Goal: Task Accomplishment & Management: Complete application form

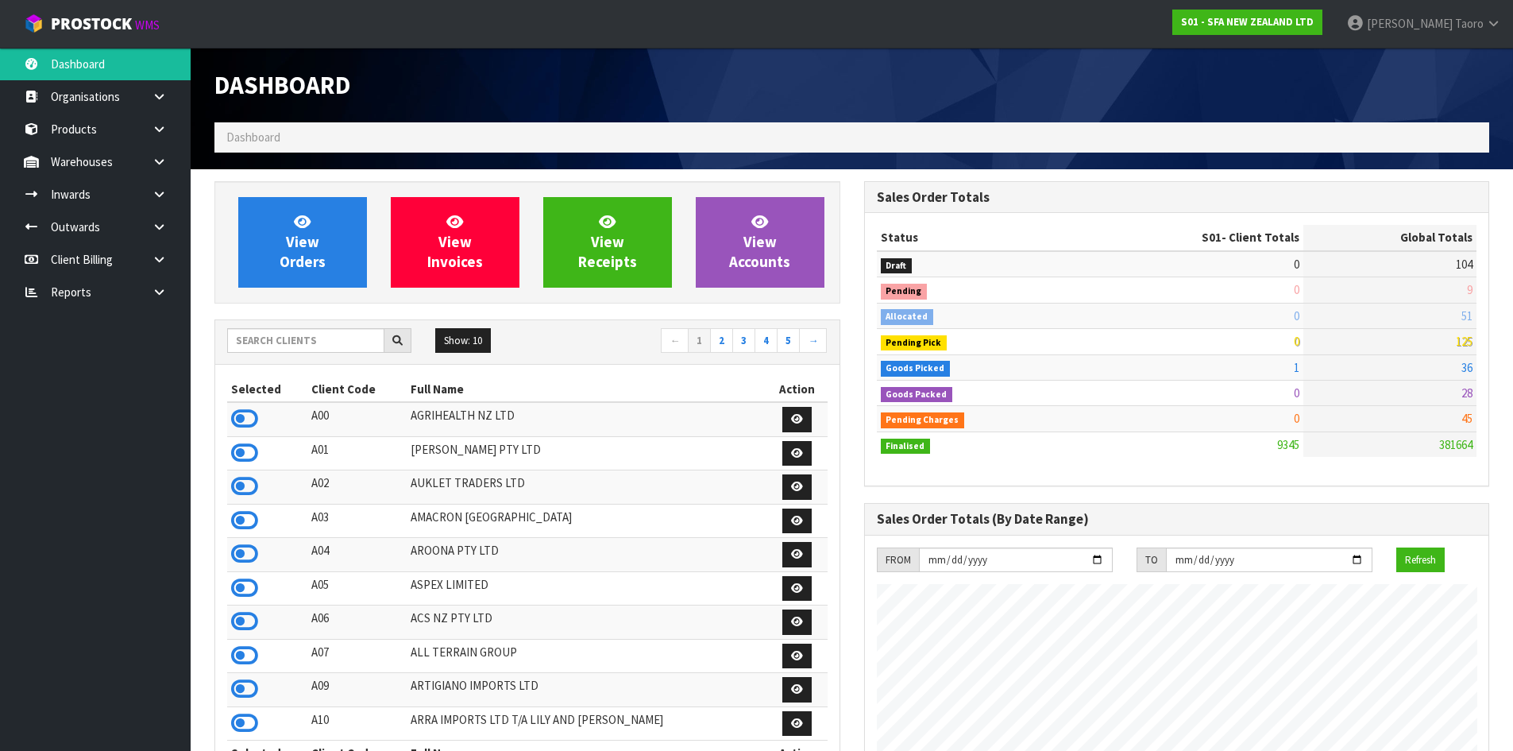
scroll to position [1203, 649]
click at [332, 338] on input "text" at bounding box center [305, 340] width 157 height 25
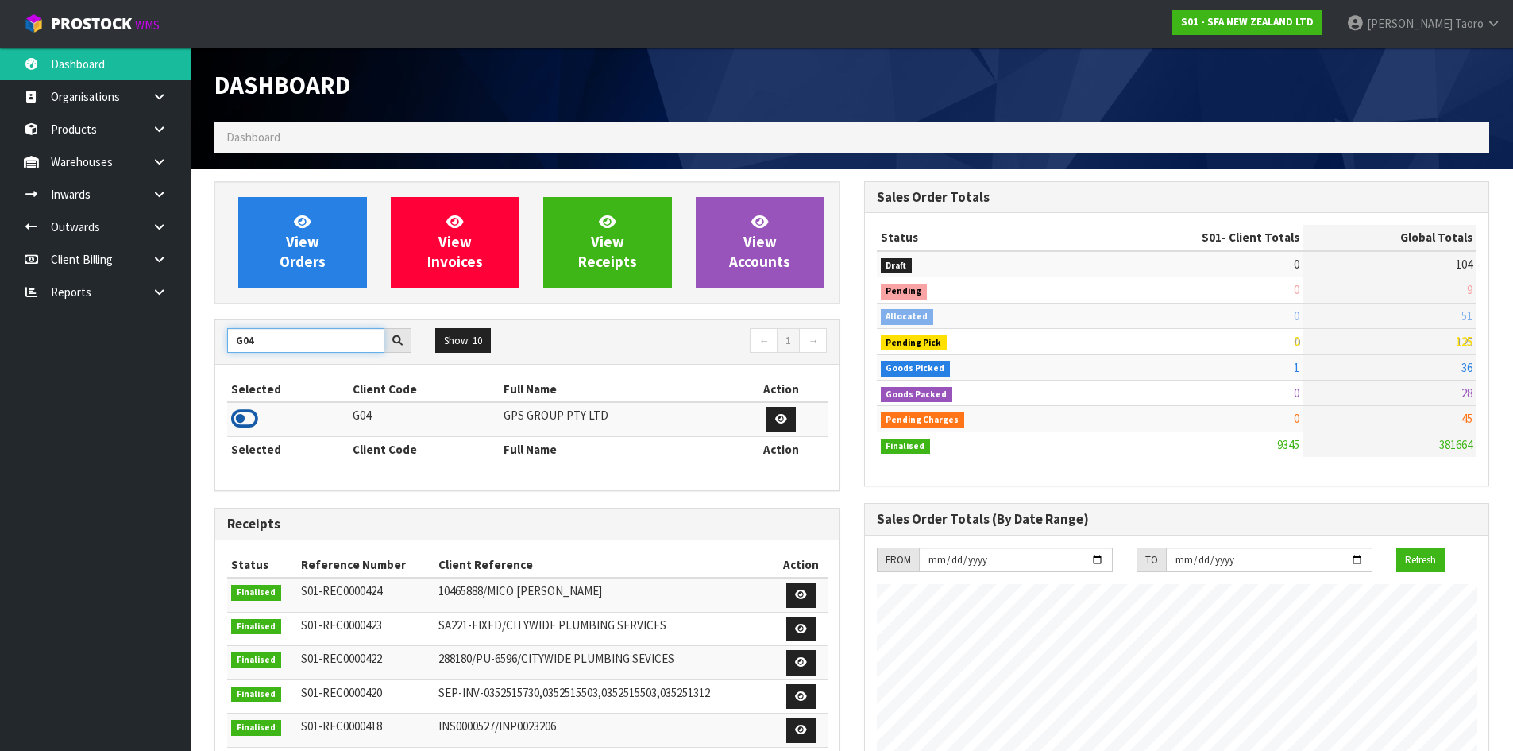
type input "G04"
click at [248, 422] on icon at bounding box center [244, 419] width 27 height 24
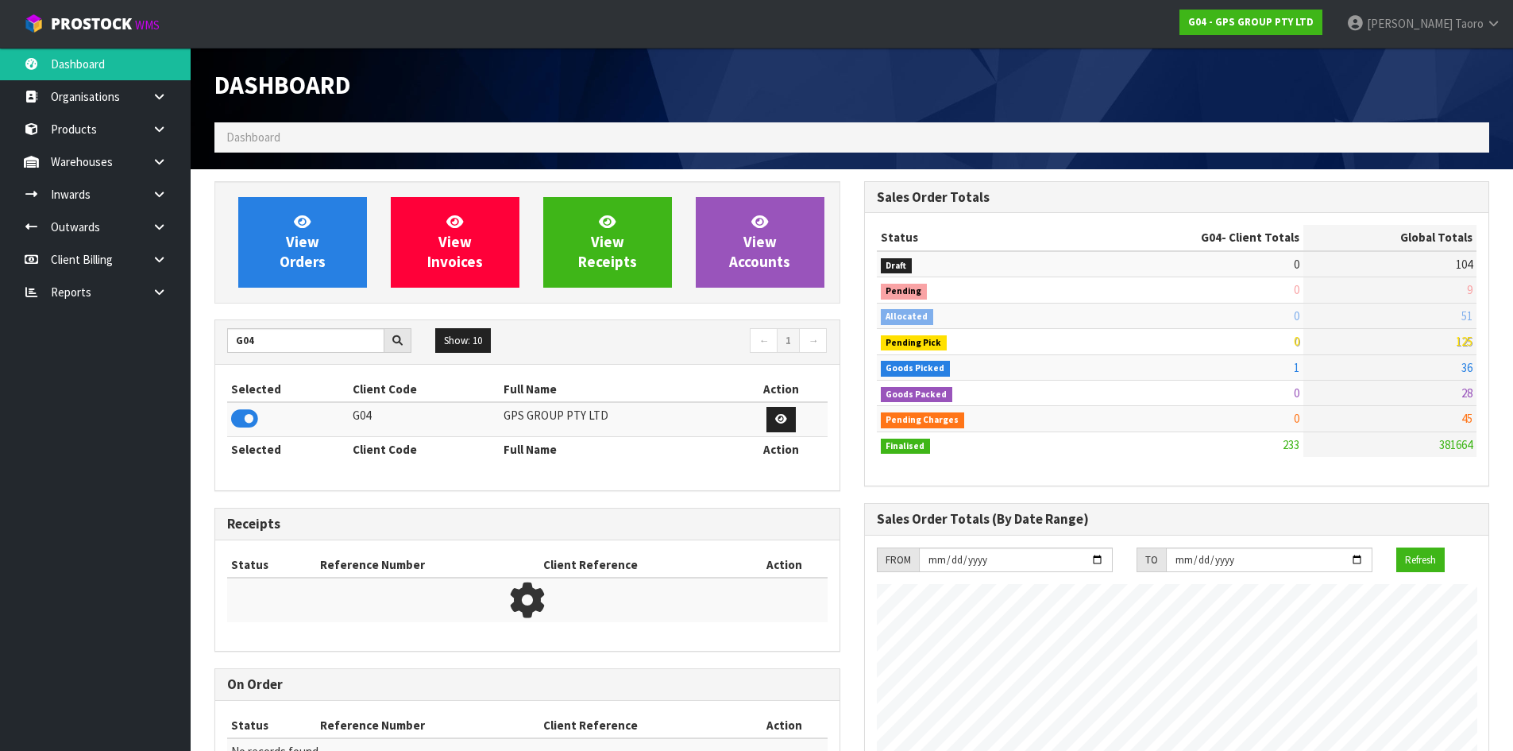
scroll to position [997, 649]
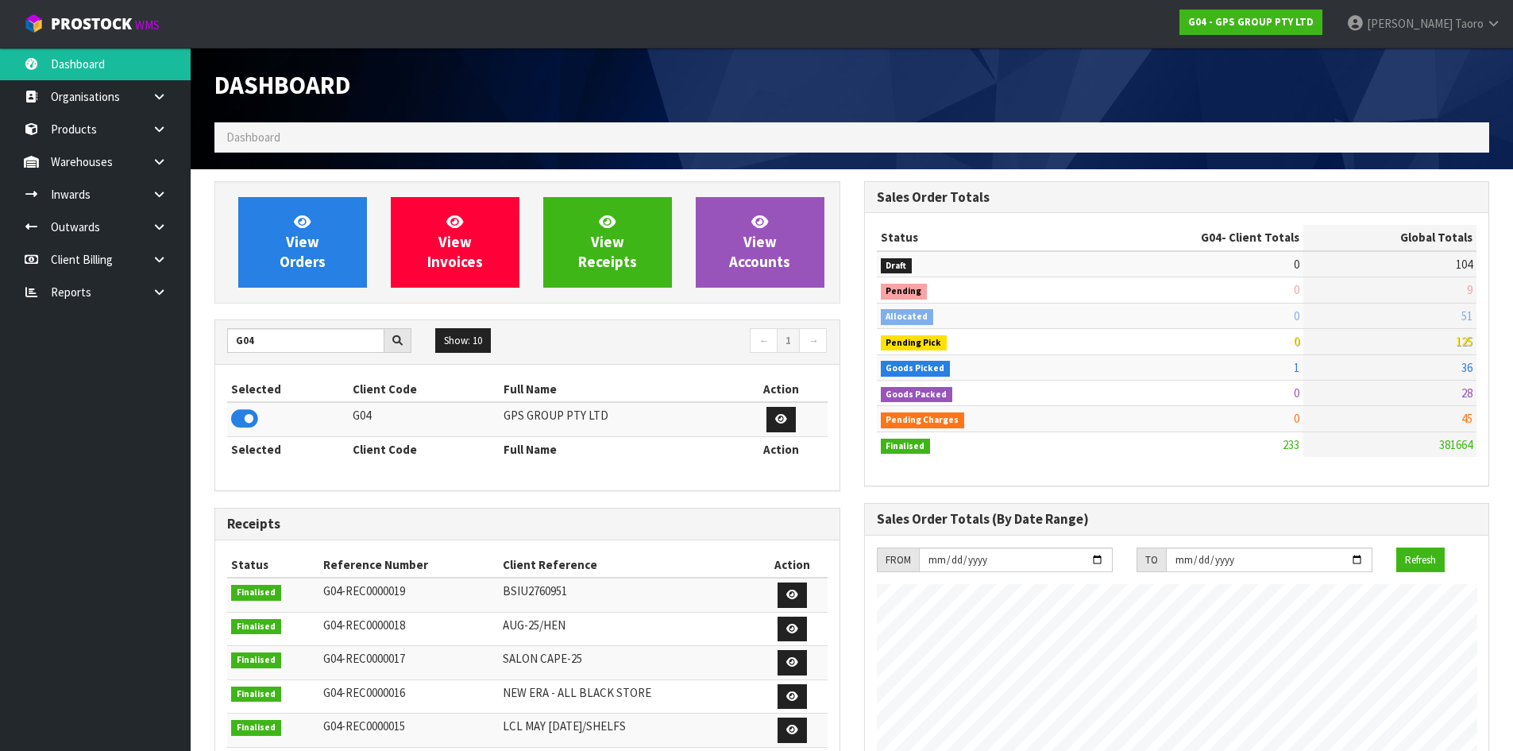
click at [286, 422] on td at bounding box center [288, 419] width 122 height 34
click at [318, 250] on span "View Orders" at bounding box center [303, 242] width 46 height 60
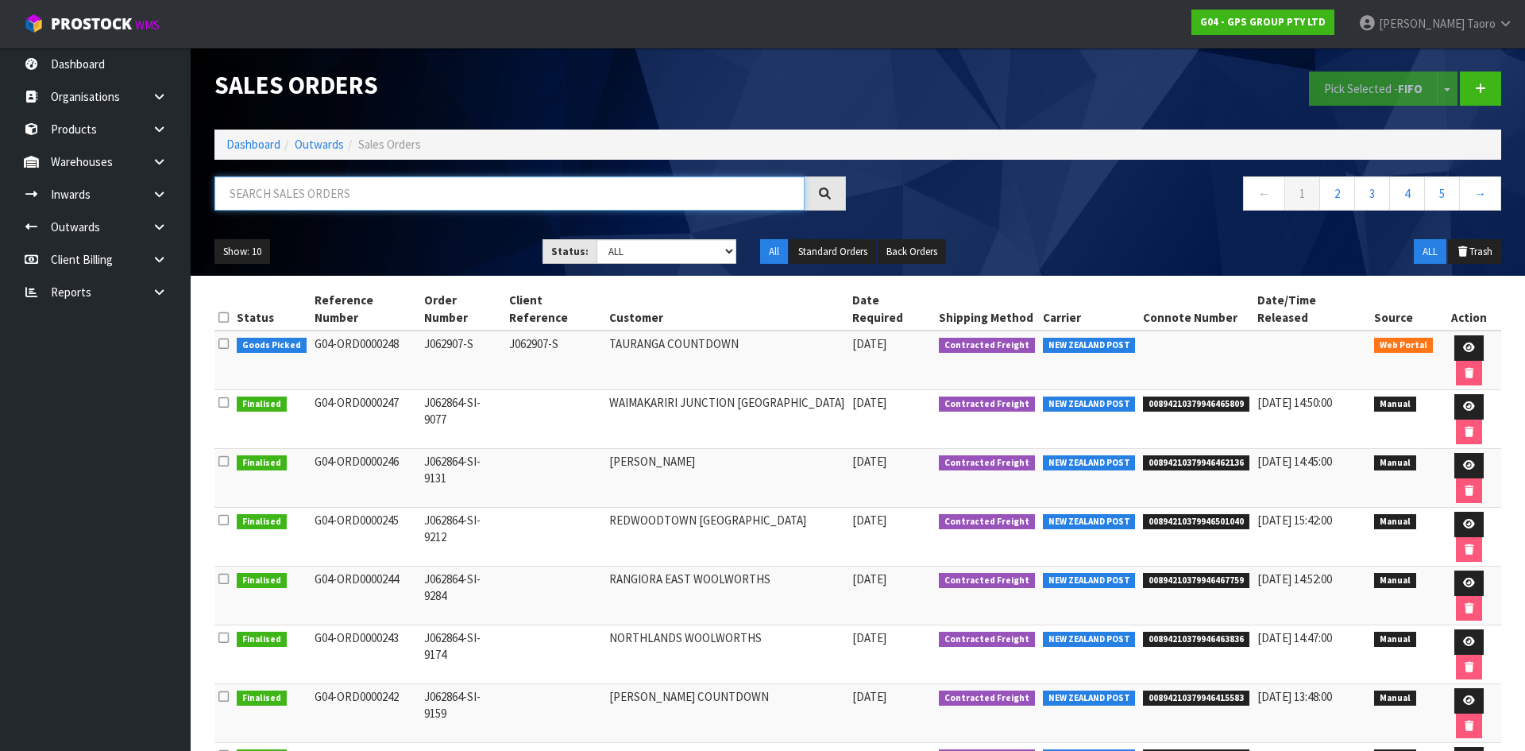
click at [333, 203] on input "text" at bounding box center [509, 193] width 590 height 34
type input "JOB-0412899"
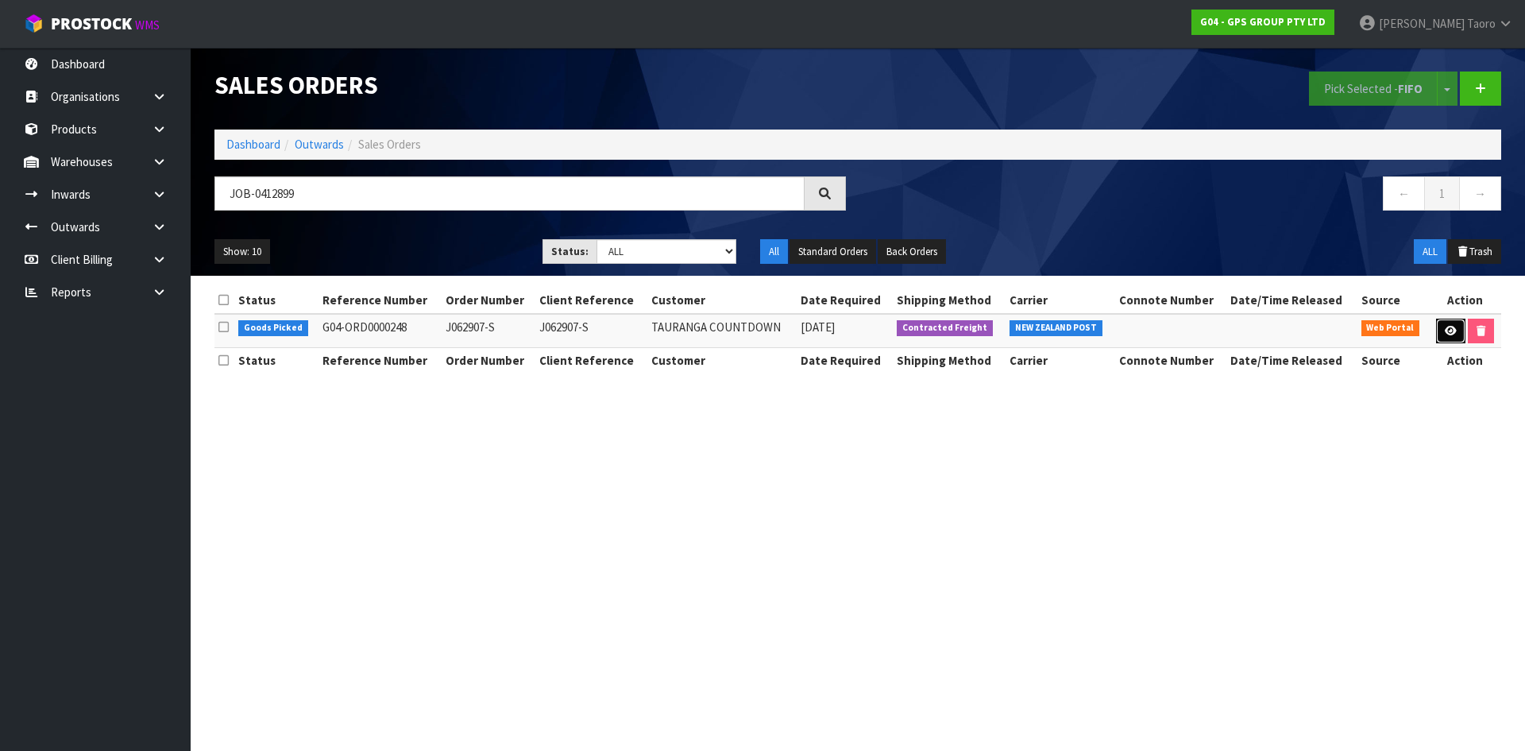
click at [1454, 333] on icon at bounding box center [1451, 331] width 12 height 10
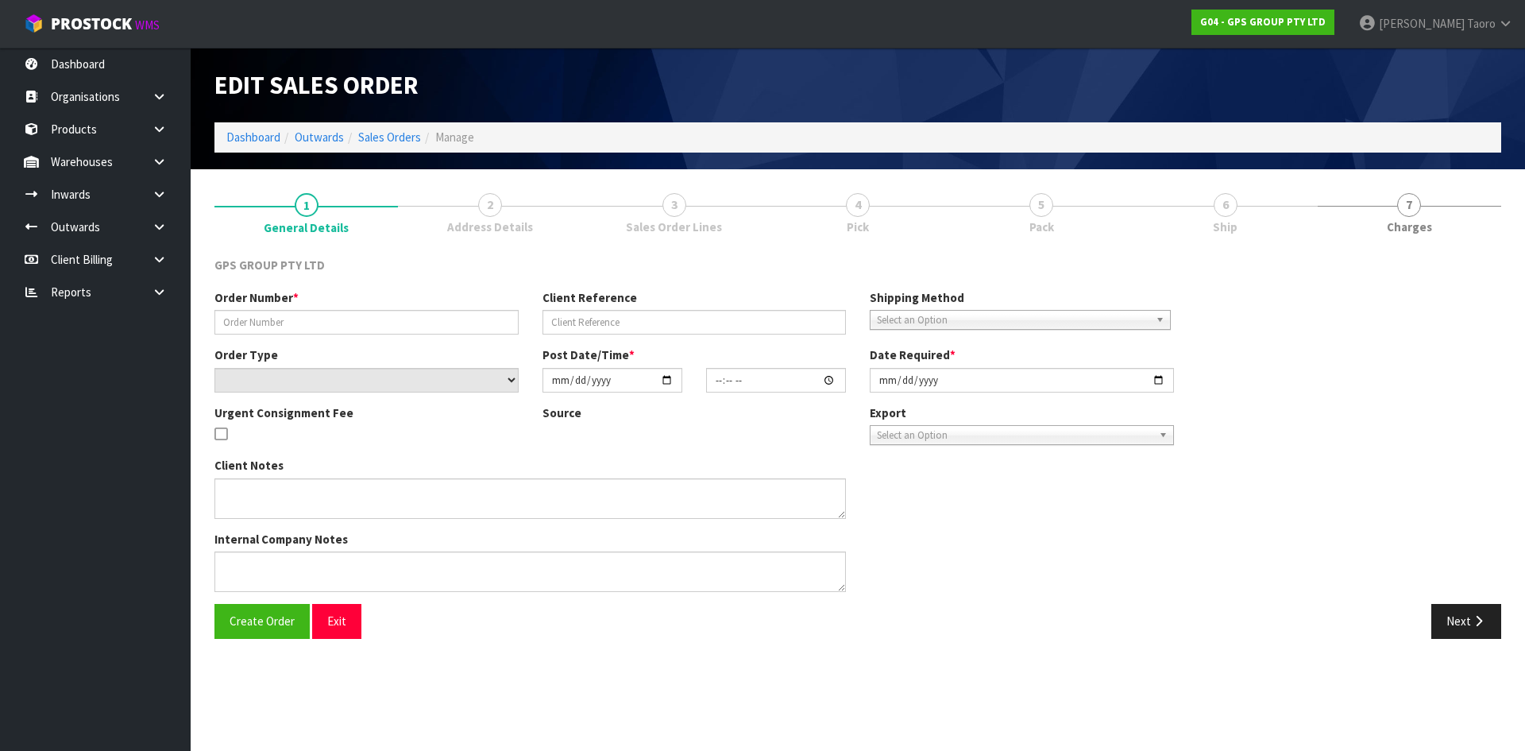
type input "J062907-S"
select select "number:0"
type input "[DATE]"
type input "15:32:00.000"
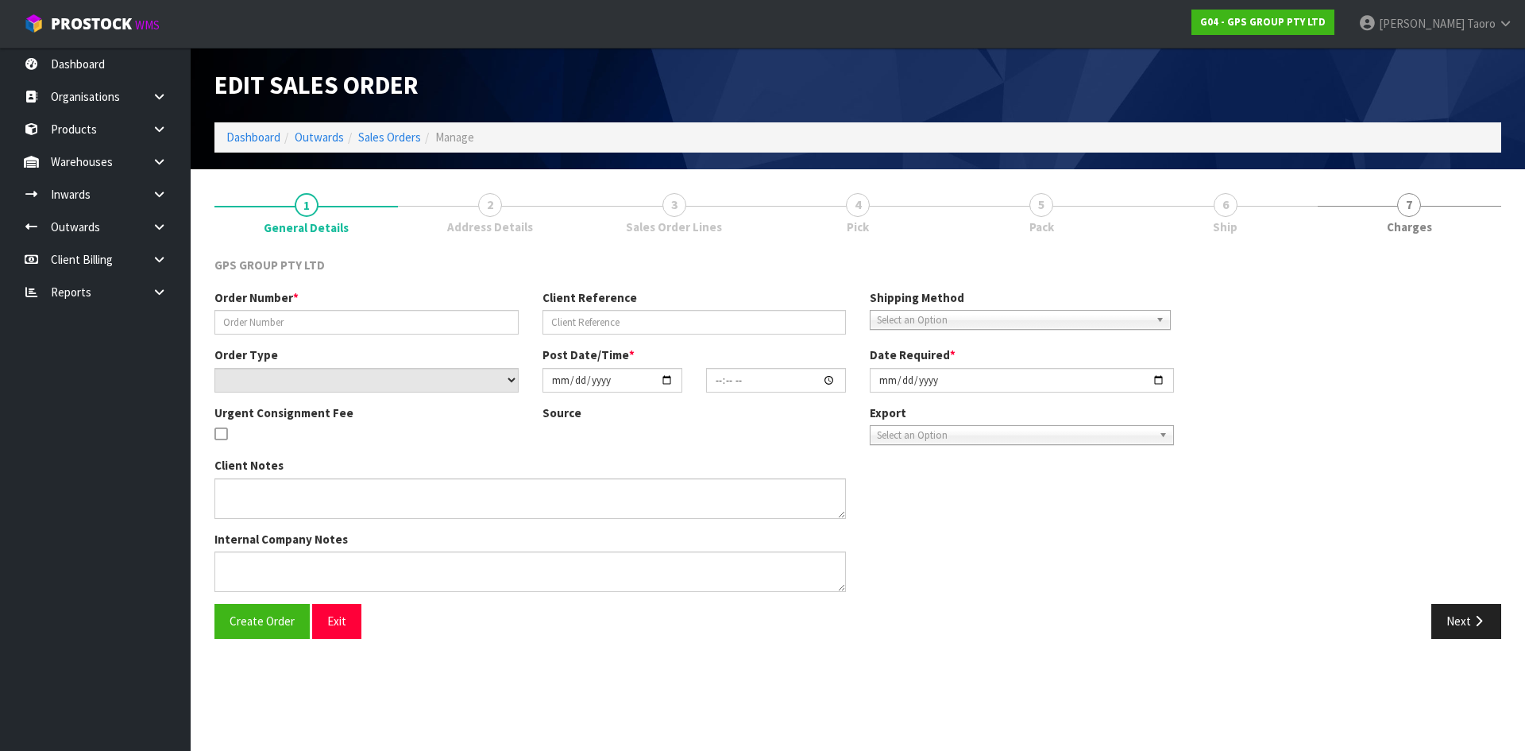
type input "[DATE]"
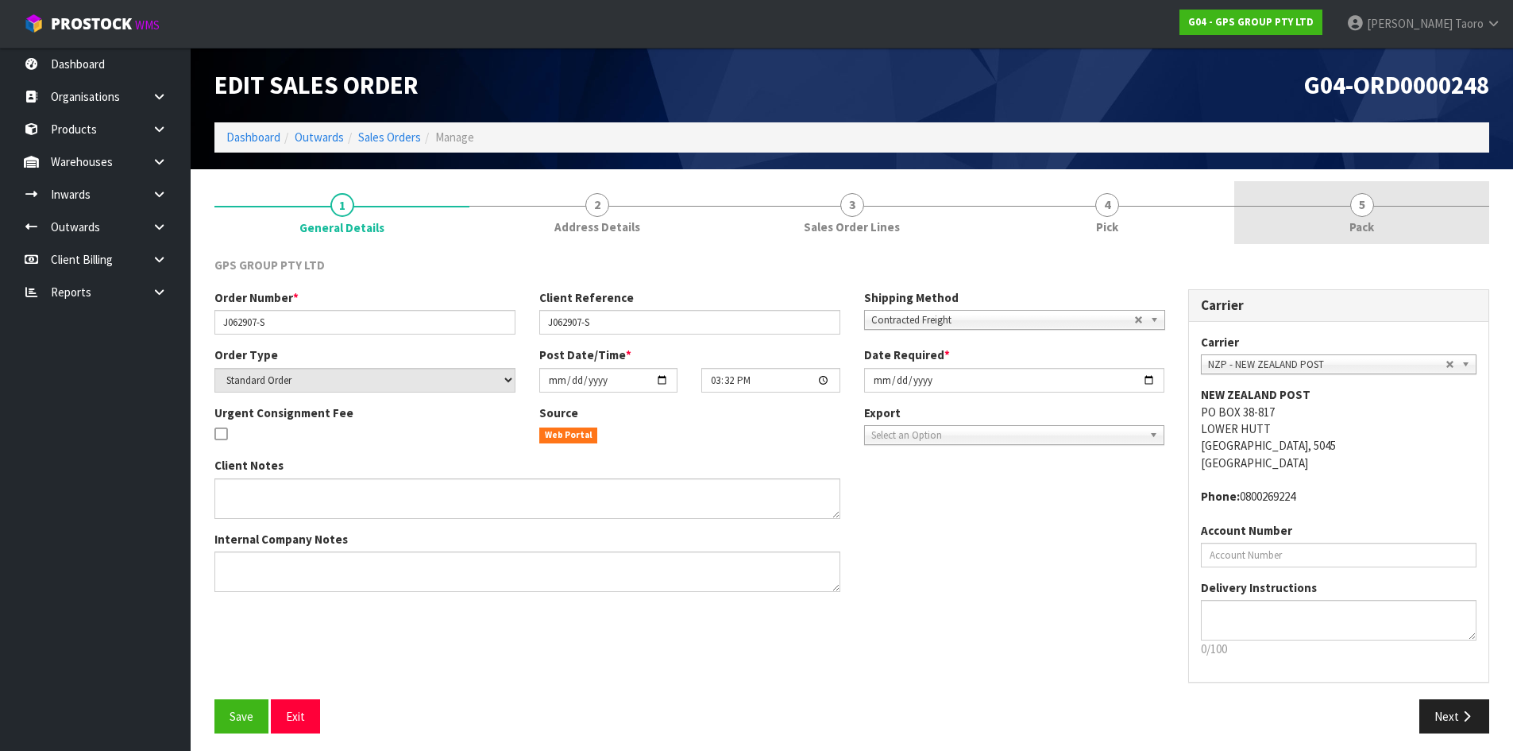
click at [1340, 212] on link "5 Pack" at bounding box center [1361, 212] width 255 height 63
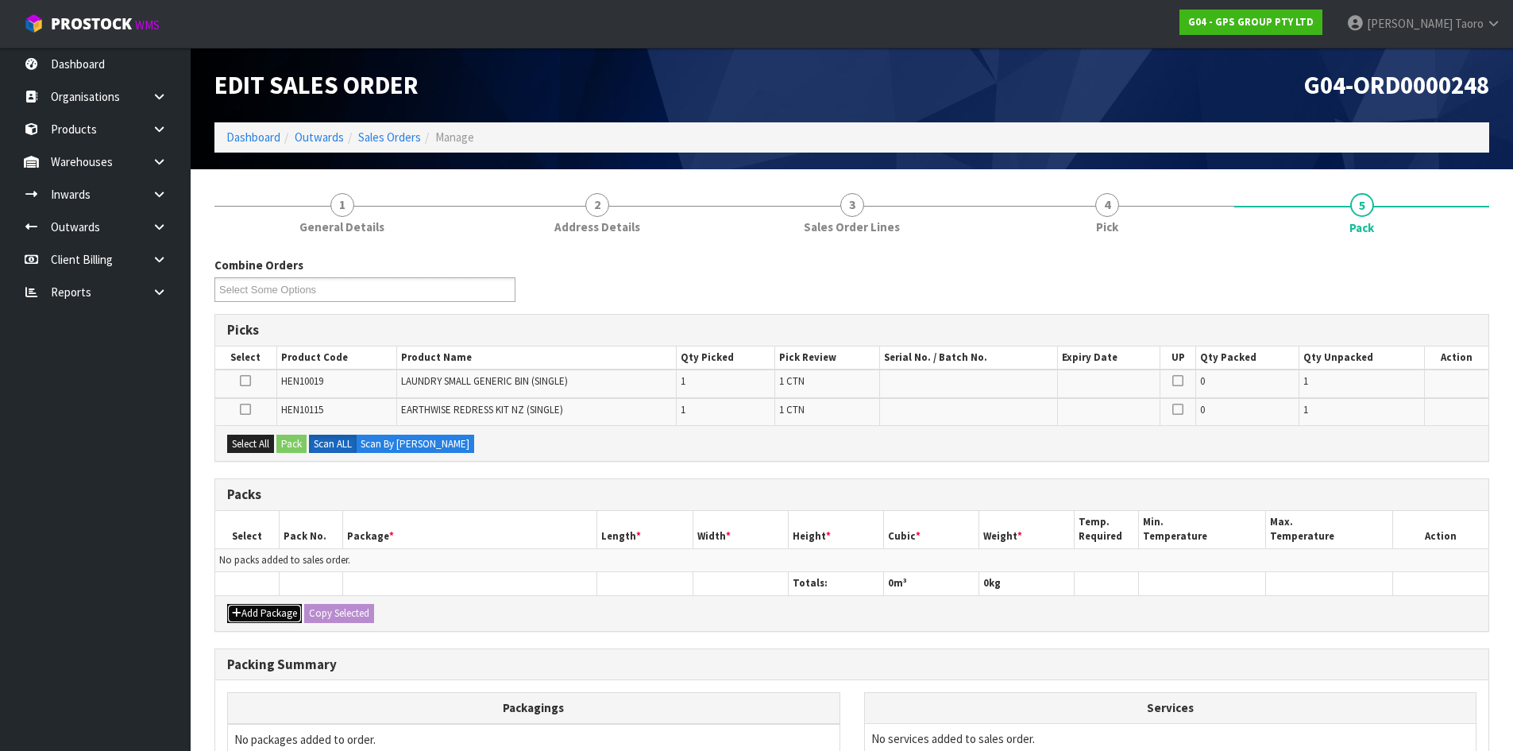
click at [253, 611] on button "Add Package" at bounding box center [264, 613] width 75 height 19
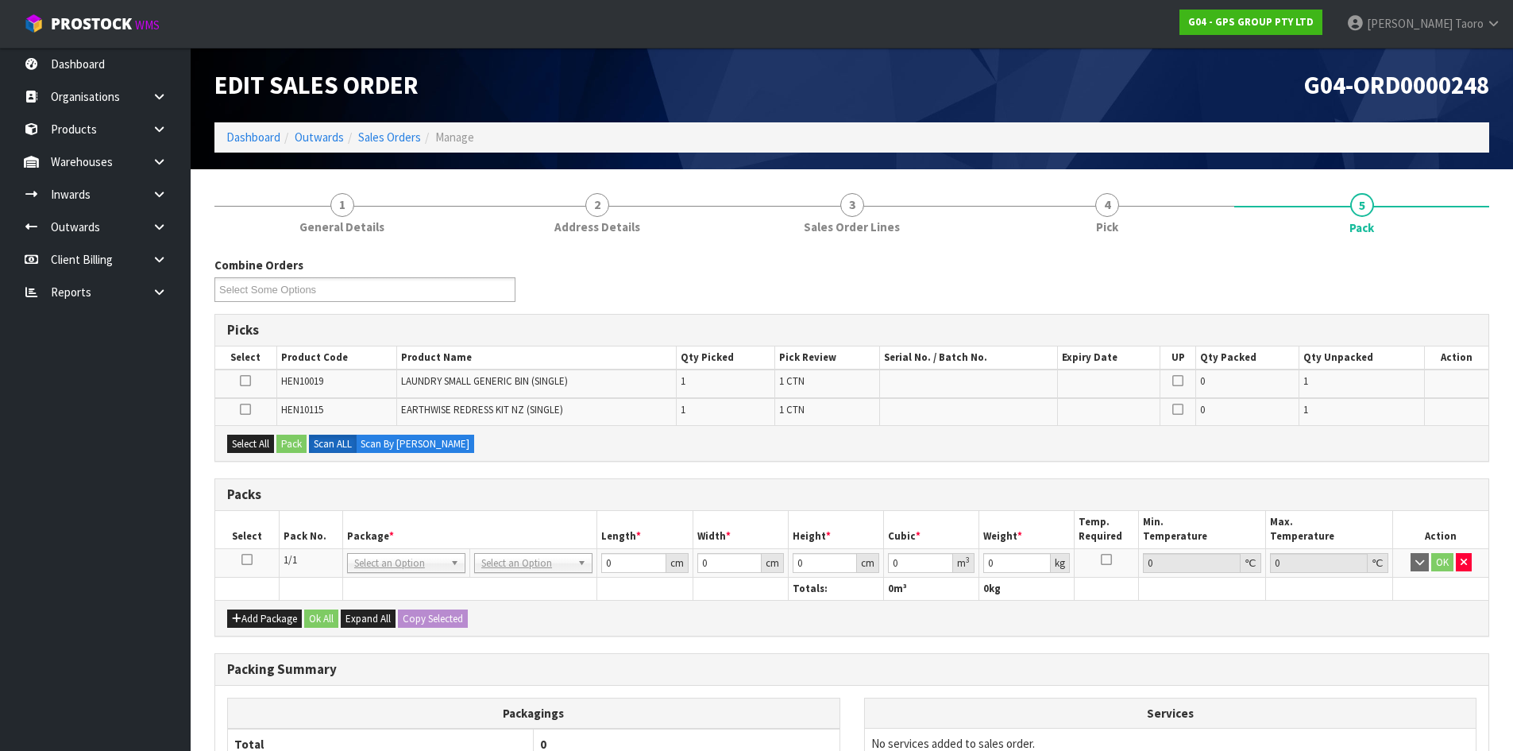
click at [245, 552] on td at bounding box center [247, 562] width 64 height 29
click at [245, 559] on icon at bounding box center [246, 559] width 11 height 1
drag, startPoint x: 263, startPoint y: 441, endPoint x: 280, endPoint y: 443, distance: 16.9
click at [266, 442] on button "Select All" at bounding box center [250, 444] width 47 height 19
click at [296, 441] on button "Pack" at bounding box center [291, 444] width 30 height 19
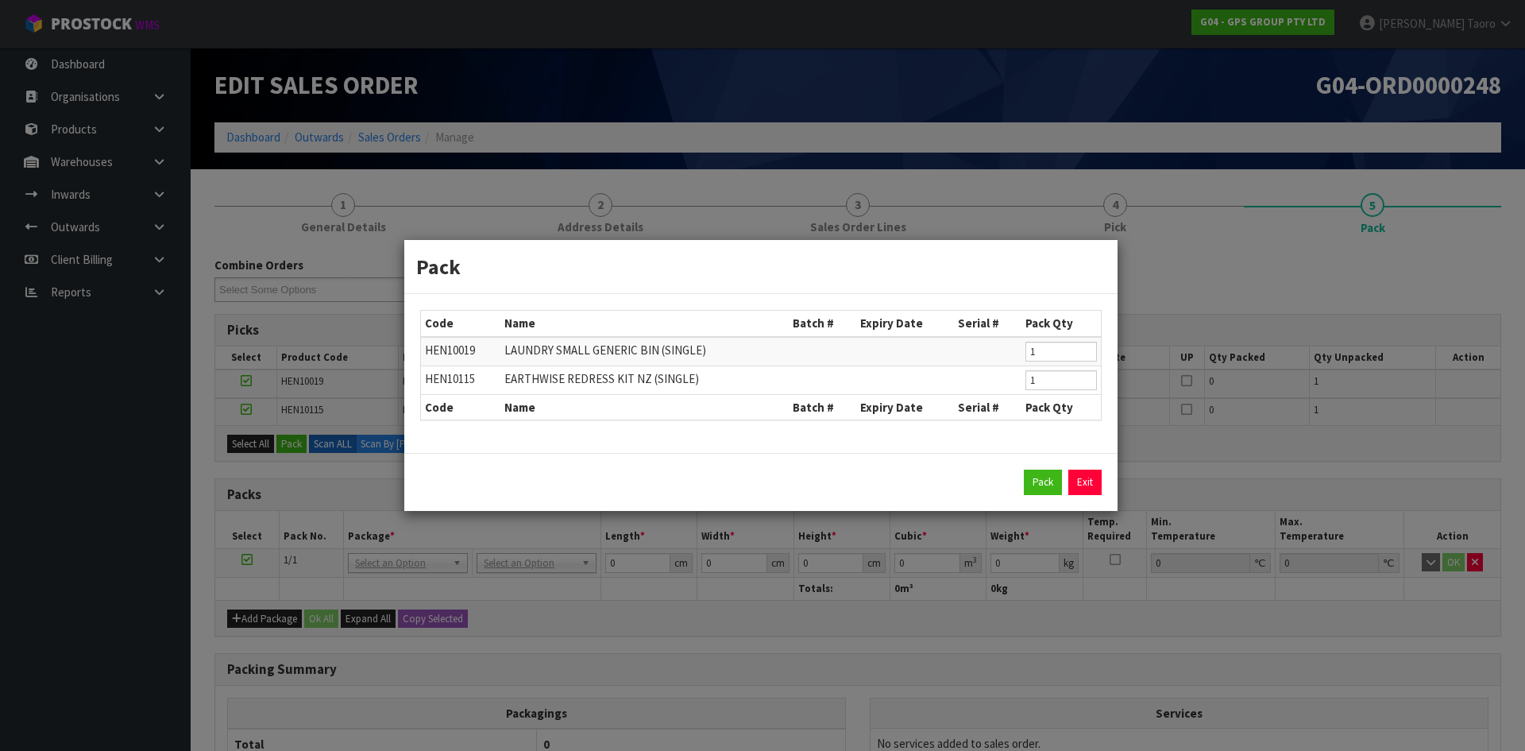
click at [1037, 466] on div "Pack Exit" at bounding box center [760, 482] width 713 height 58
click at [1043, 479] on button "Pack" at bounding box center [1043, 481] width 38 height 25
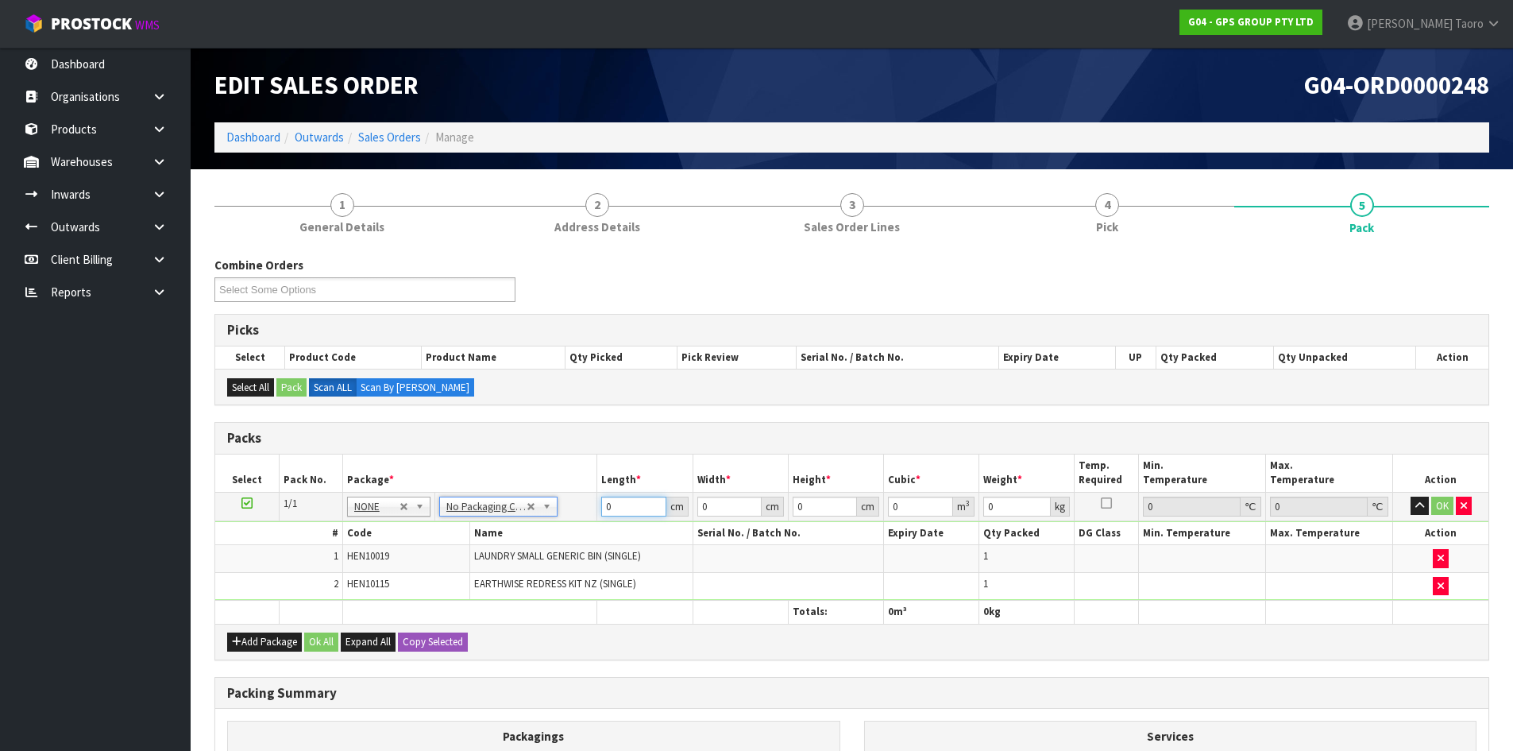
click at [617, 506] on input "0" at bounding box center [633, 506] width 64 height 20
type input "135"
type input "49"
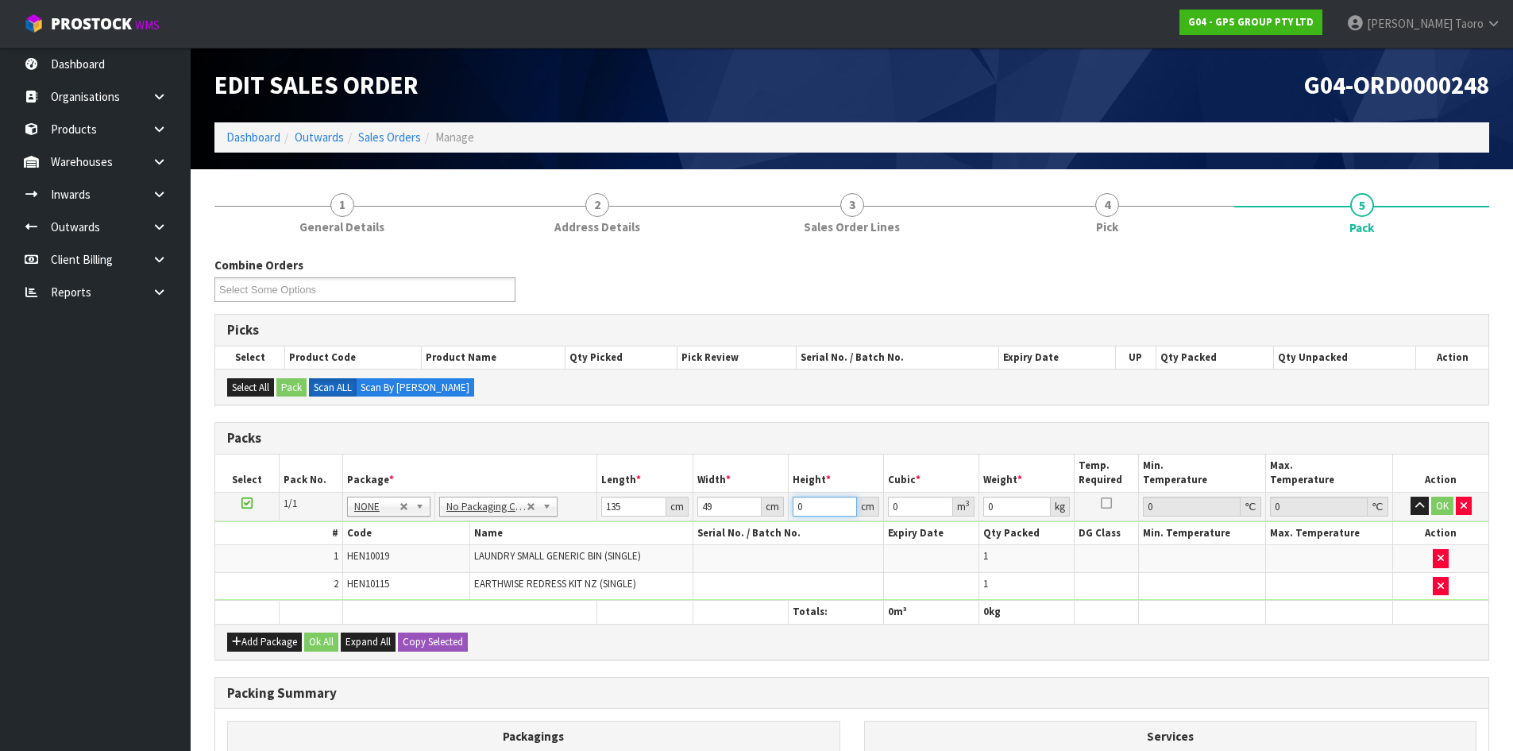
type input "9"
type input "0.059535"
type input "9"
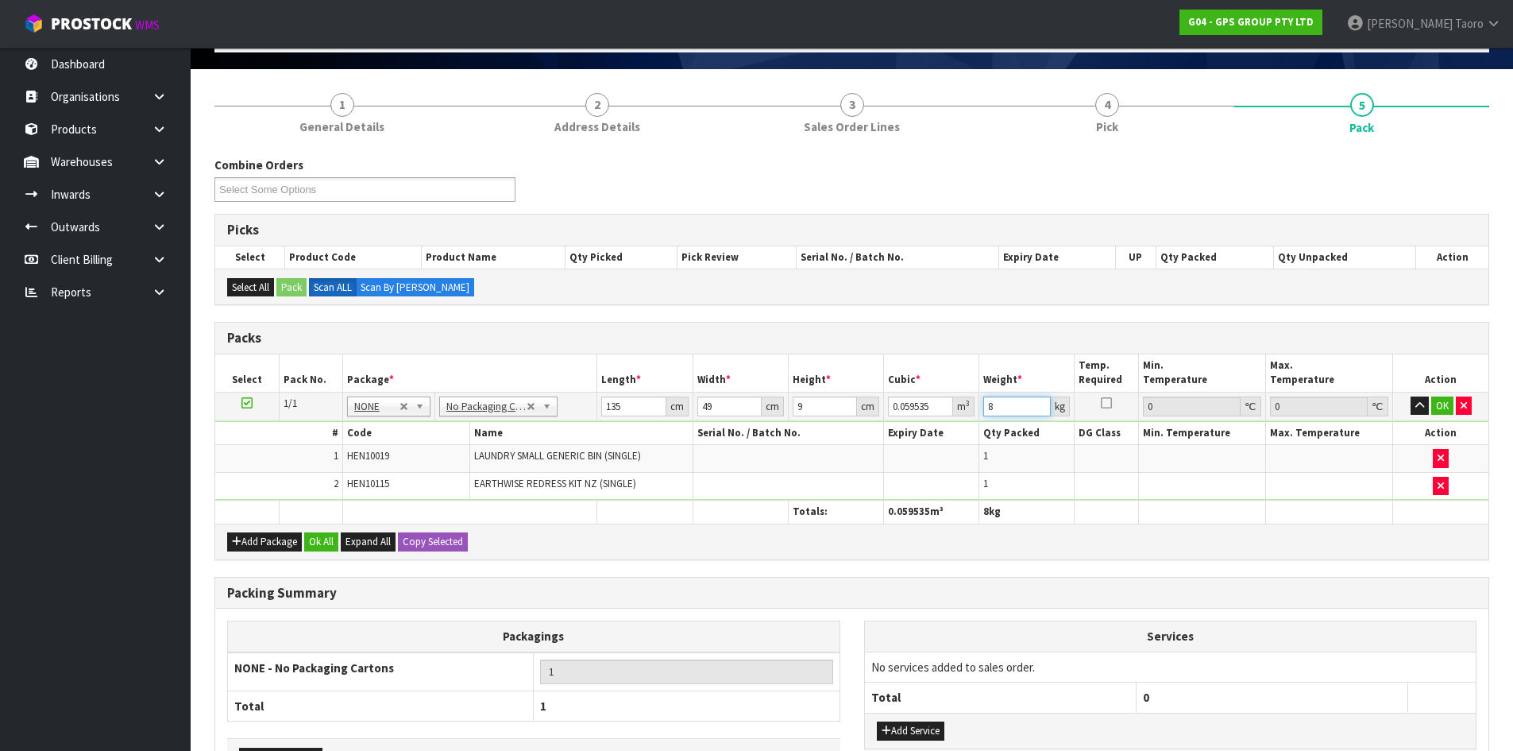
scroll to position [211, 0]
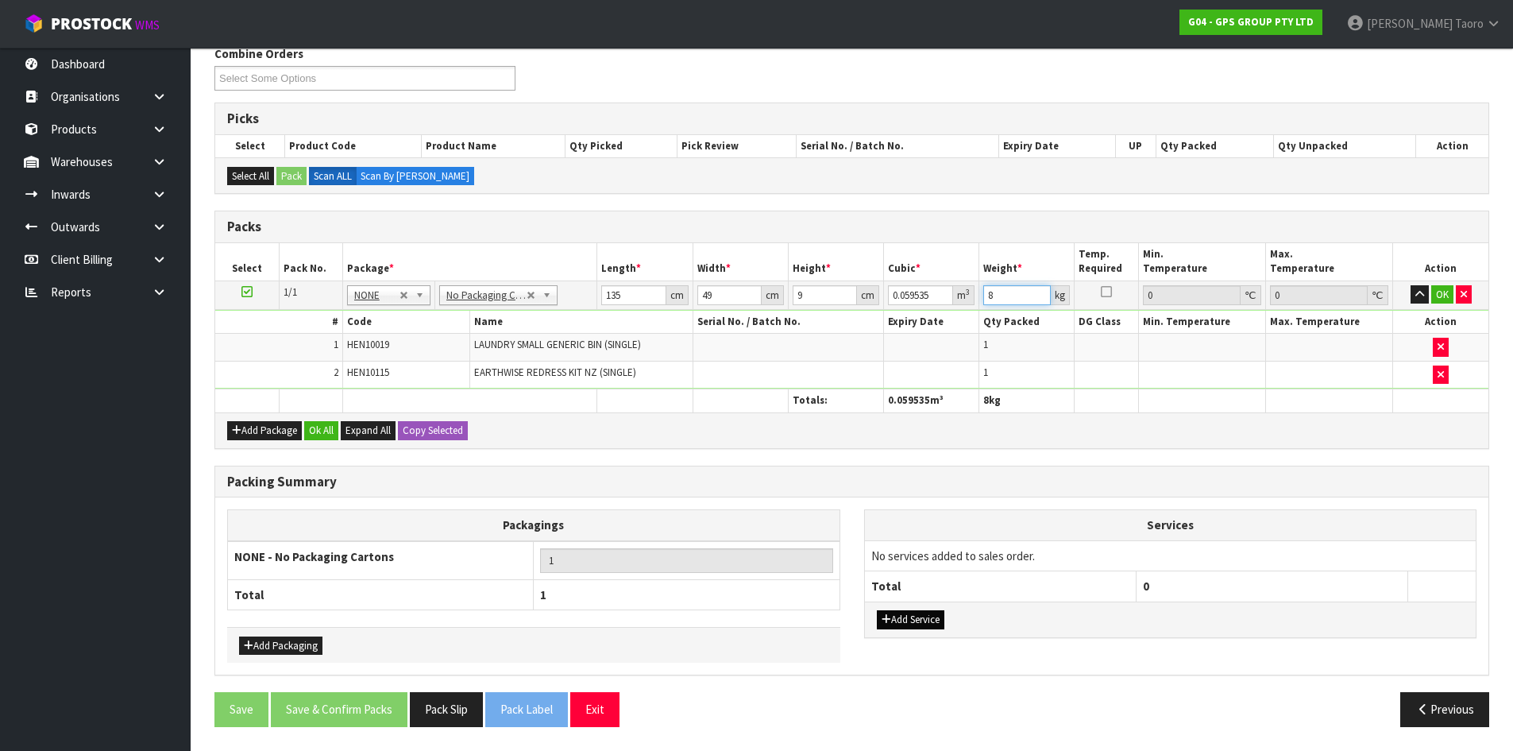
type input "8"
click at [910, 618] on button "Add Service" at bounding box center [911, 619] width 68 height 19
drag, startPoint x: 913, startPoint y: 554, endPoint x: 925, endPoint y: 581, distance: 30.2
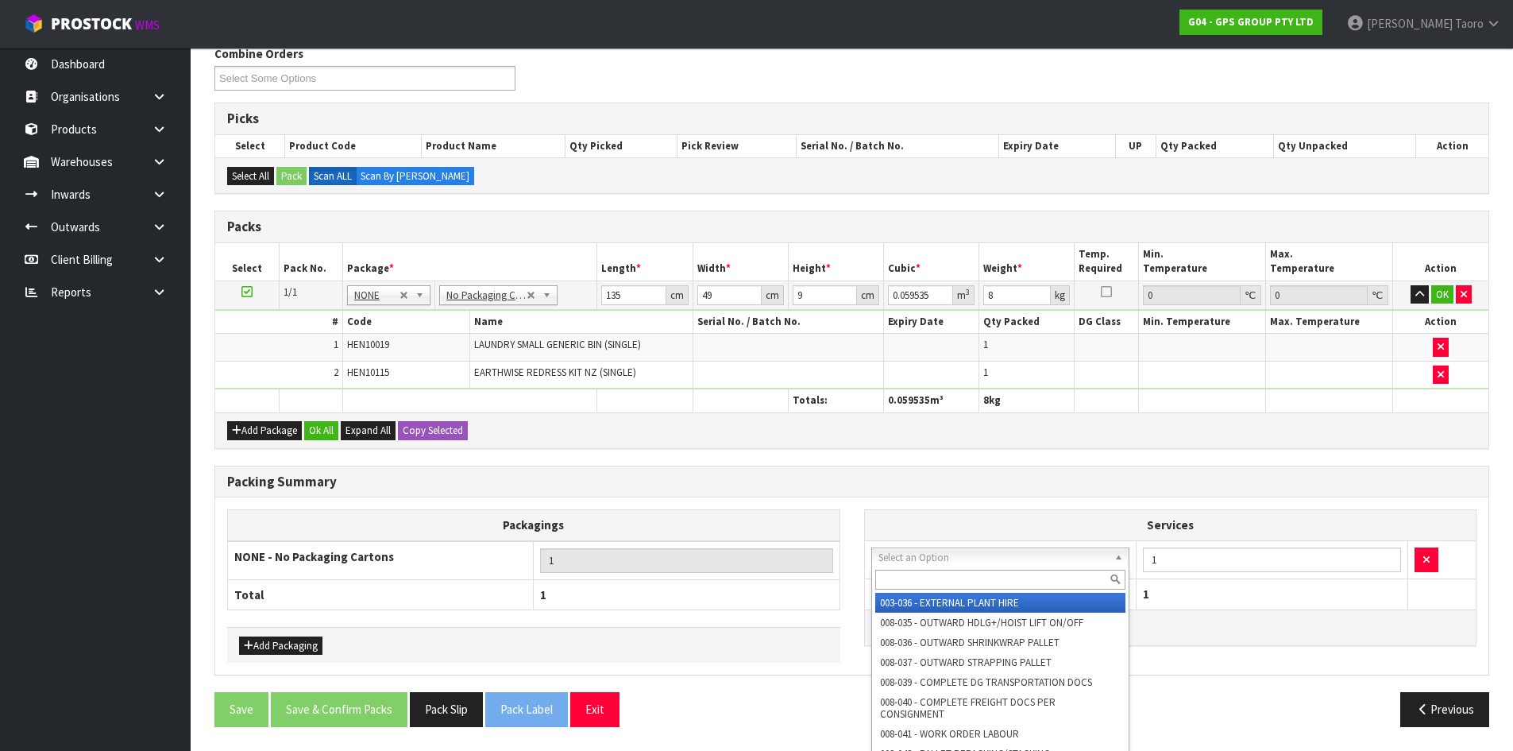
click at [925, 582] on input "text" at bounding box center [1000, 580] width 251 height 20
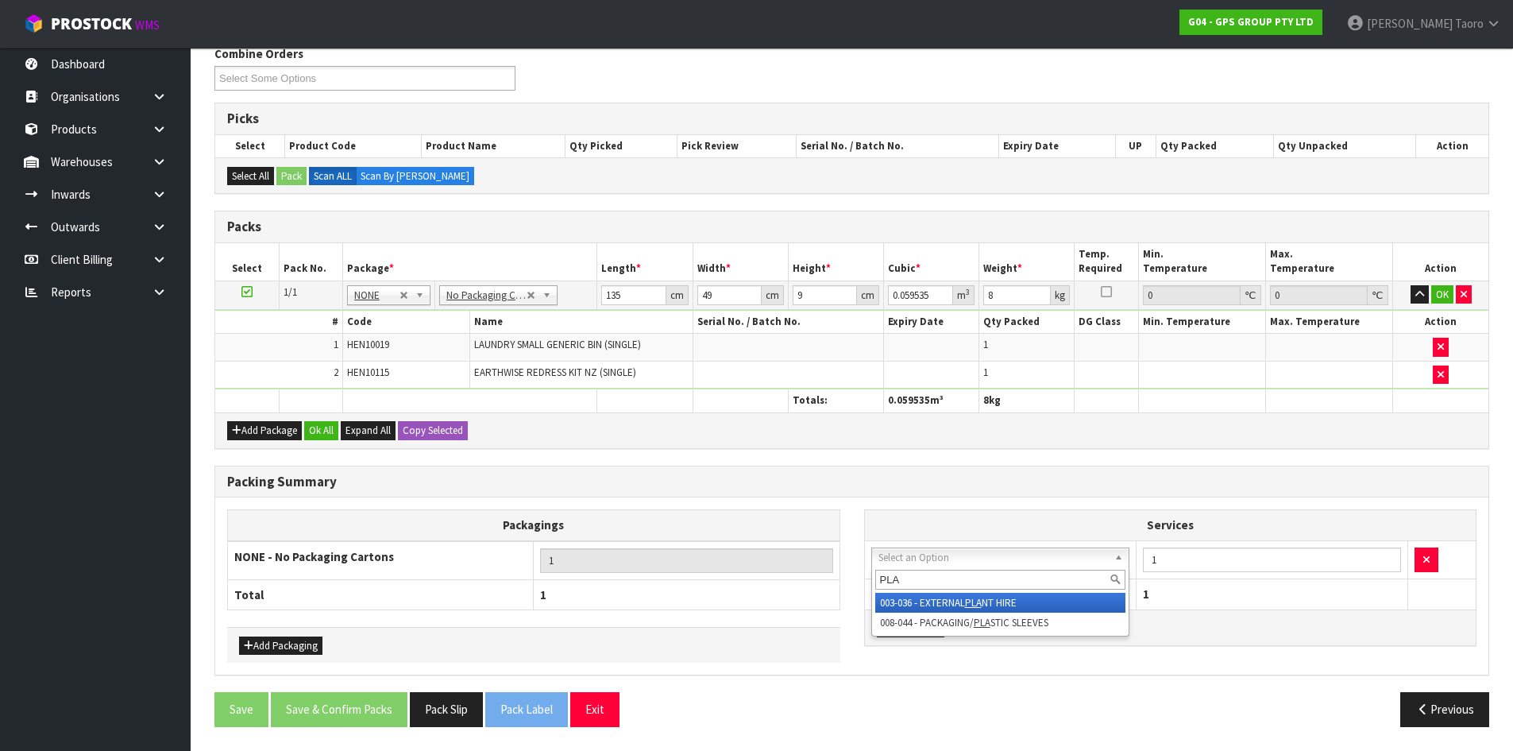
type input "PLAS"
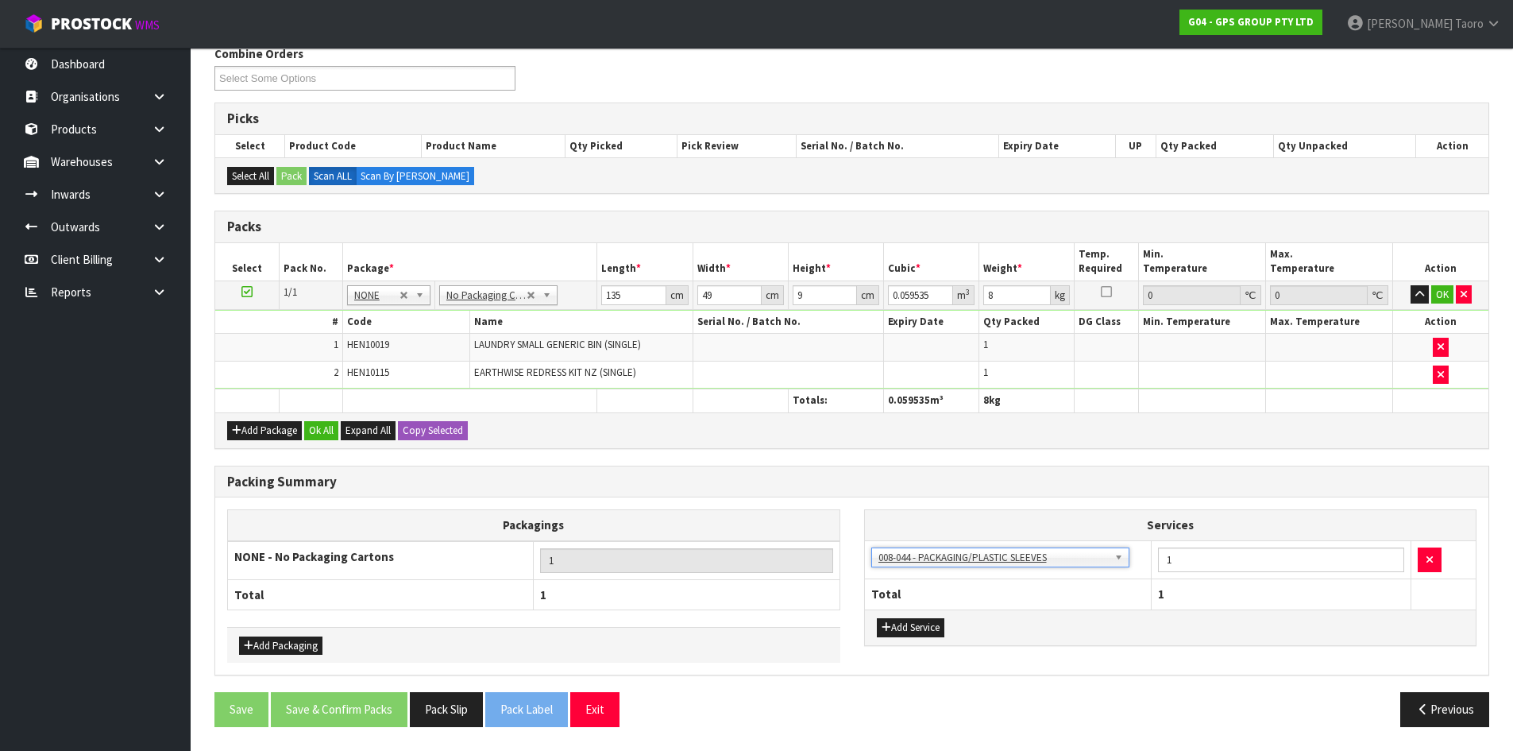
click at [322, 419] on div "Add Package Ok All Expand All Copy Selected" at bounding box center [851, 430] width 1273 height 36
click at [325, 431] on button "Ok All" at bounding box center [321, 430] width 34 height 19
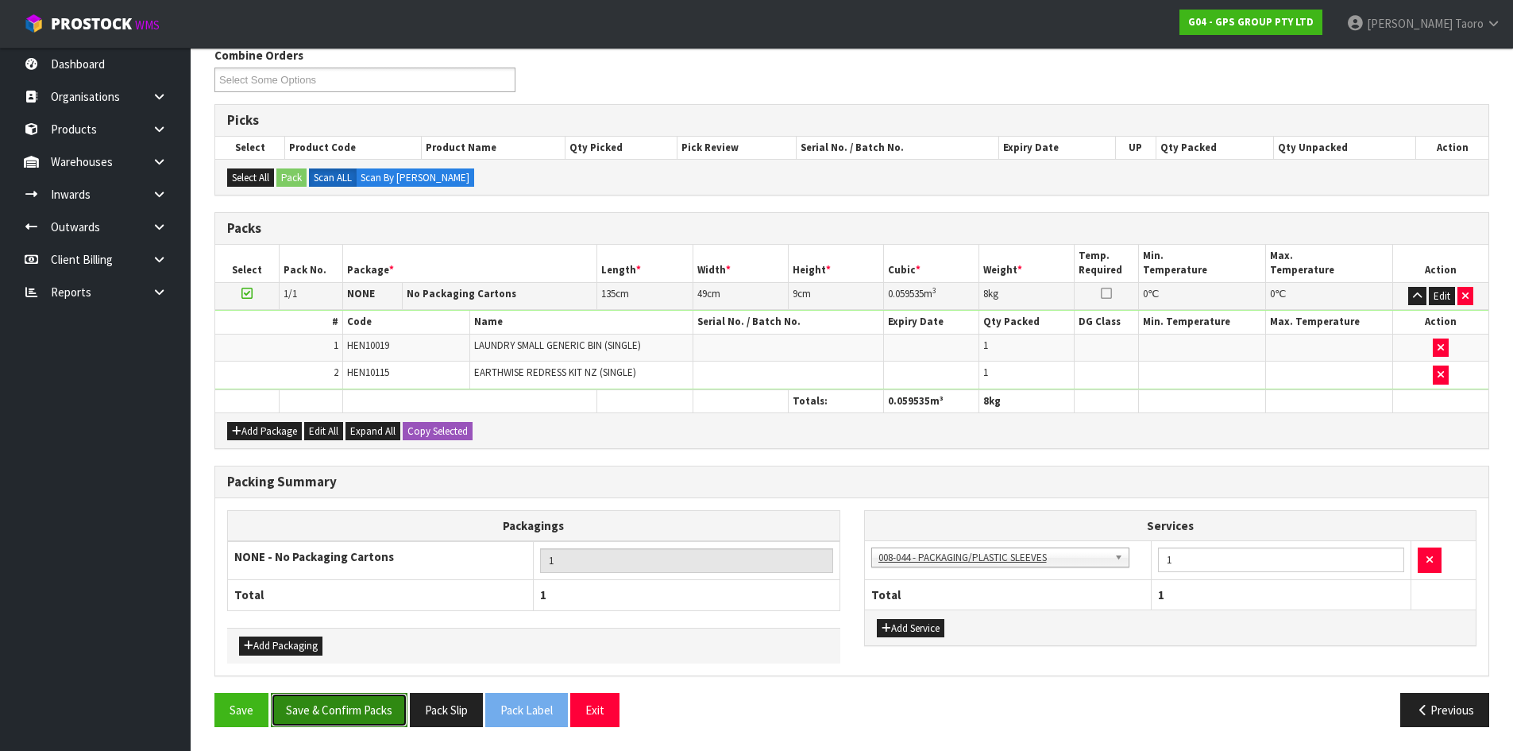
click at [370, 717] on button "Save & Confirm Packs" at bounding box center [339, 710] width 137 height 34
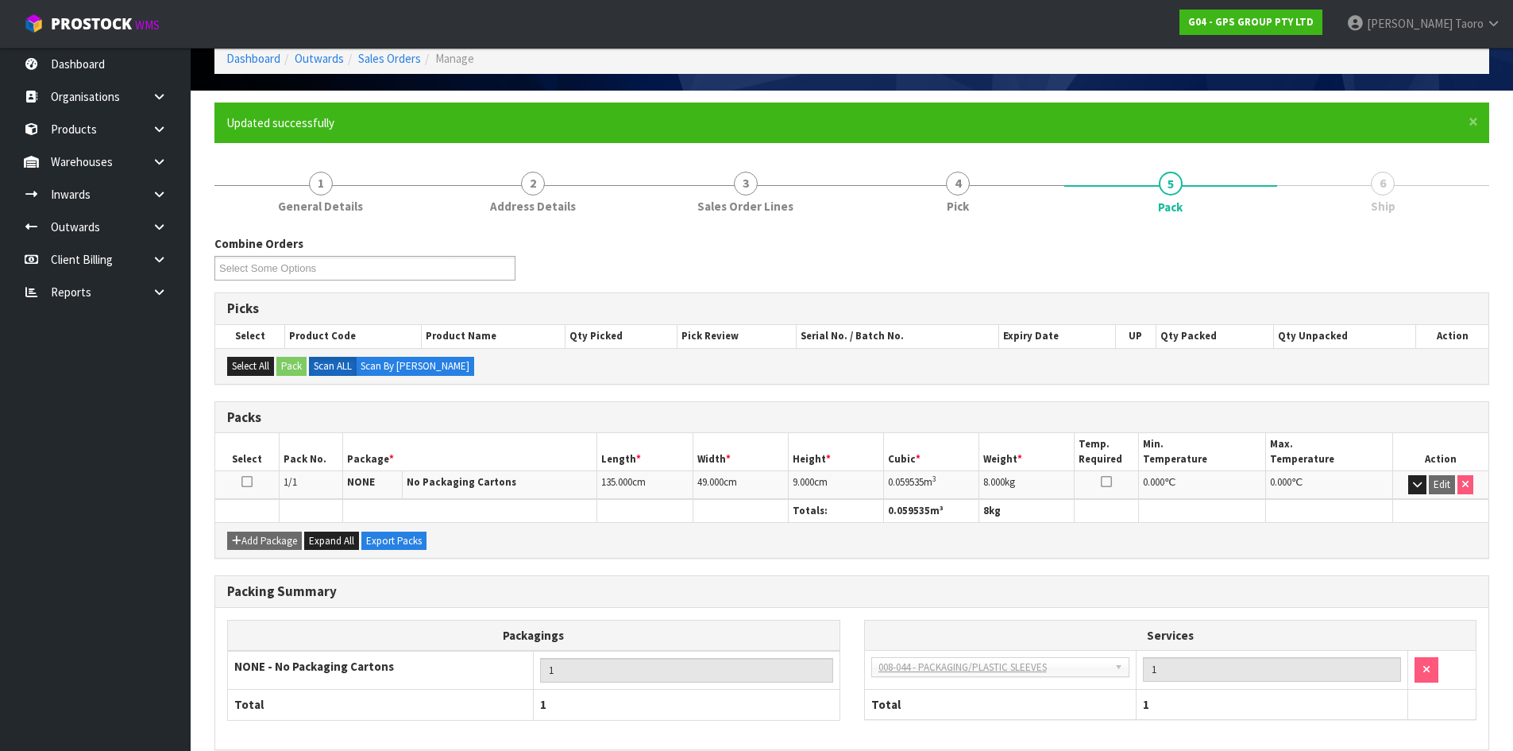
scroll to position [153, 0]
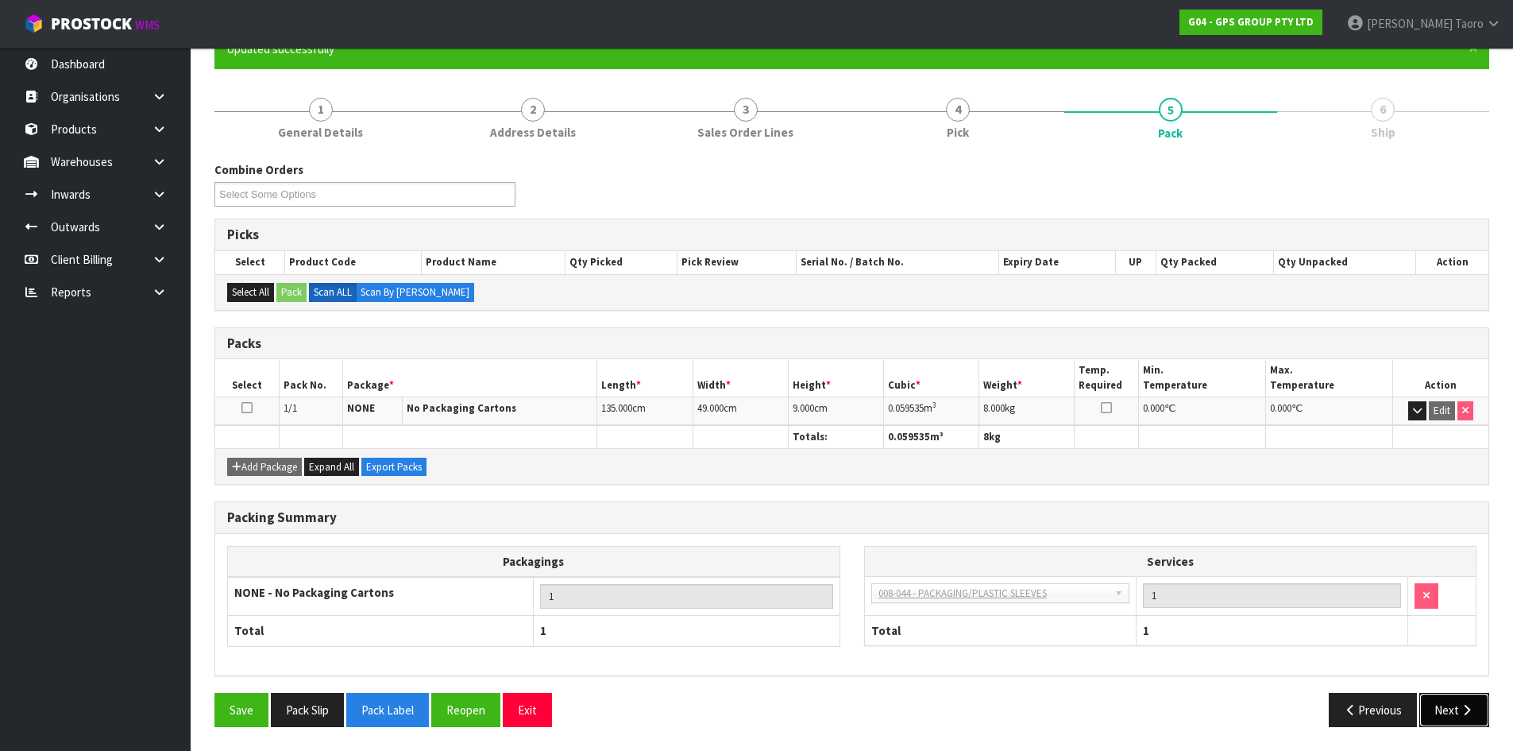
click at [1471, 704] on icon "button" at bounding box center [1466, 710] width 15 height 12
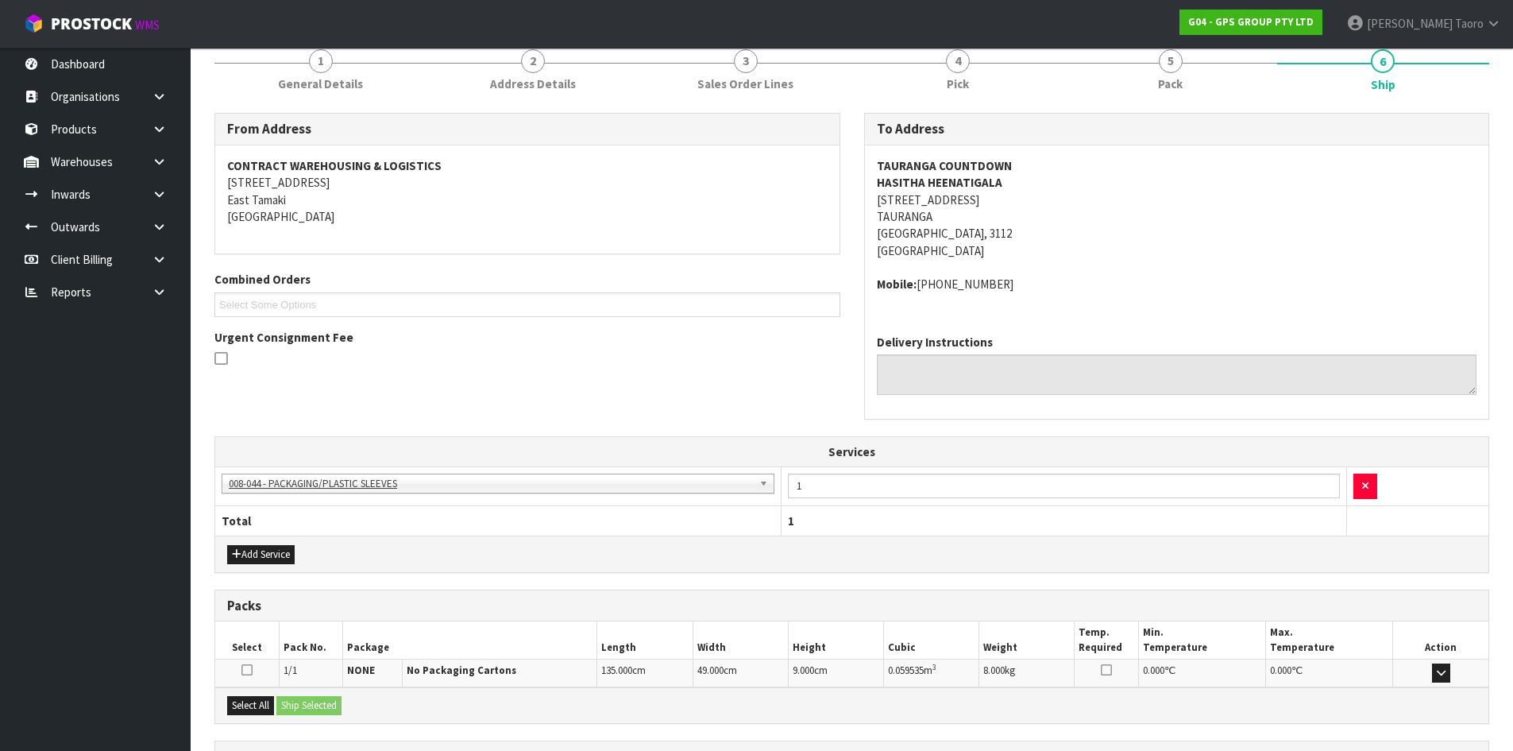
scroll to position [345, 0]
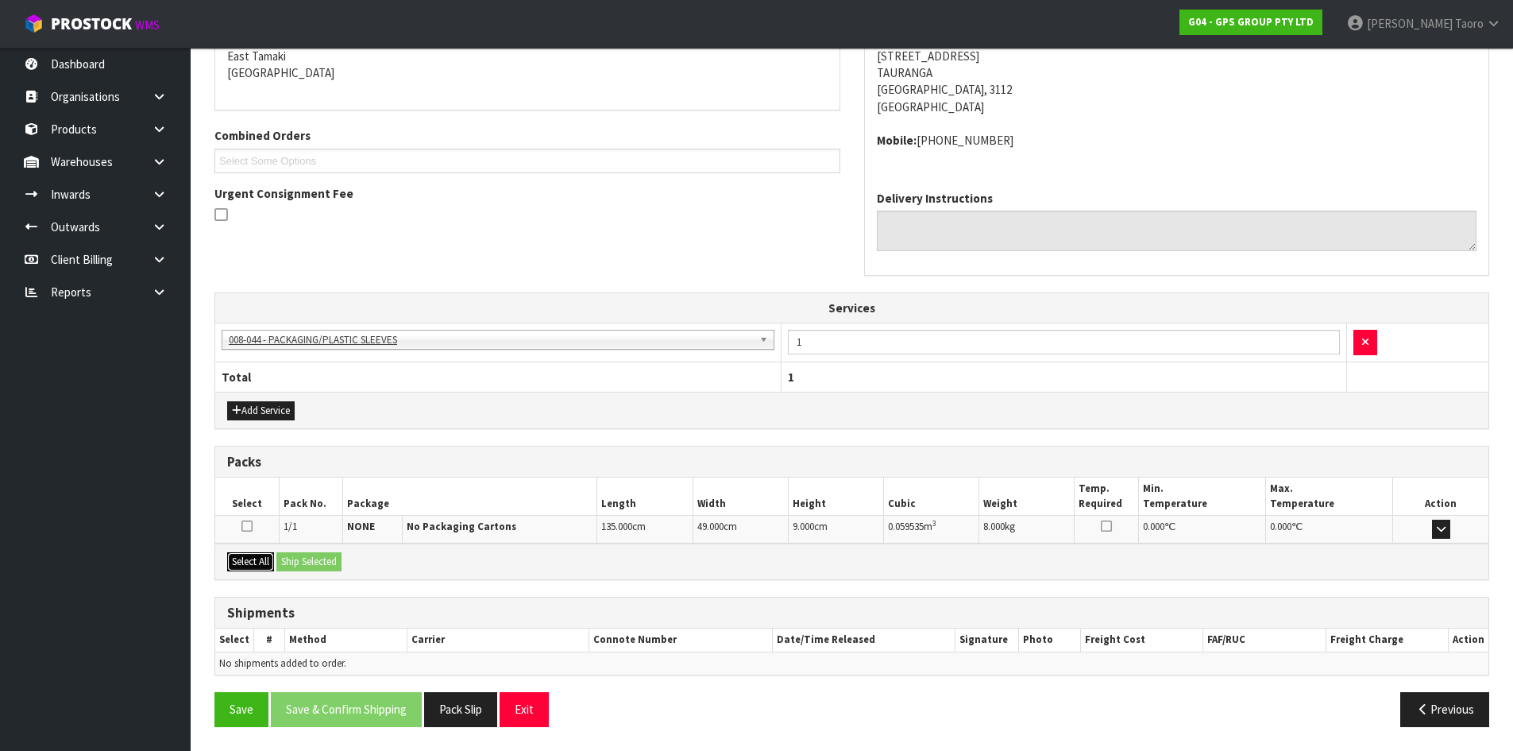
click at [253, 565] on button "Select All" at bounding box center [250, 561] width 47 height 19
click at [298, 558] on button "Ship Selected" at bounding box center [308, 561] width 65 height 19
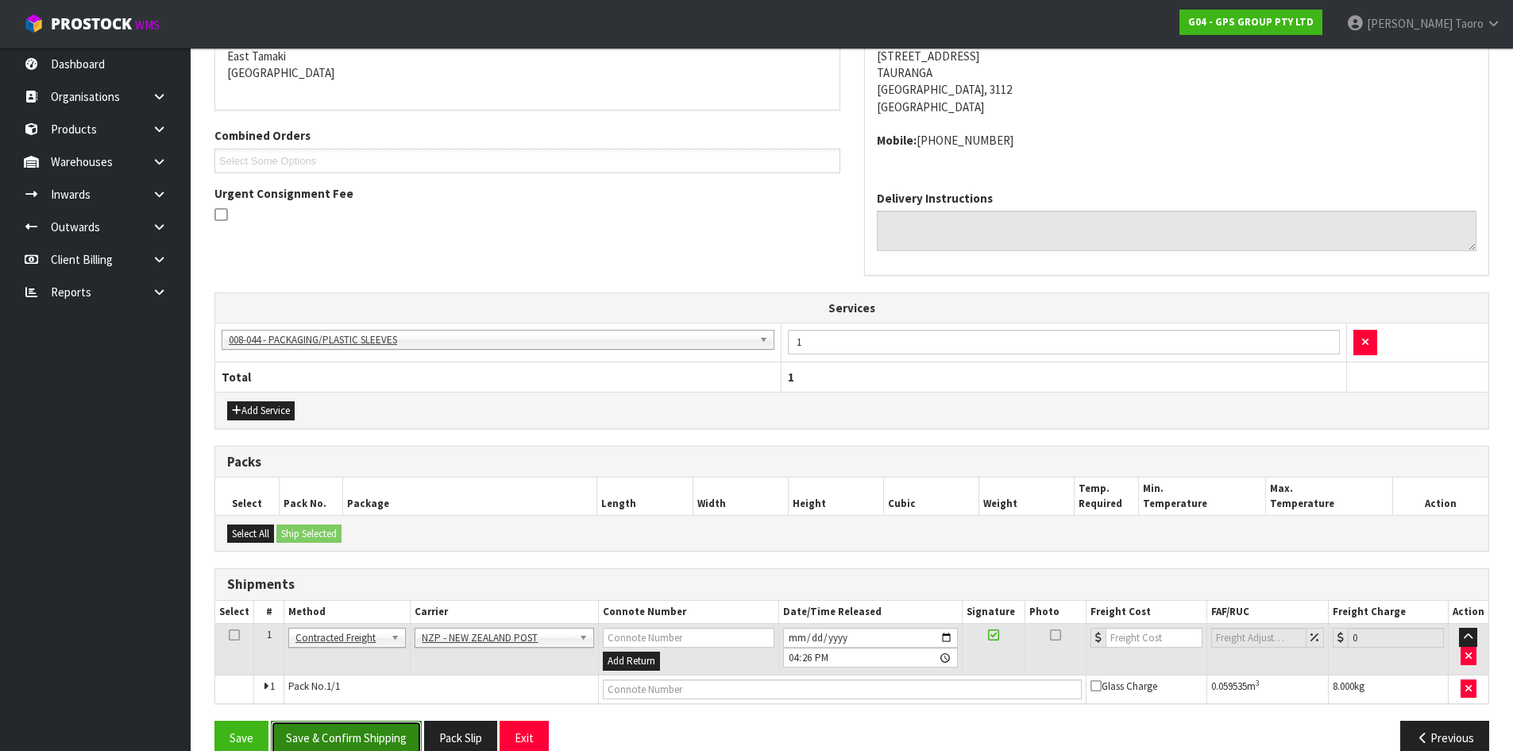
click at [402, 736] on button "Save & Confirm Shipping" at bounding box center [346, 737] width 151 height 34
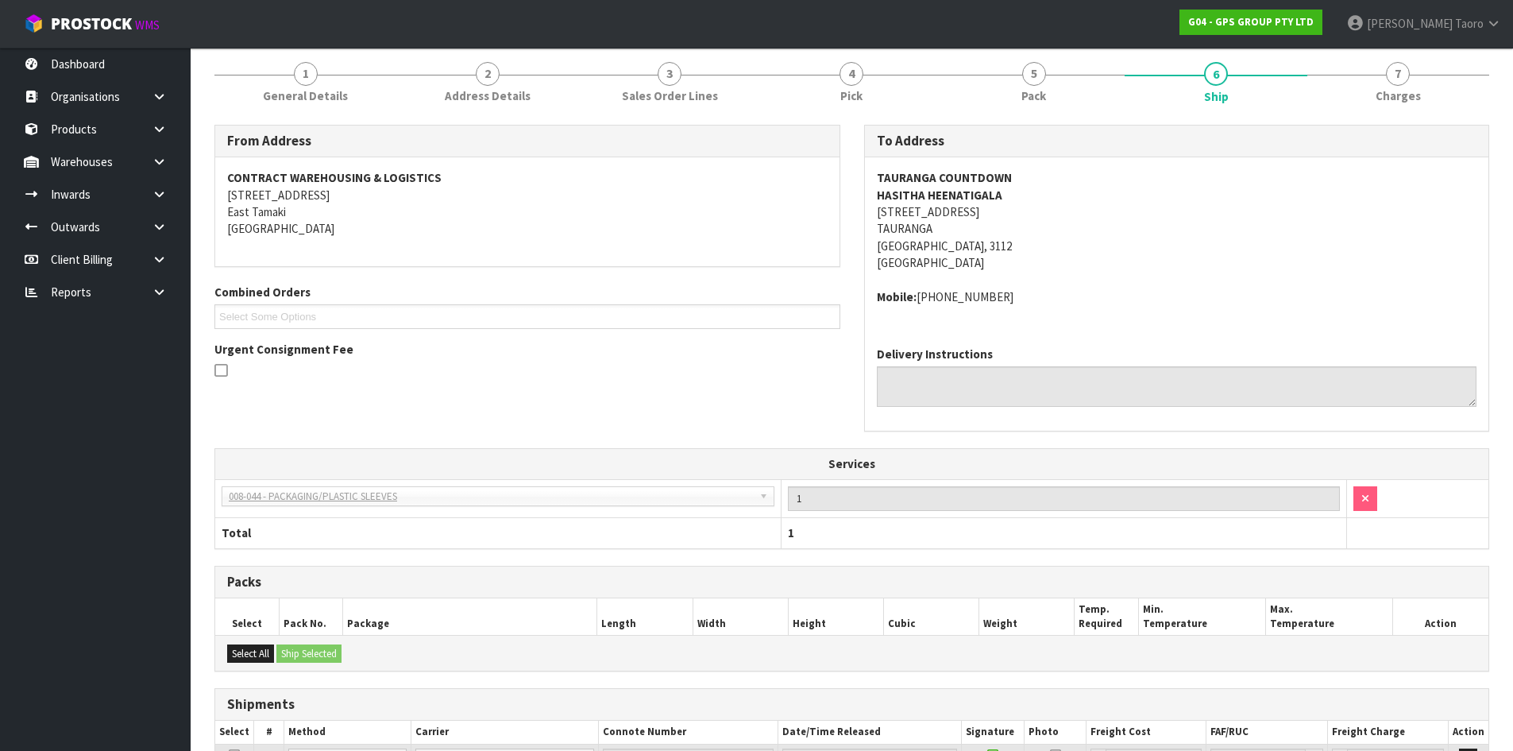
scroll to position [350, 0]
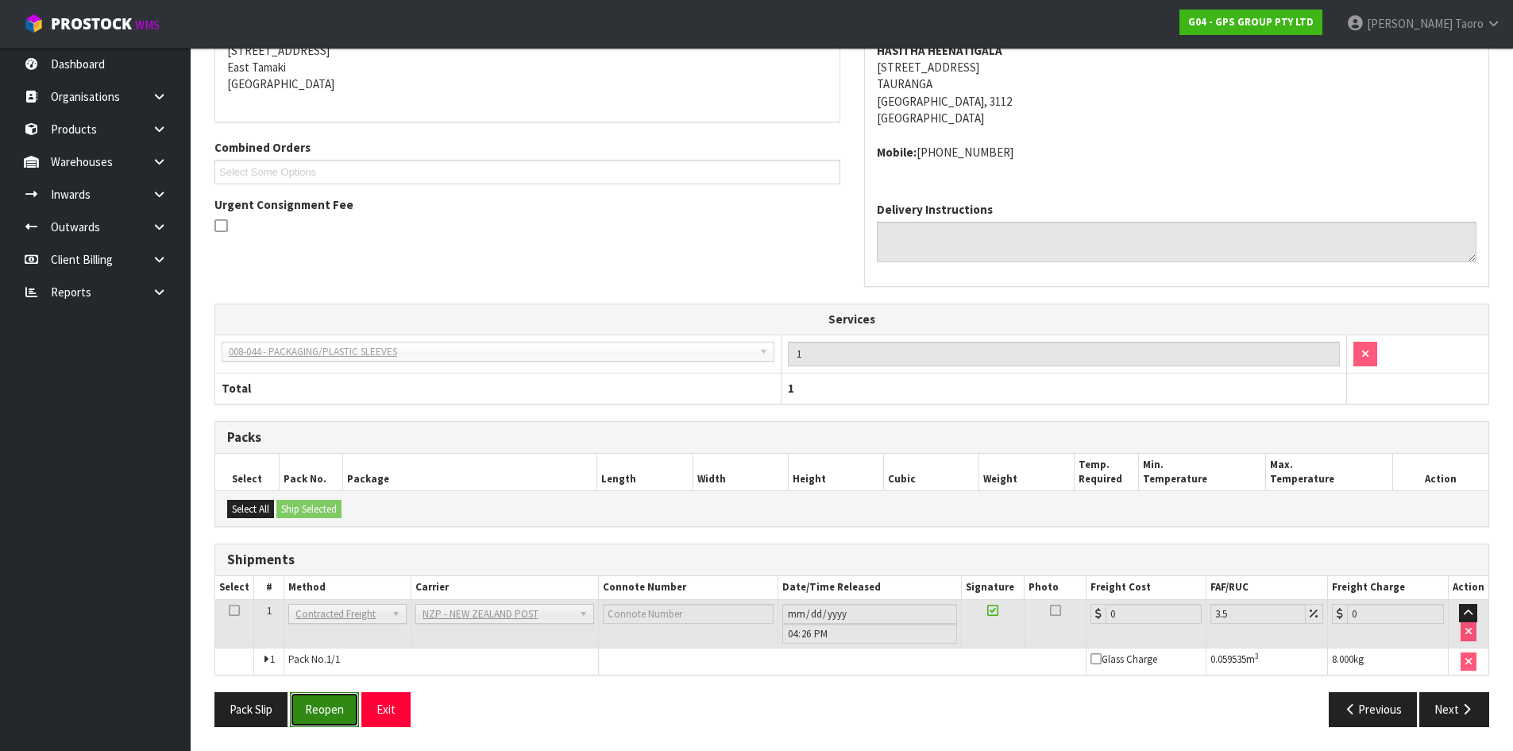
click at [329, 703] on button "Reopen" at bounding box center [324, 709] width 69 height 34
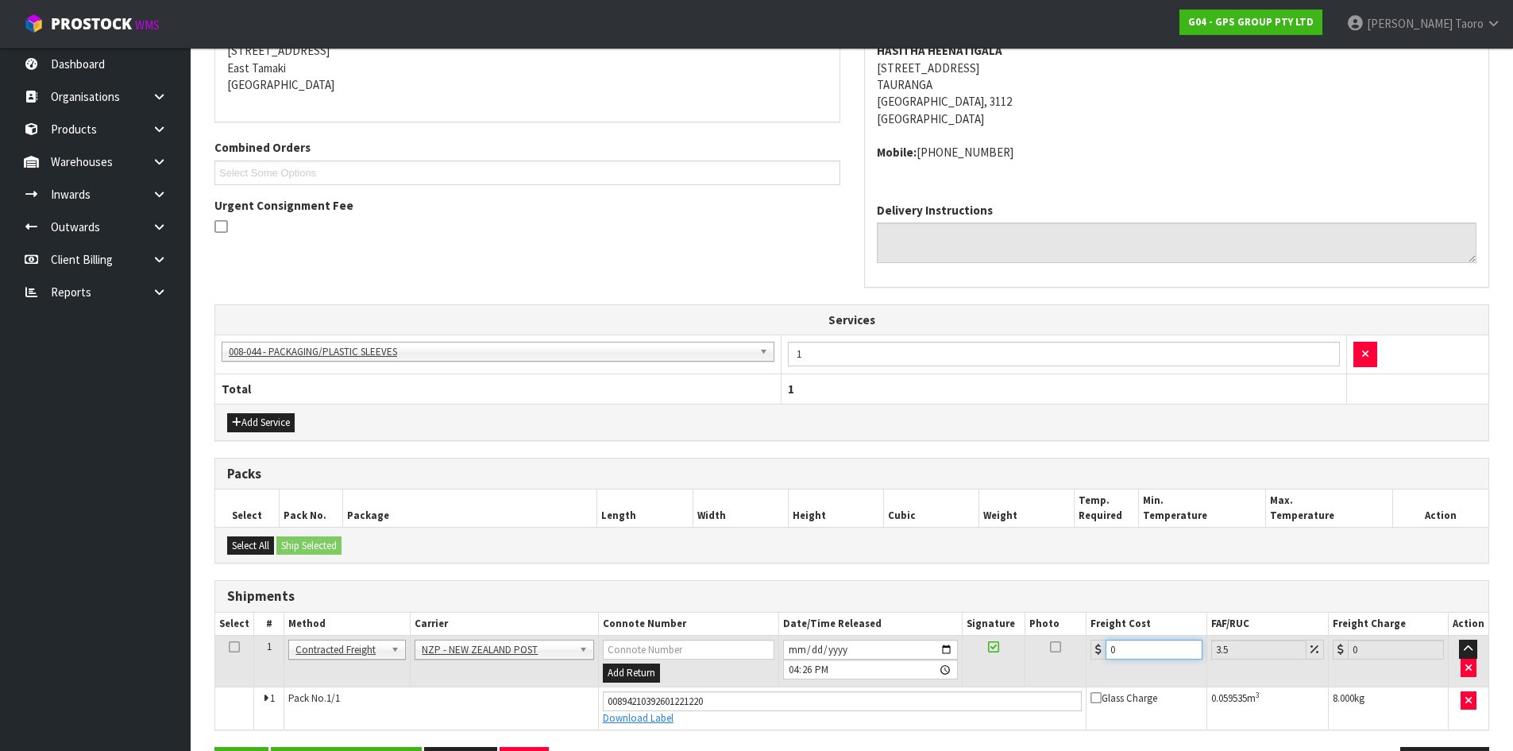
click at [1137, 647] on input "0" at bounding box center [1154, 649] width 96 height 20
type input "1"
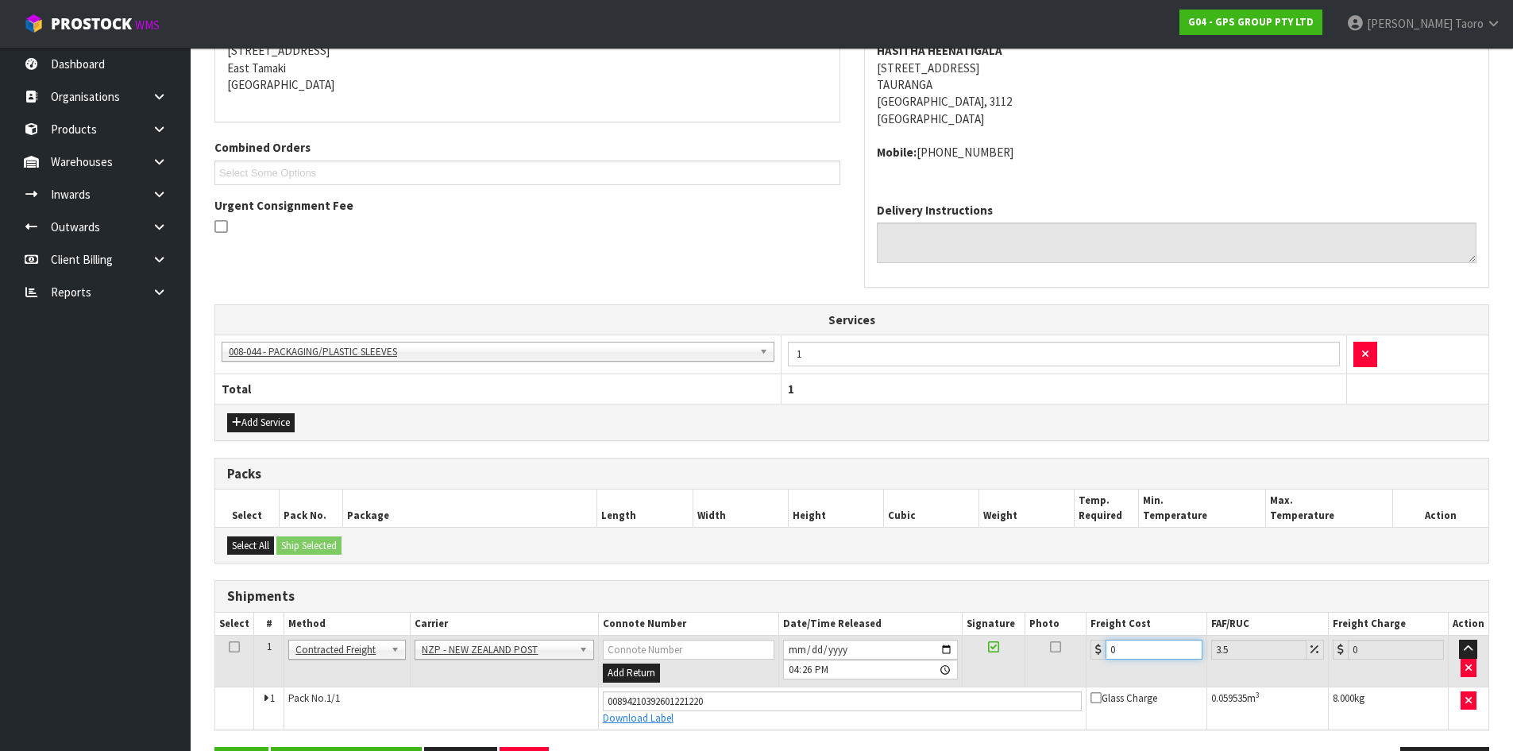
type input "1.03"
type input "10"
type input "10.35"
type input "10.07"
type input "10.42"
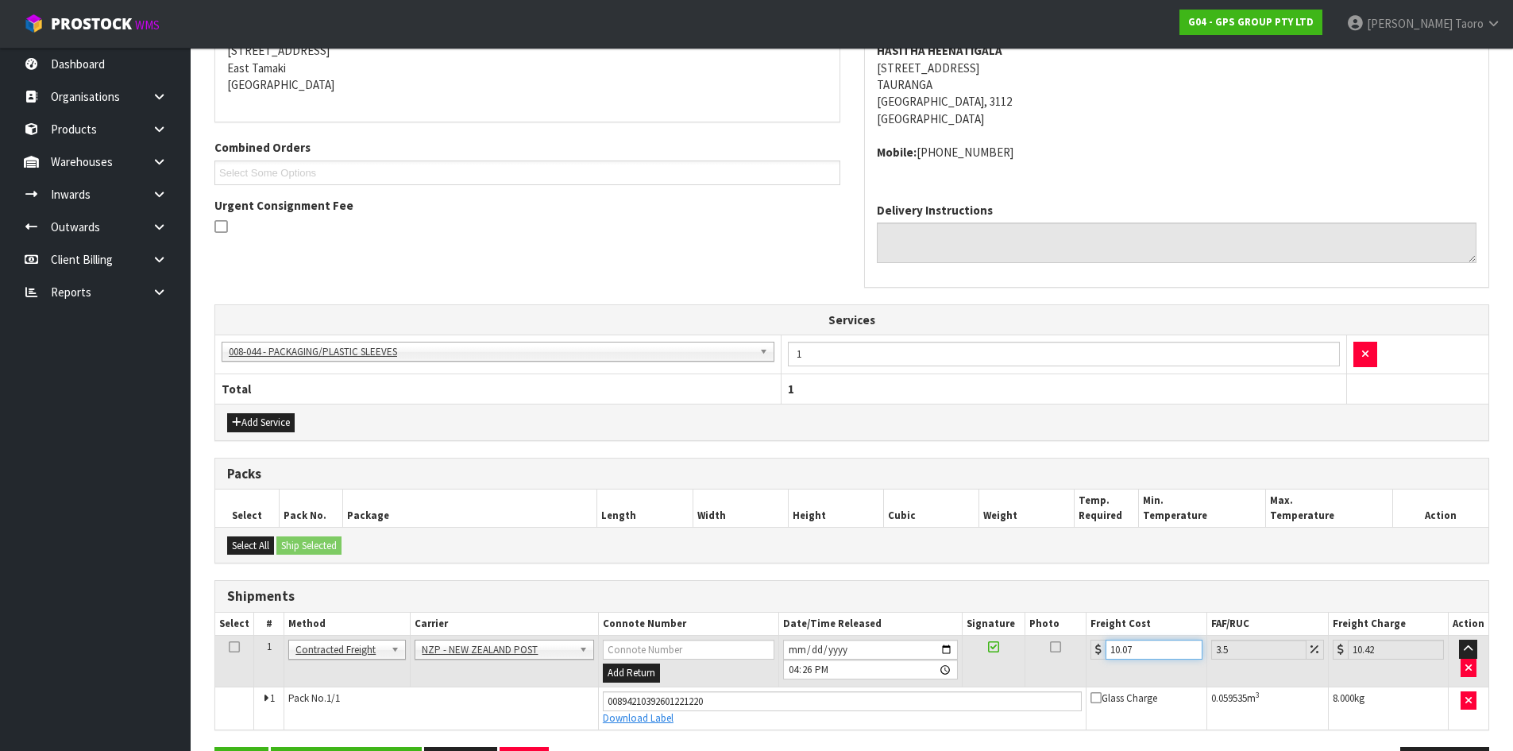
type input "10.07"
click at [792, 649] on input "[DATE]" at bounding box center [870, 649] width 175 height 20
type input "[DATE]"
click at [797, 673] on input "16:26:00.000" at bounding box center [870, 669] width 175 height 20
type input "09:00"
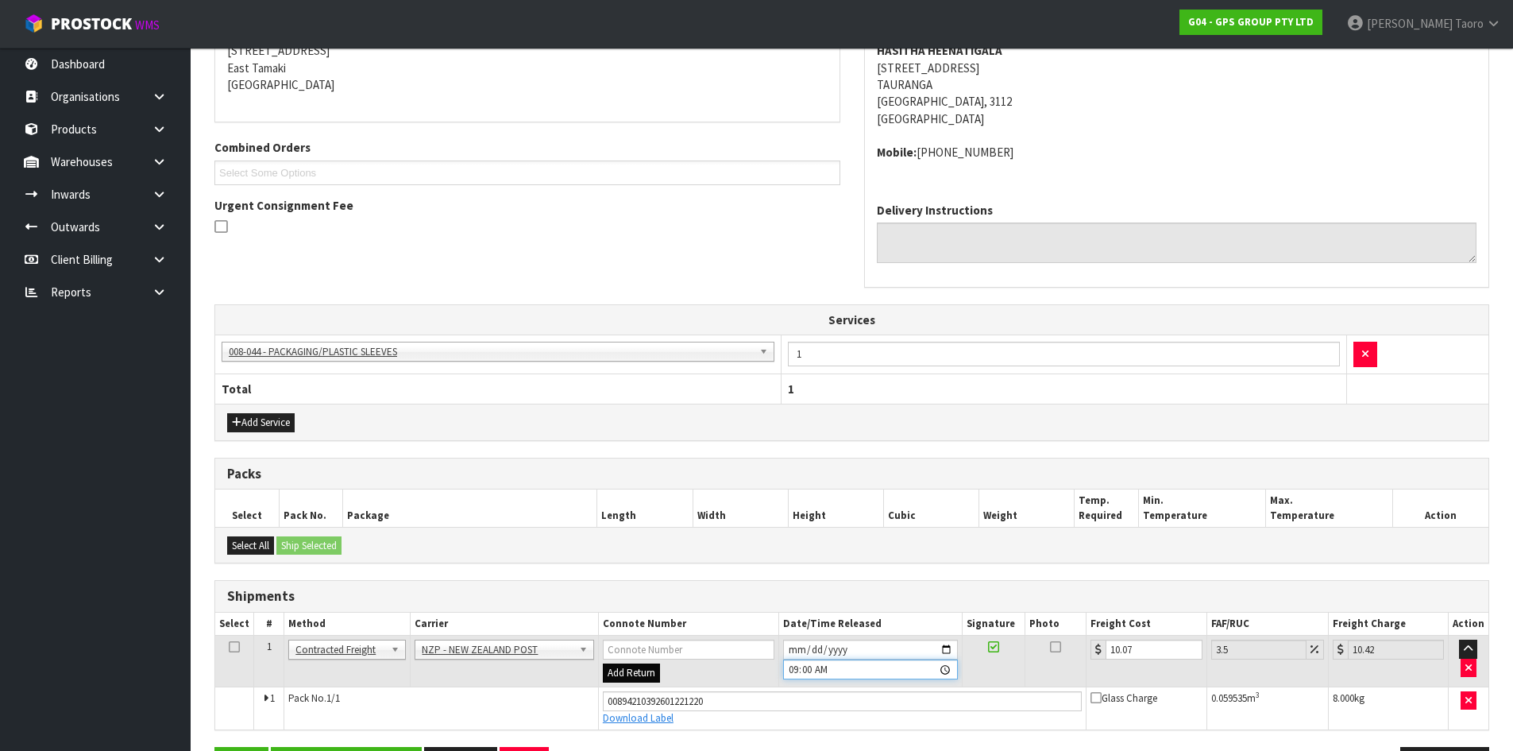
scroll to position [388, 0]
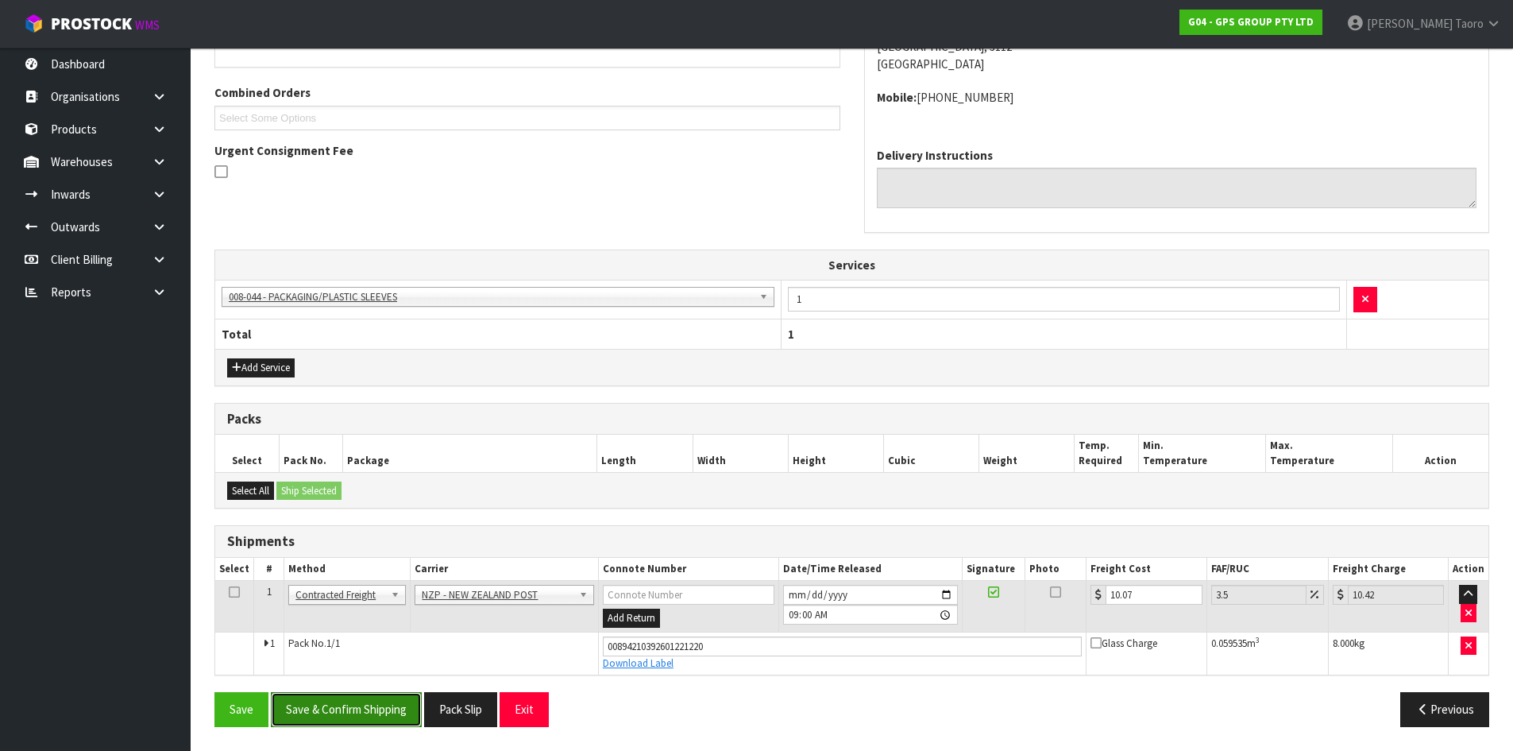
click at [388, 706] on button "Save & Confirm Shipping" at bounding box center [346, 709] width 151 height 34
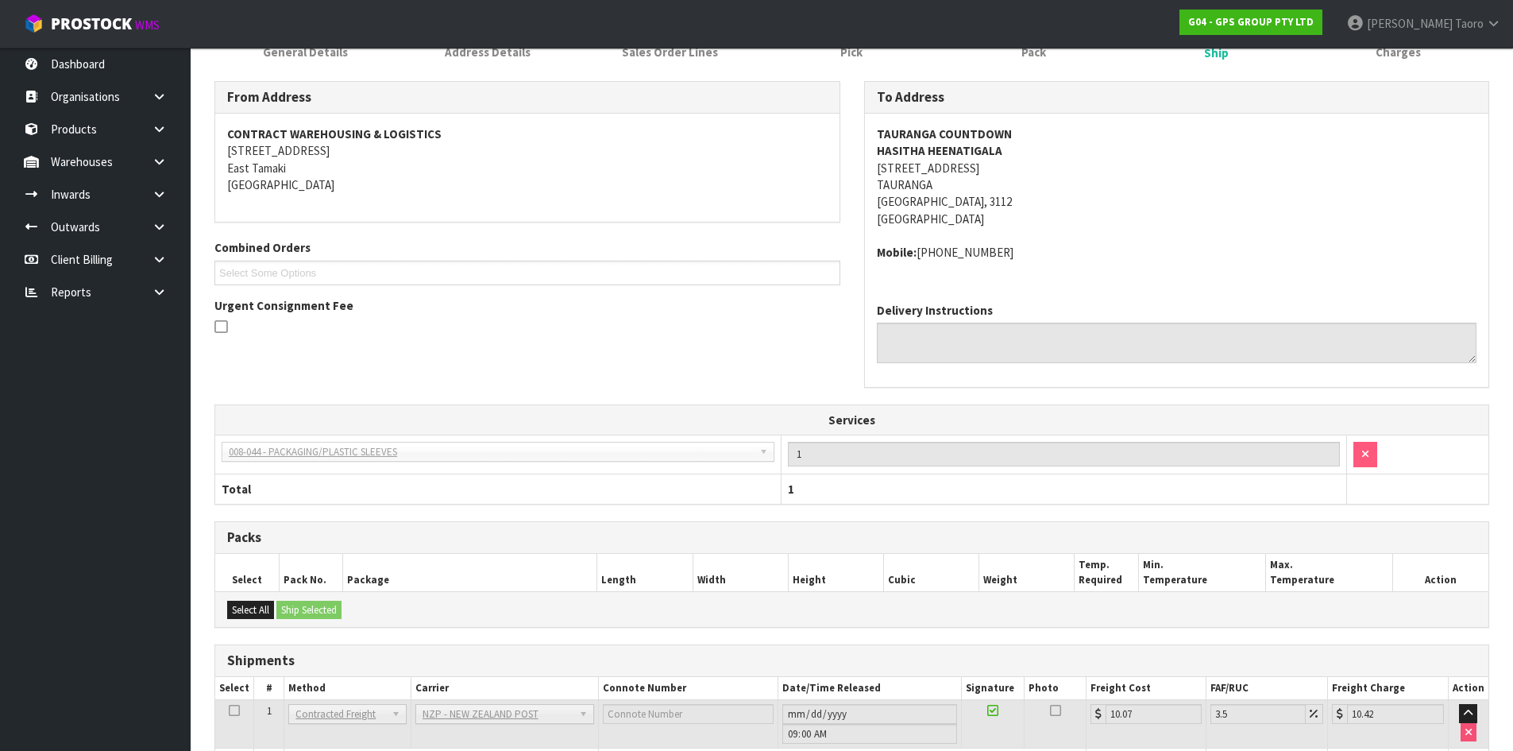
scroll to position [343, 0]
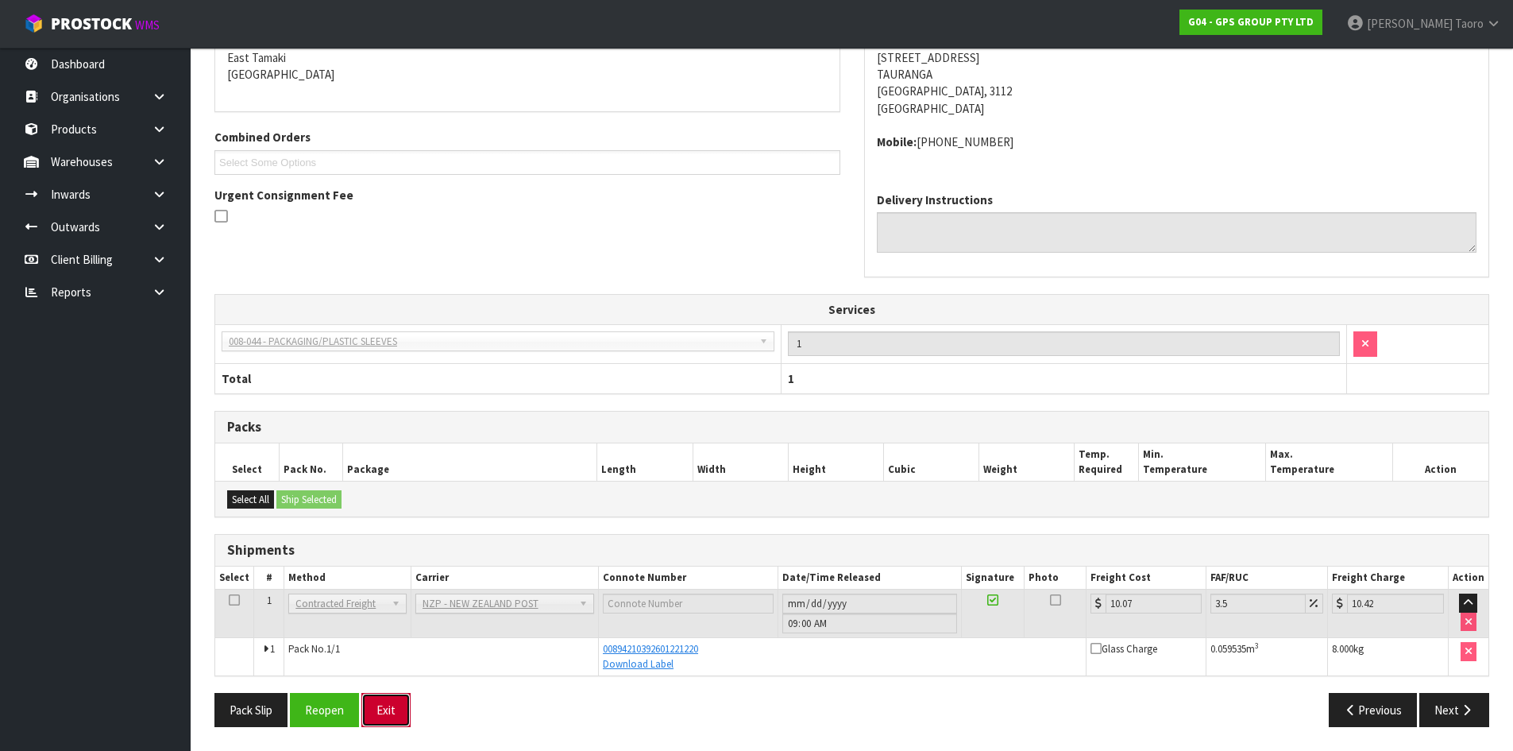
click at [390, 712] on button "Exit" at bounding box center [385, 710] width 49 height 34
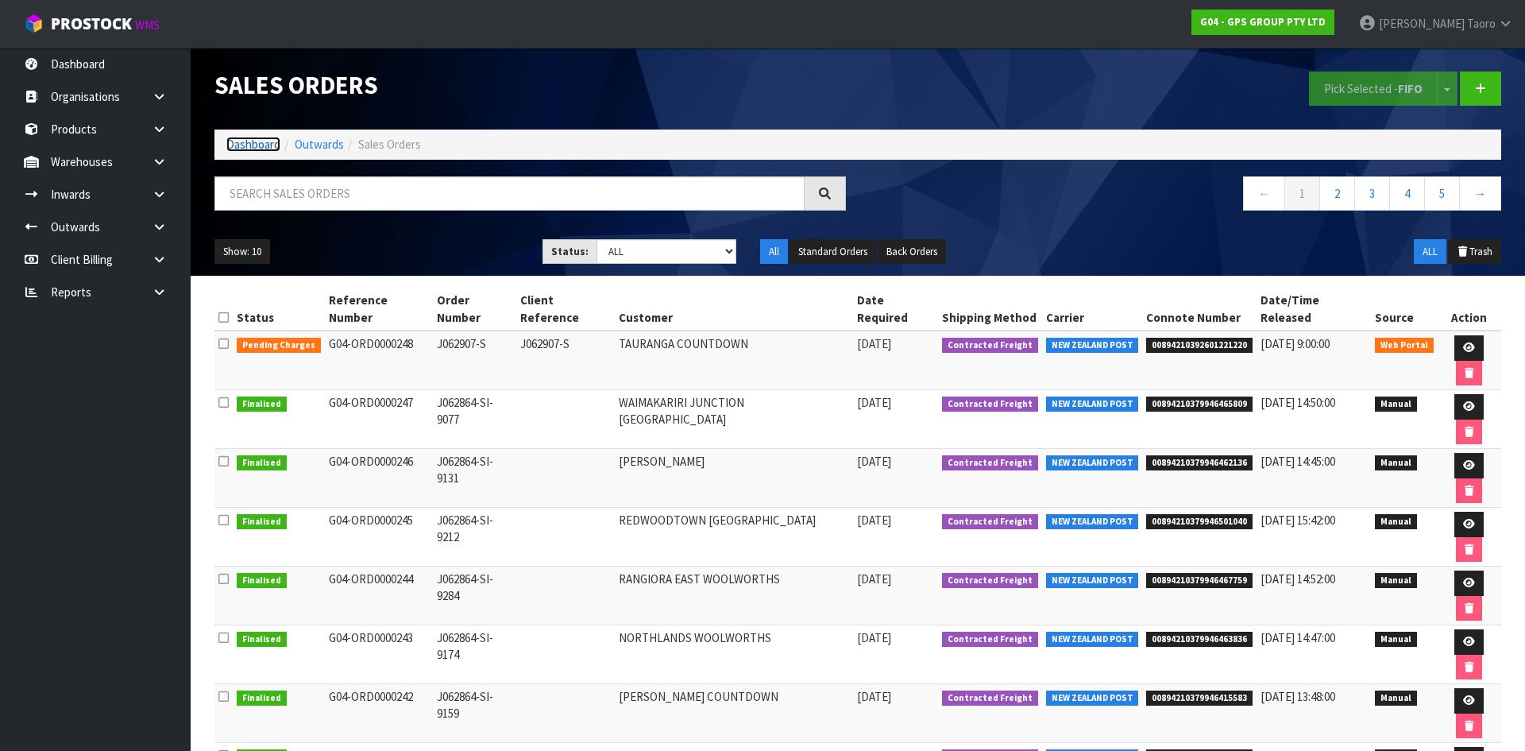
click at [261, 146] on link "Dashboard" at bounding box center [253, 144] width 54 height 15
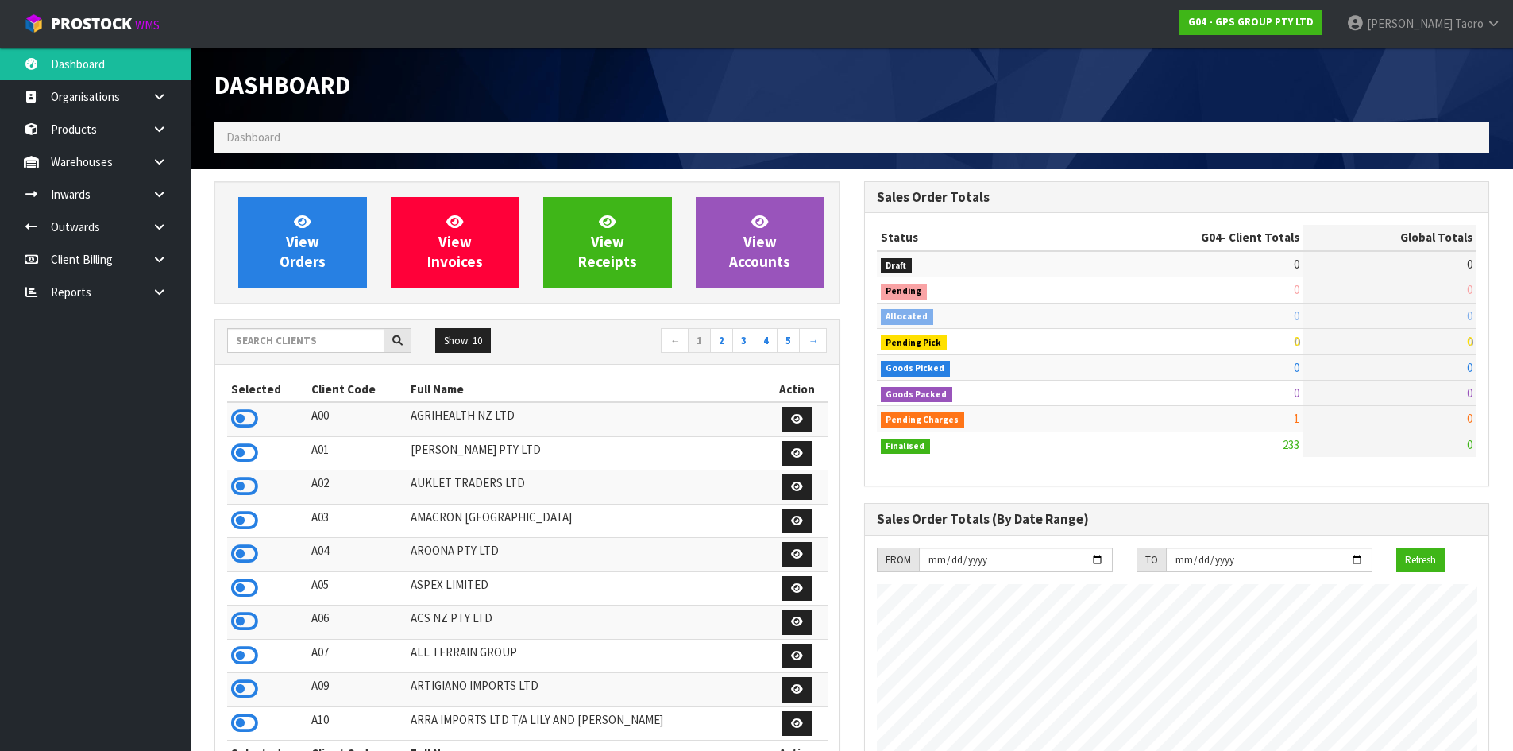
scroll to position [997, 649]
click at [317, 342] on input "text" at bounding box center [305, 340] width 157 height 25
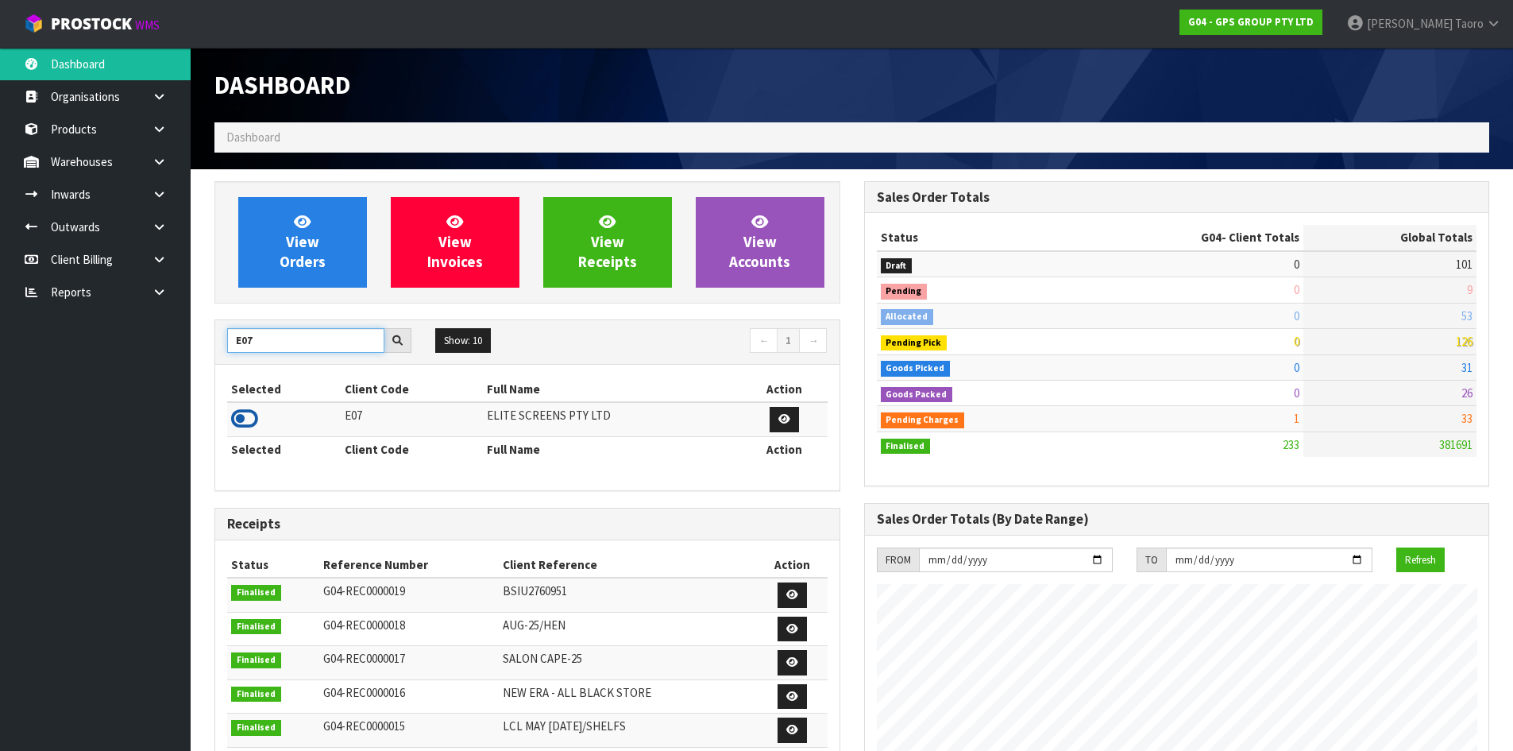
type input "E07"
click at [246, 416] on icon at bounding box center [244, 419] width 27 height 24
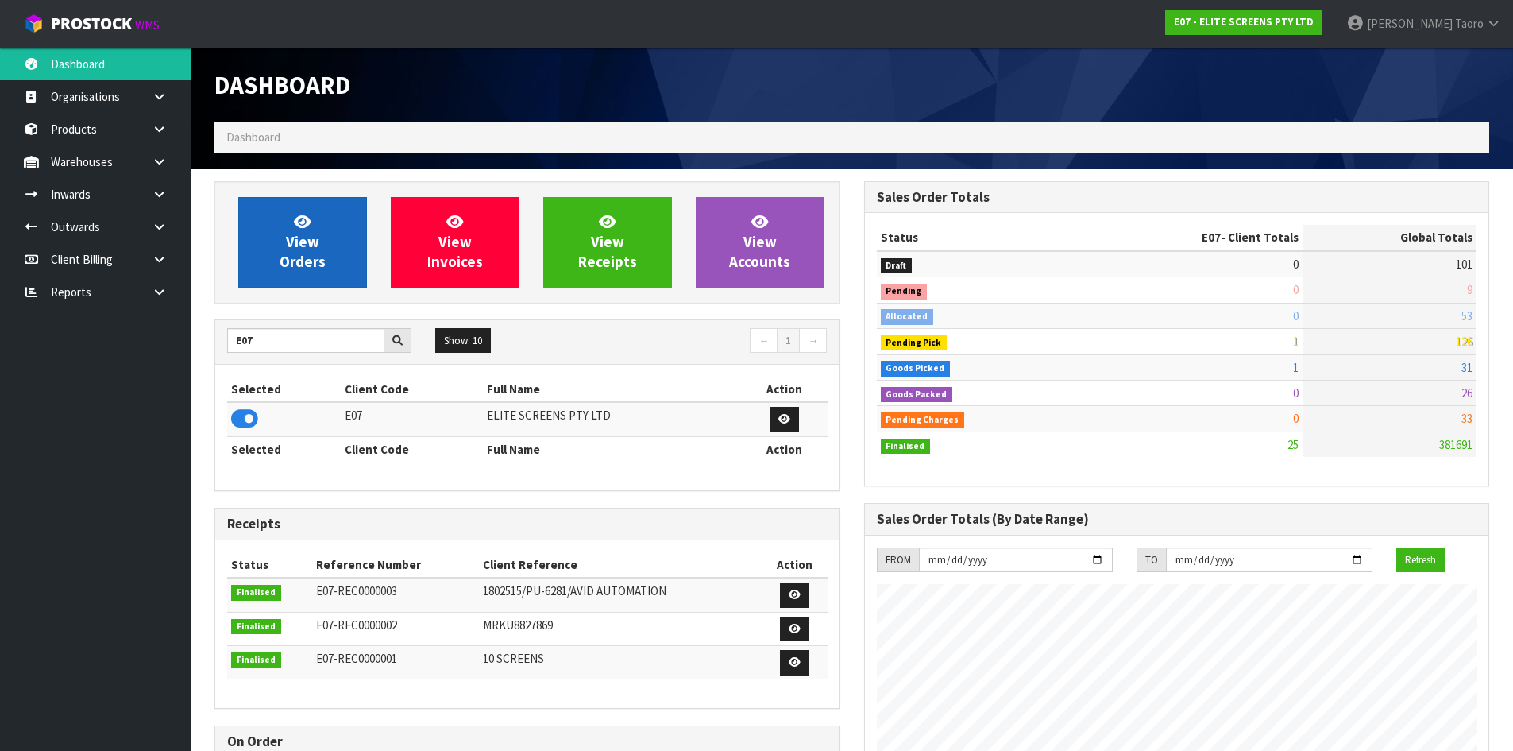
scroll to position [1049, 649]
click at [302, 241] on span "View Orders" at bounding box center [303, 242] width 46 height 60
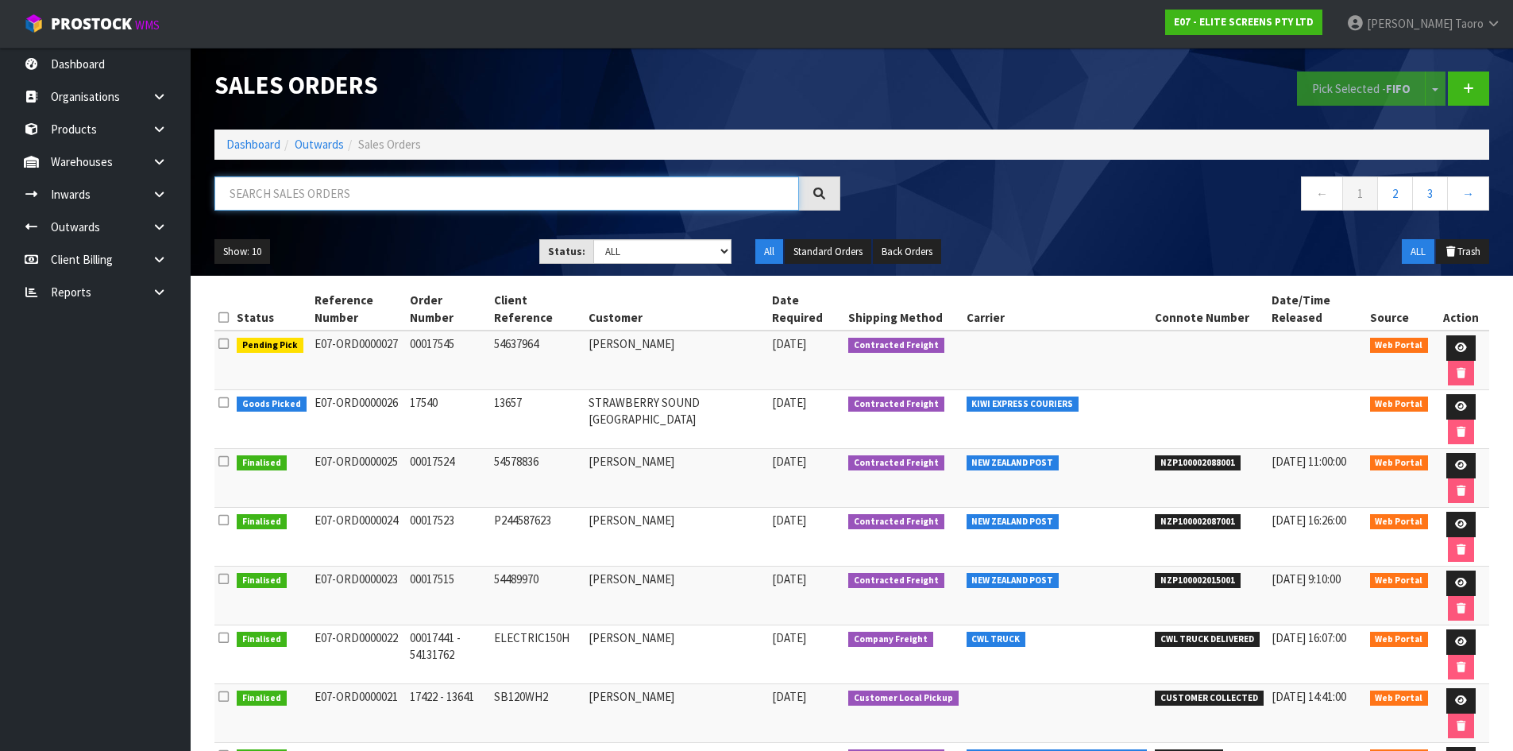
click at [317, 202] on input "text" at bounding box center [506, 193] width 585 height 34
type input "JOB-0412912"
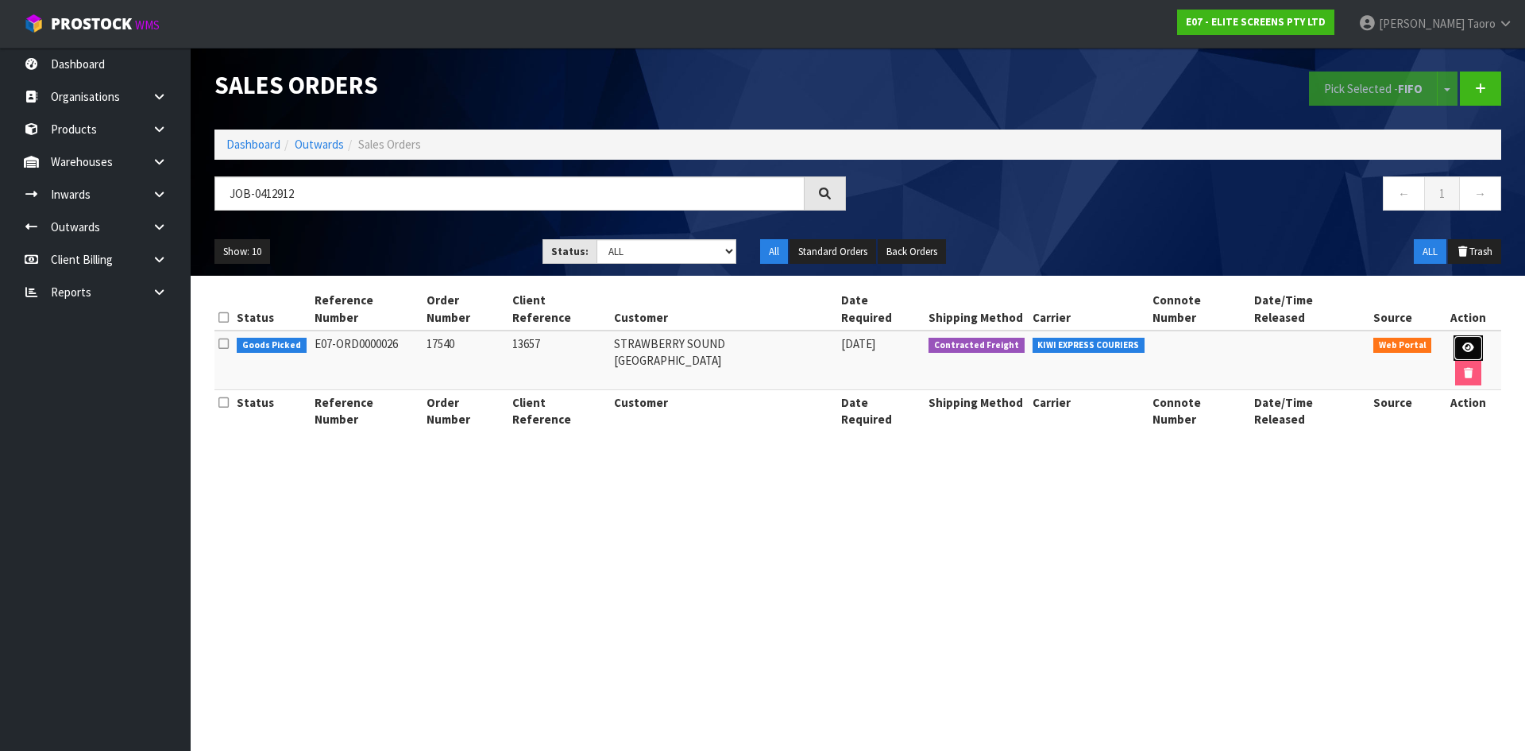
click at [1462, 342] on icon at bounding box center [1468, 347] width 12 height 10
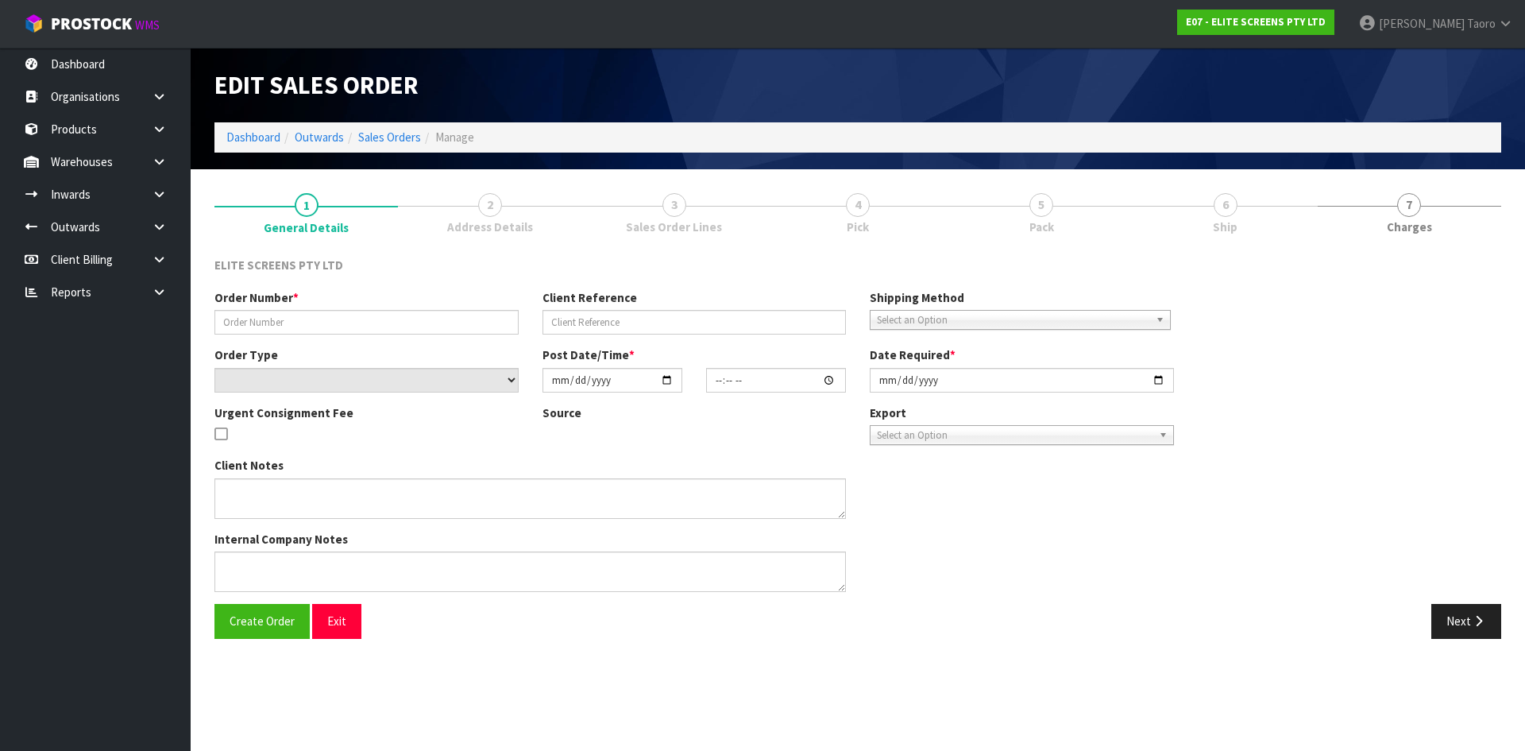
type input "17540"
type input "13657"
select select "number:0"
type input "[DATE]"
type input "18:49:00.000"
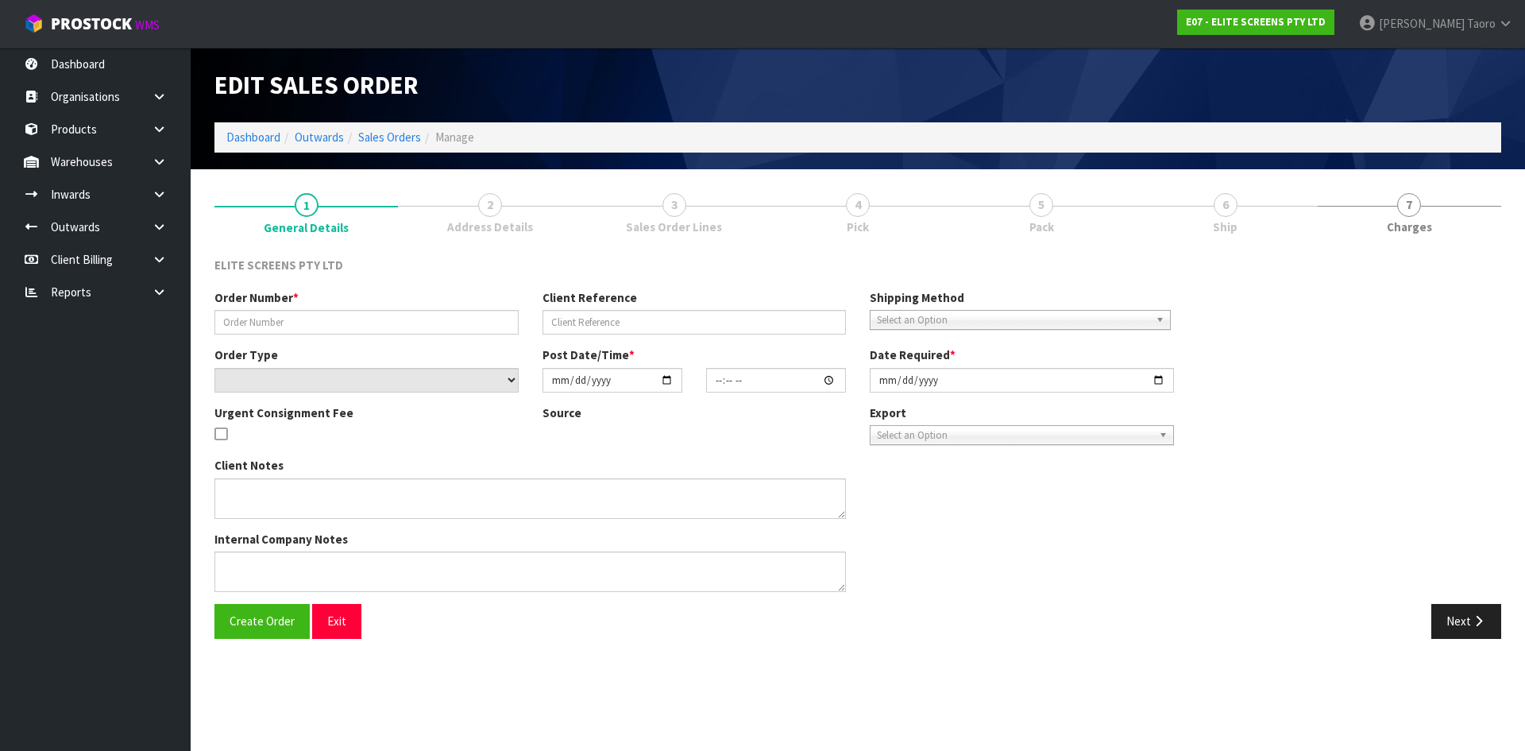
type input "[DATE]"
type textarea "PLEASE USE KIWI EXPRESS : ADDRESS: STRAWBERRY SOUND QUEENSTOWN [STREET_ADDRESS]"
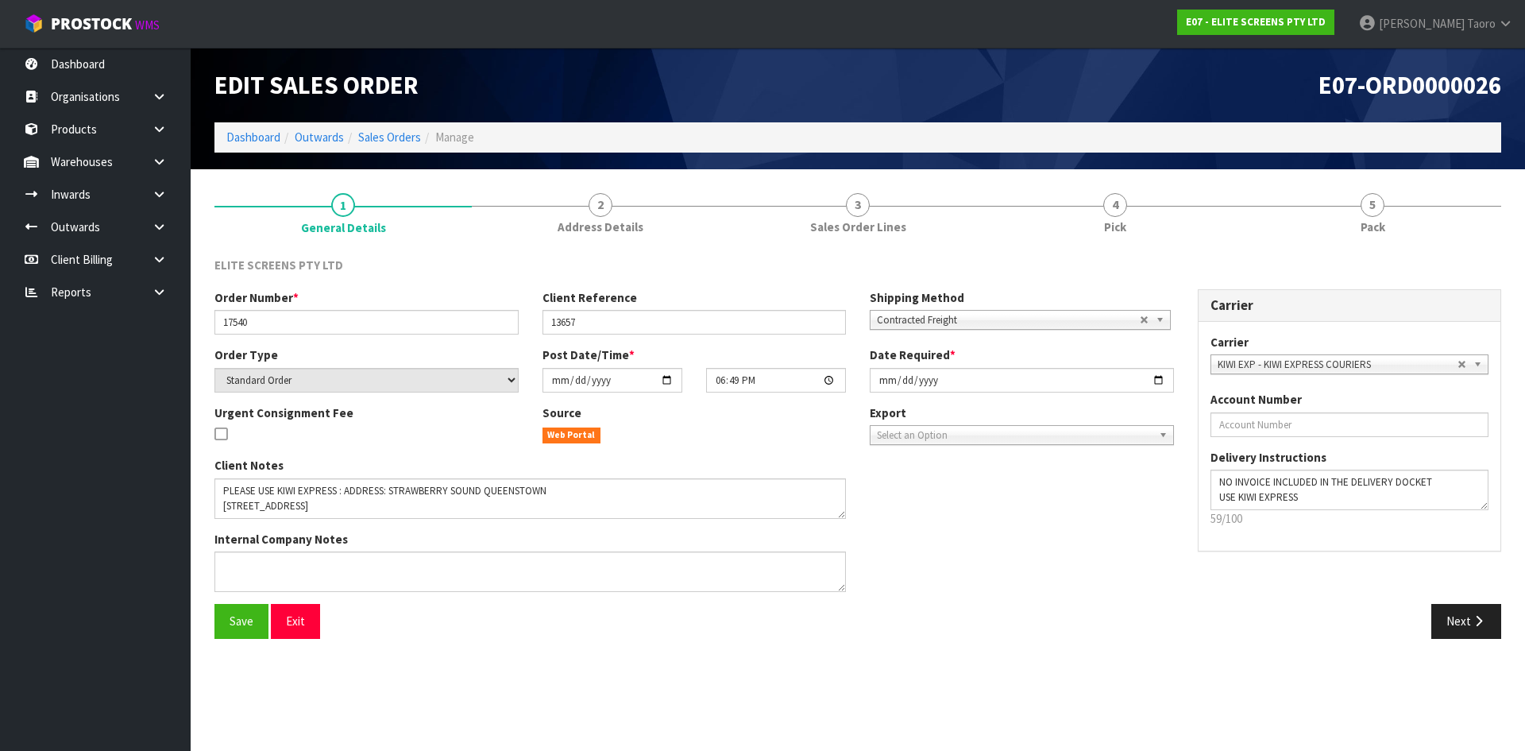
drag, startPoint x: 1370, startPoint y: 221, endPoint x: 1169, endPoint y: 134, distance: 218.8
click at [1362, 214] on link "5 Pack" at bounding box center [1372, 212] width 257 height 63
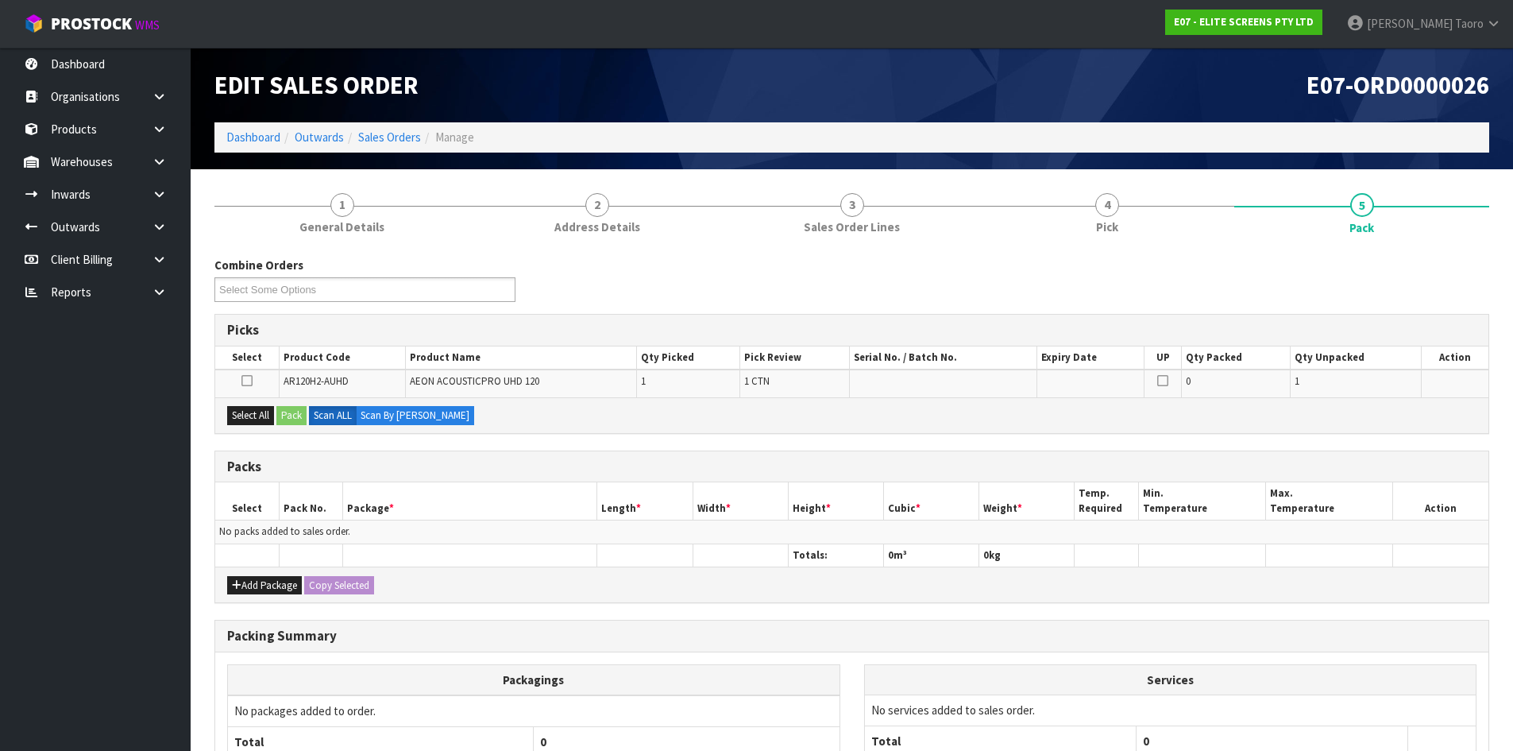
click at [1160, 90] on h1 "E07-ORD0000026" at bounding box center [1177, 84] width 626 height 27
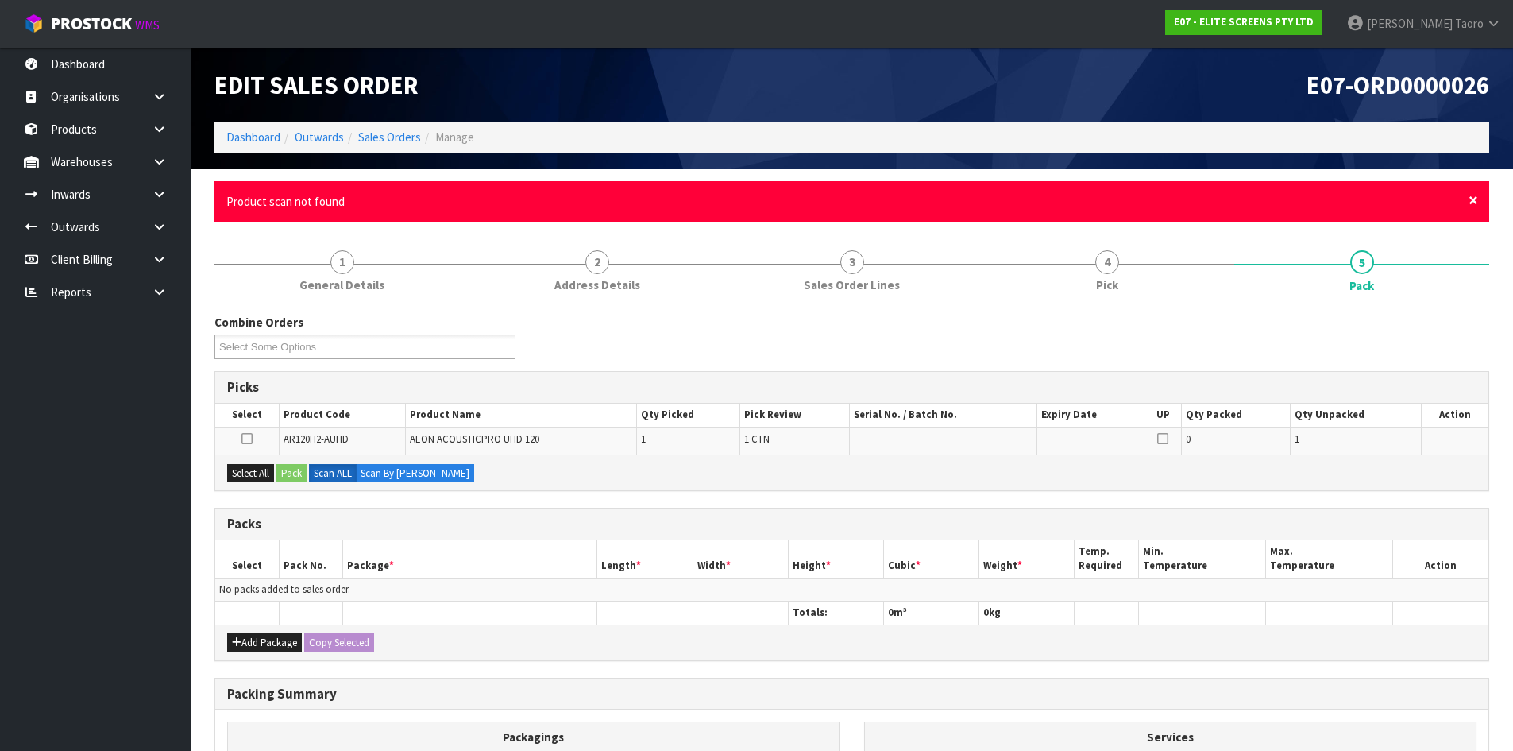
click at [1475, 199] on span "×" at bounding box center [1474, 200] width 10 height 22
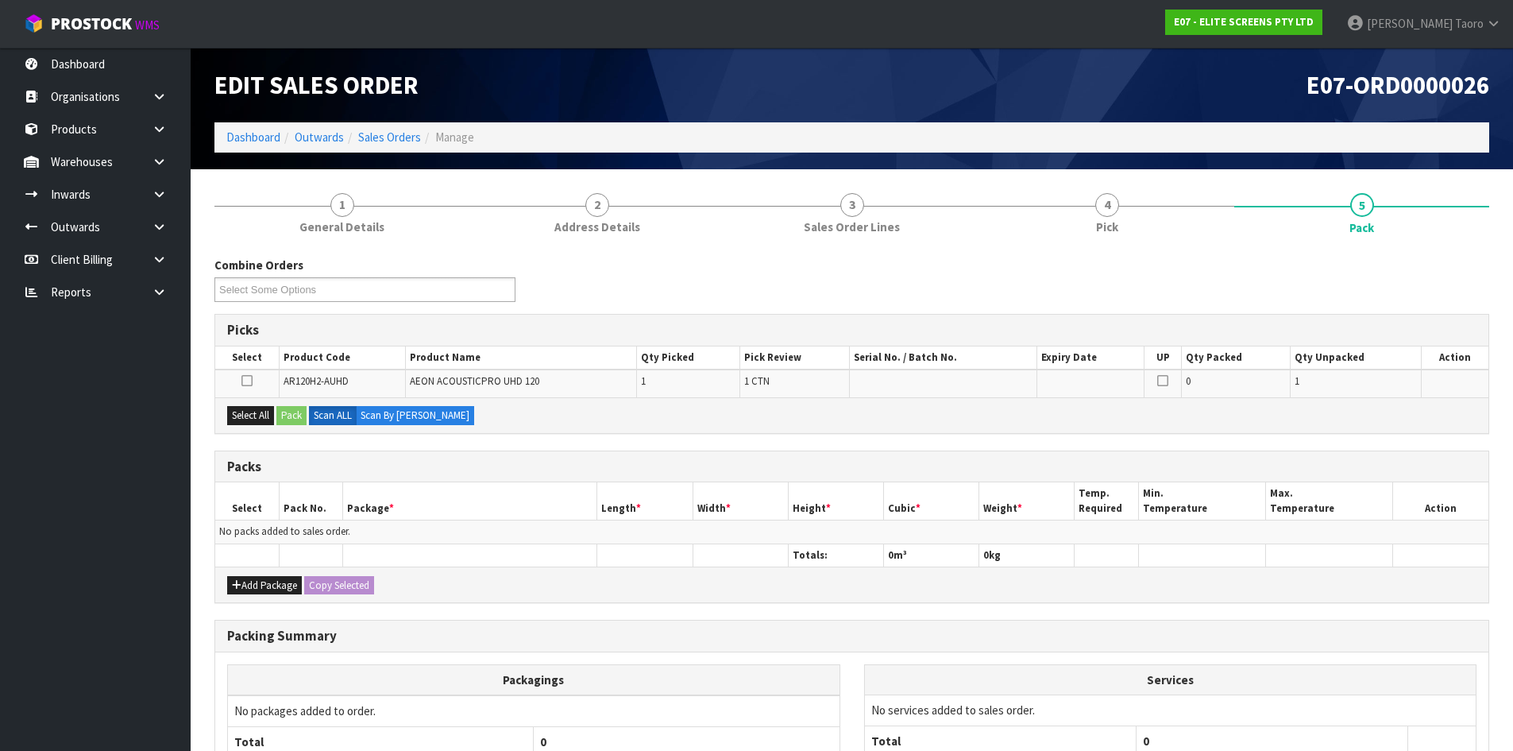
click at [1480, 261] on div "Combine Orders E07-ORD0000026 E07-ORD0000027 Select Some Options" at bounding box center [852, 285] width 1299 height 57
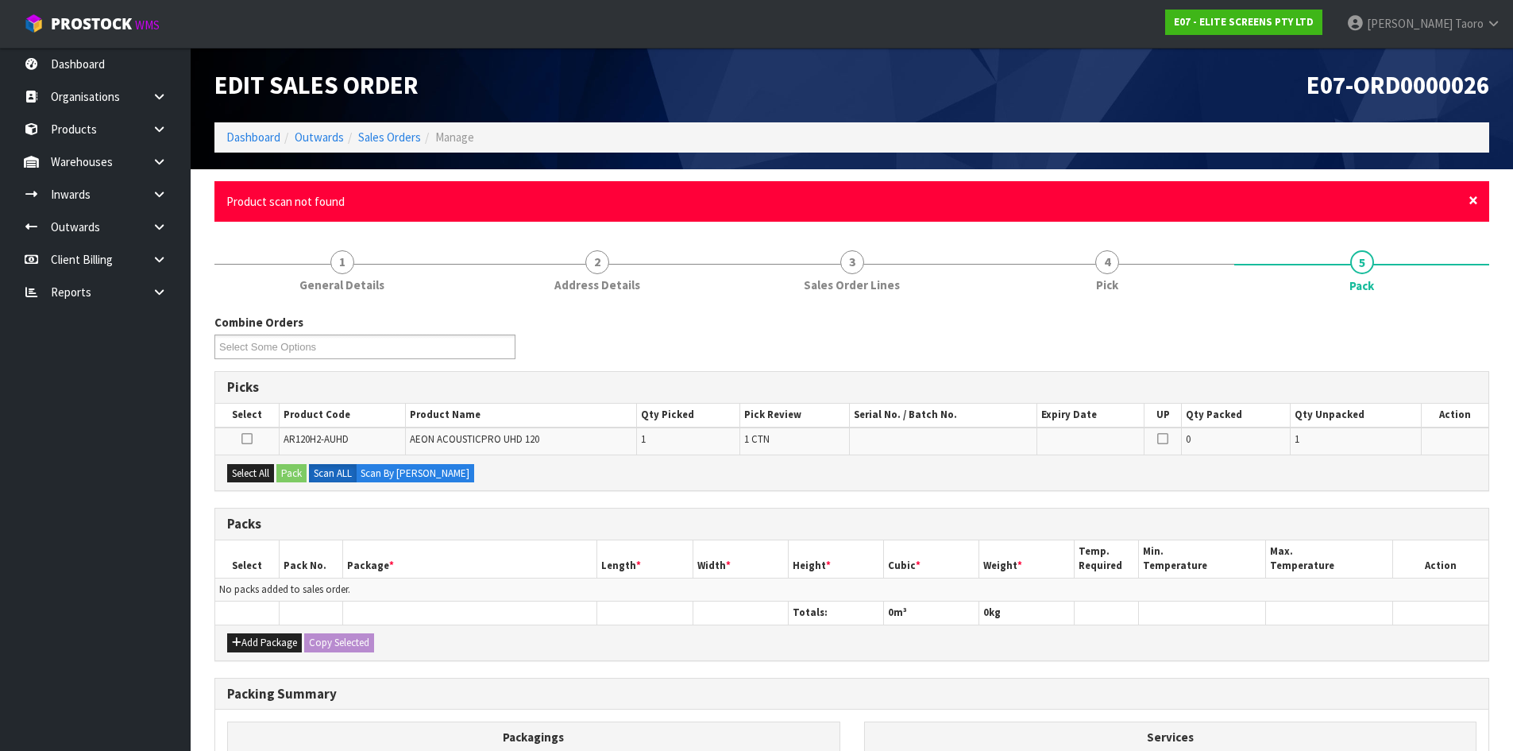
click at [1476, 203] on span "×" at bounding box center [1474, 200] width 10 height 22
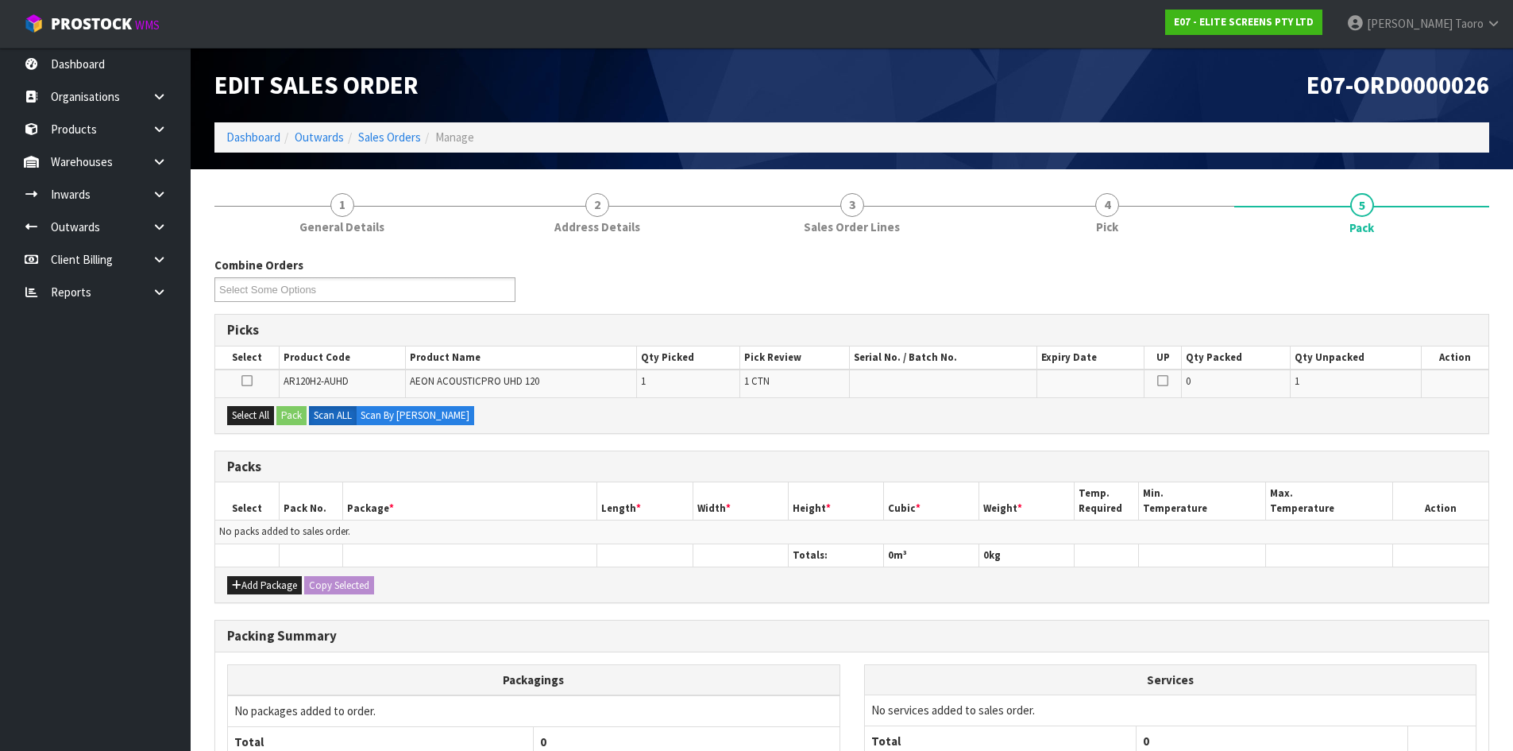
click at [1448, 287] on div "Combine Orders E07-ORD0000026 E07-ORD0000027 Select Some Options" at bounding box center [852, 285] width 1299 height 57
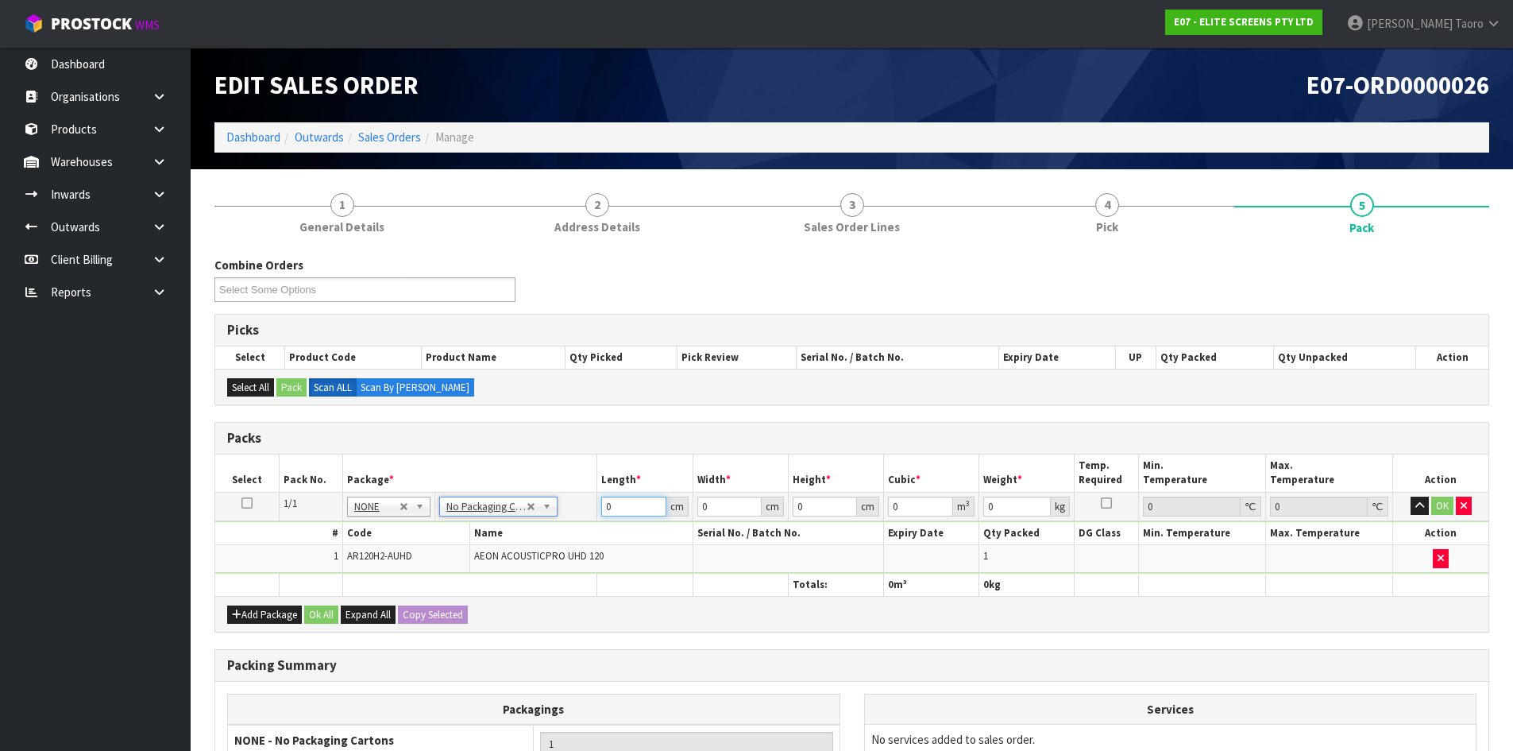
click at [624, 504] on input "0" at bounding box center [633, 506] width 64 height 20
type input "173"
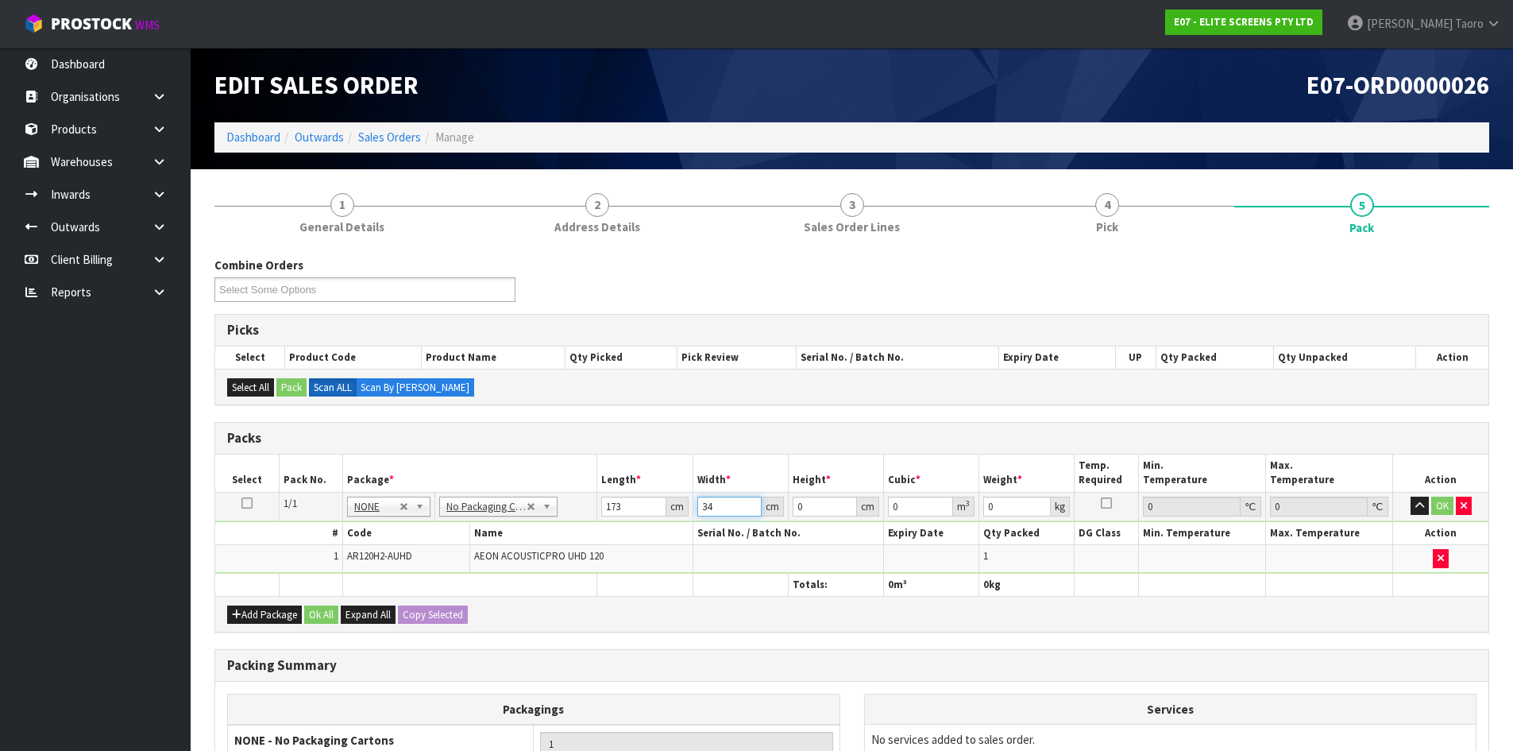
type input "34"
type input "1"
type input "0.005882"
type input "17"
type input "0.099994"
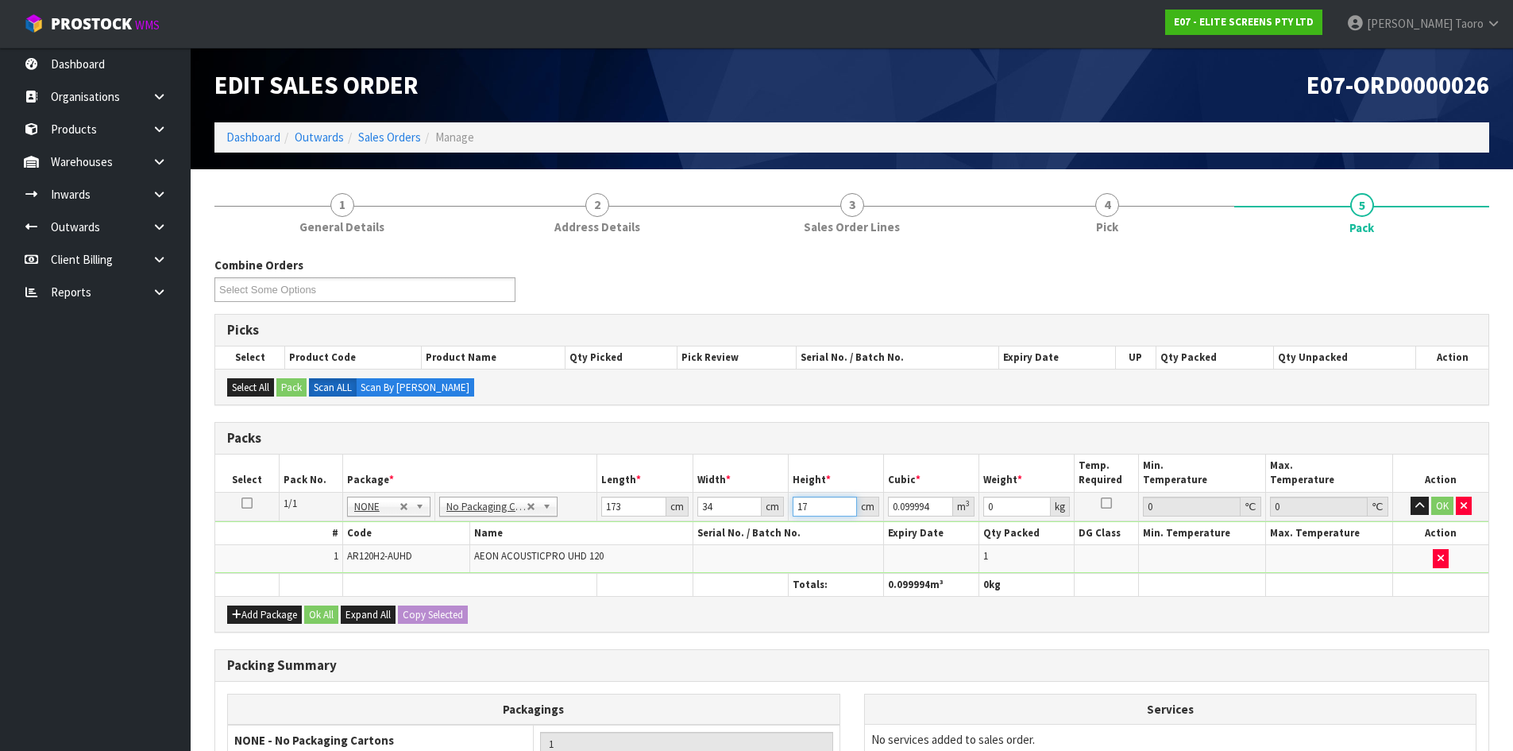
type input "17"
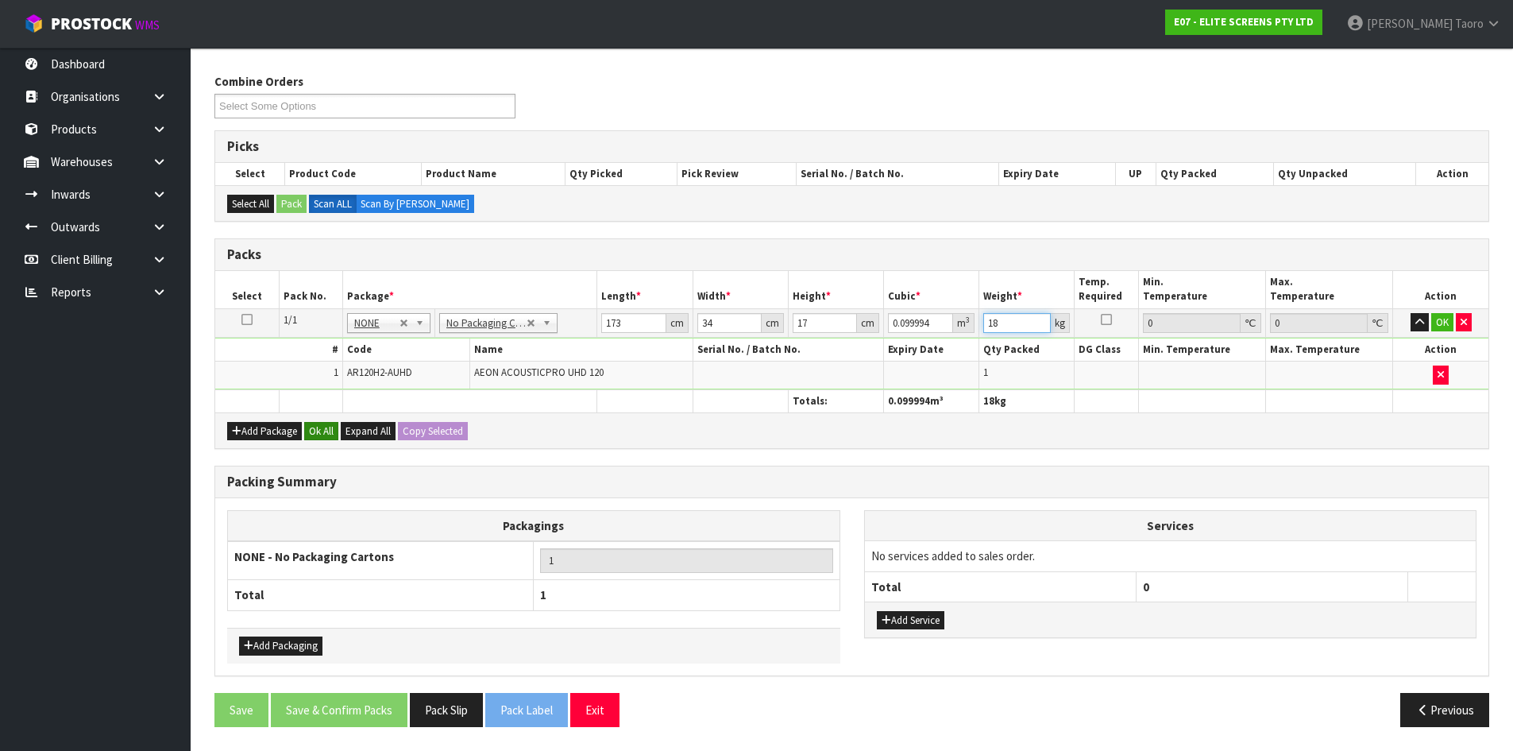
type input "18"
click at [328, 433] on button "Ok All" at bounding box center [321, 431] width 34 height 19
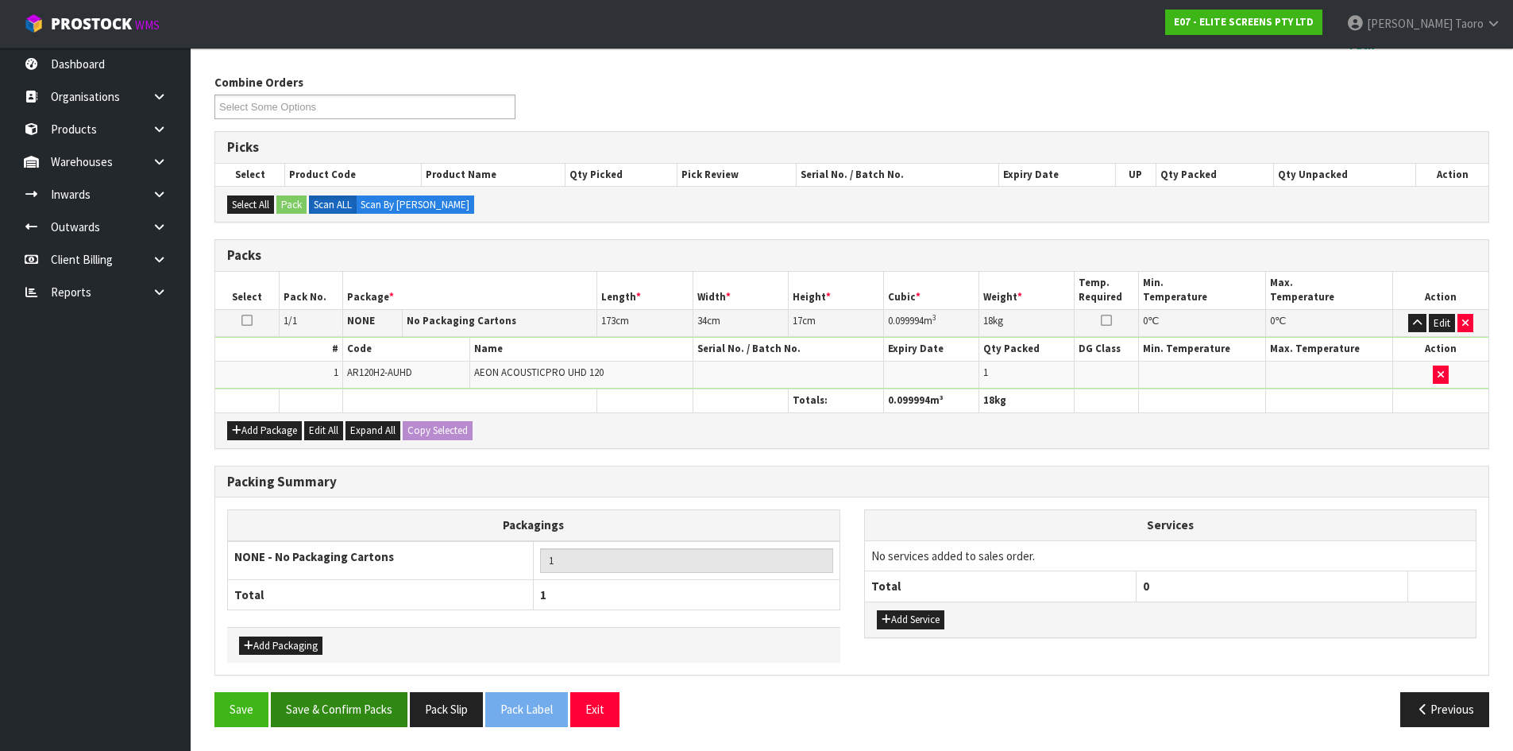
scroll to position [183, 0]
click at [346, 699] on button "Save & Confirm Packs" at bounding box center [339, 709] width 137 height 34
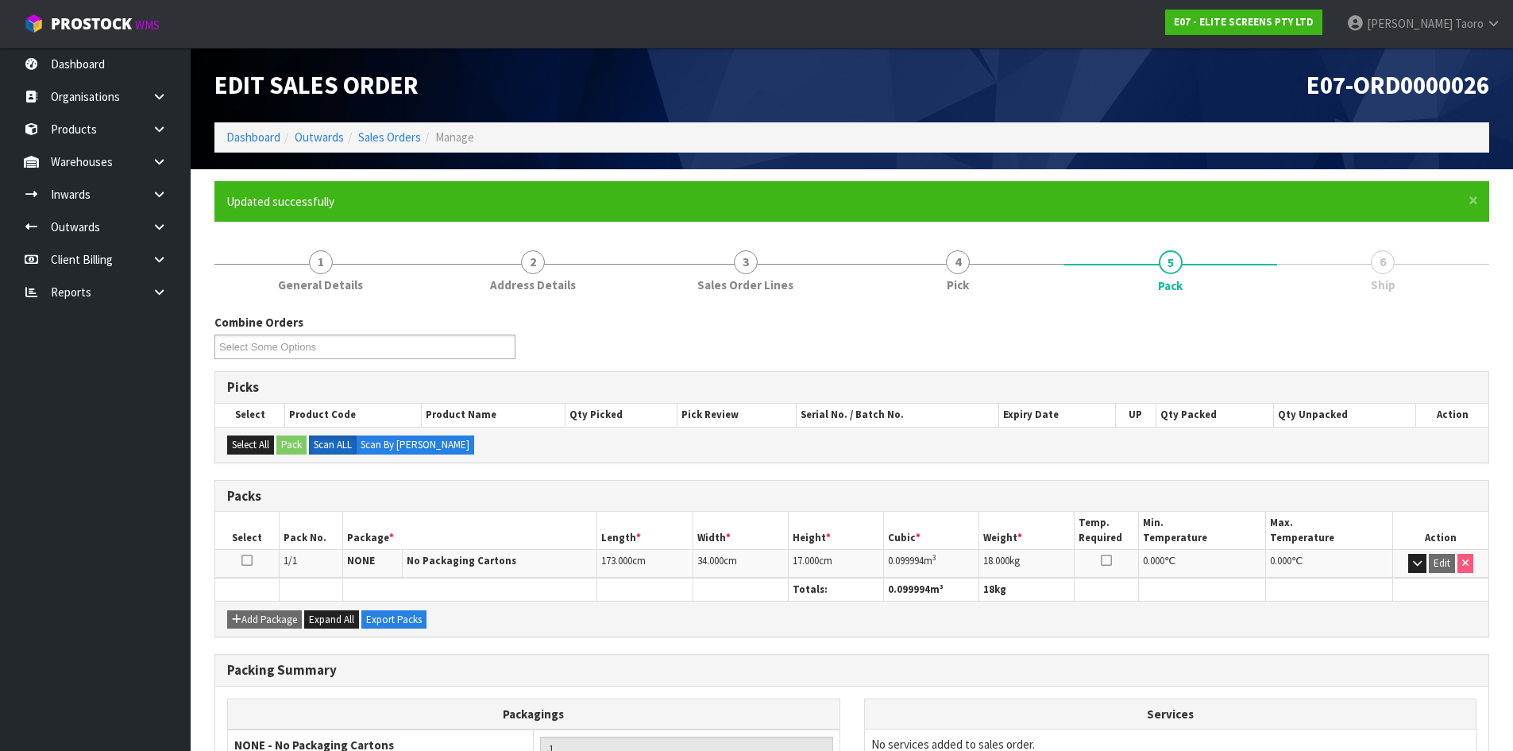
scroll to position [153, 0]
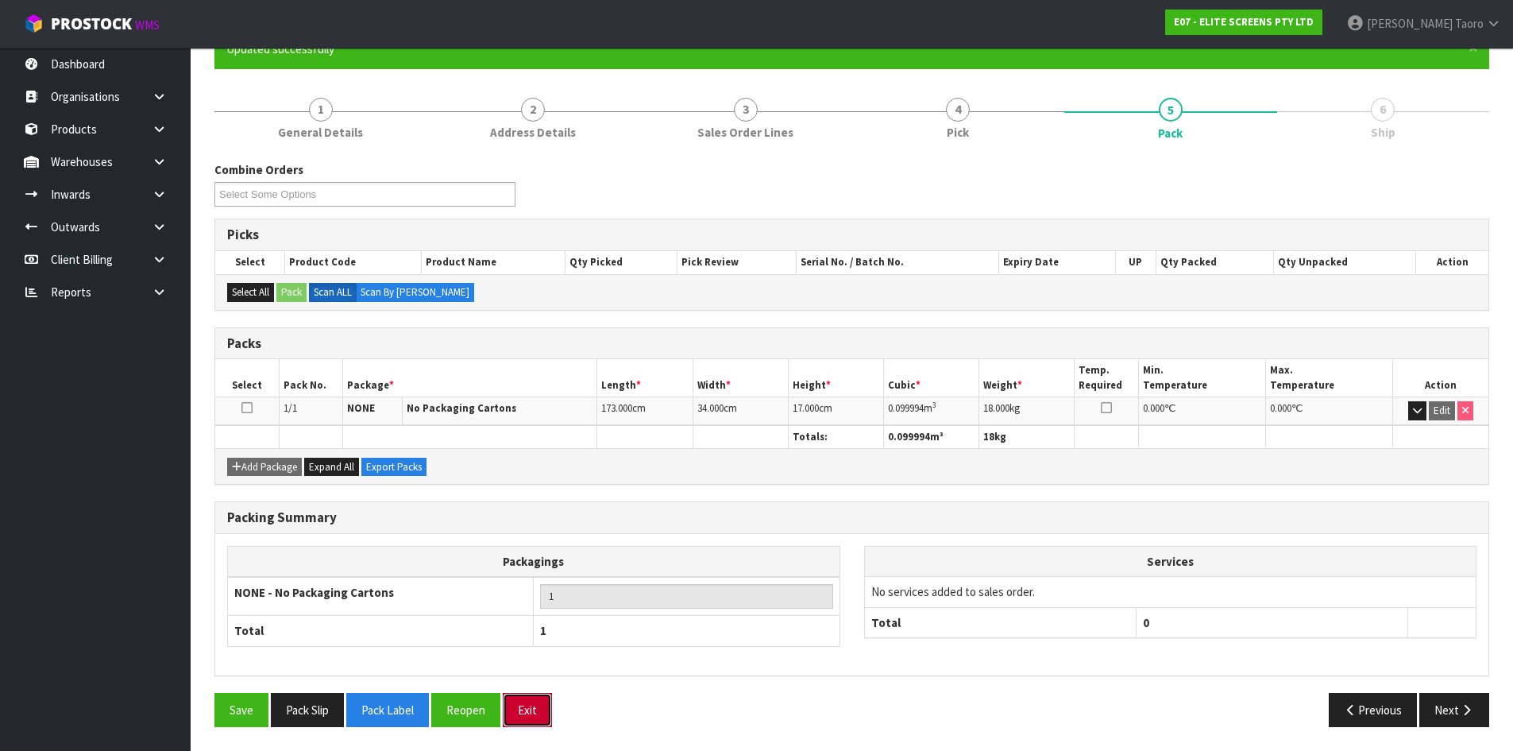
click at [531, 708] on button "Exit" at bounding box center [527, 710] width 49 height 34
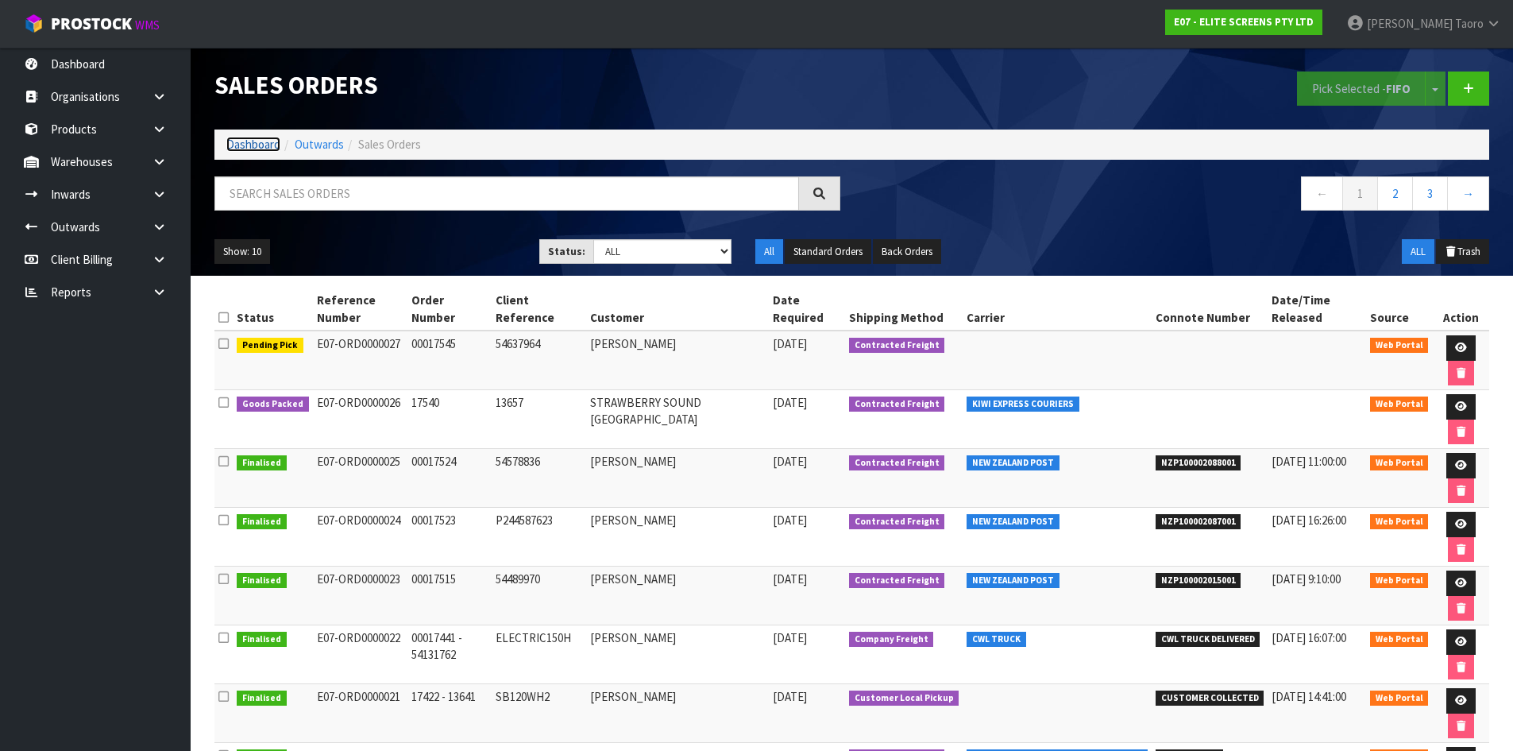
click at [261, 145] on link "Dashboard" at bounding box center [253, 144] width 54 height 15
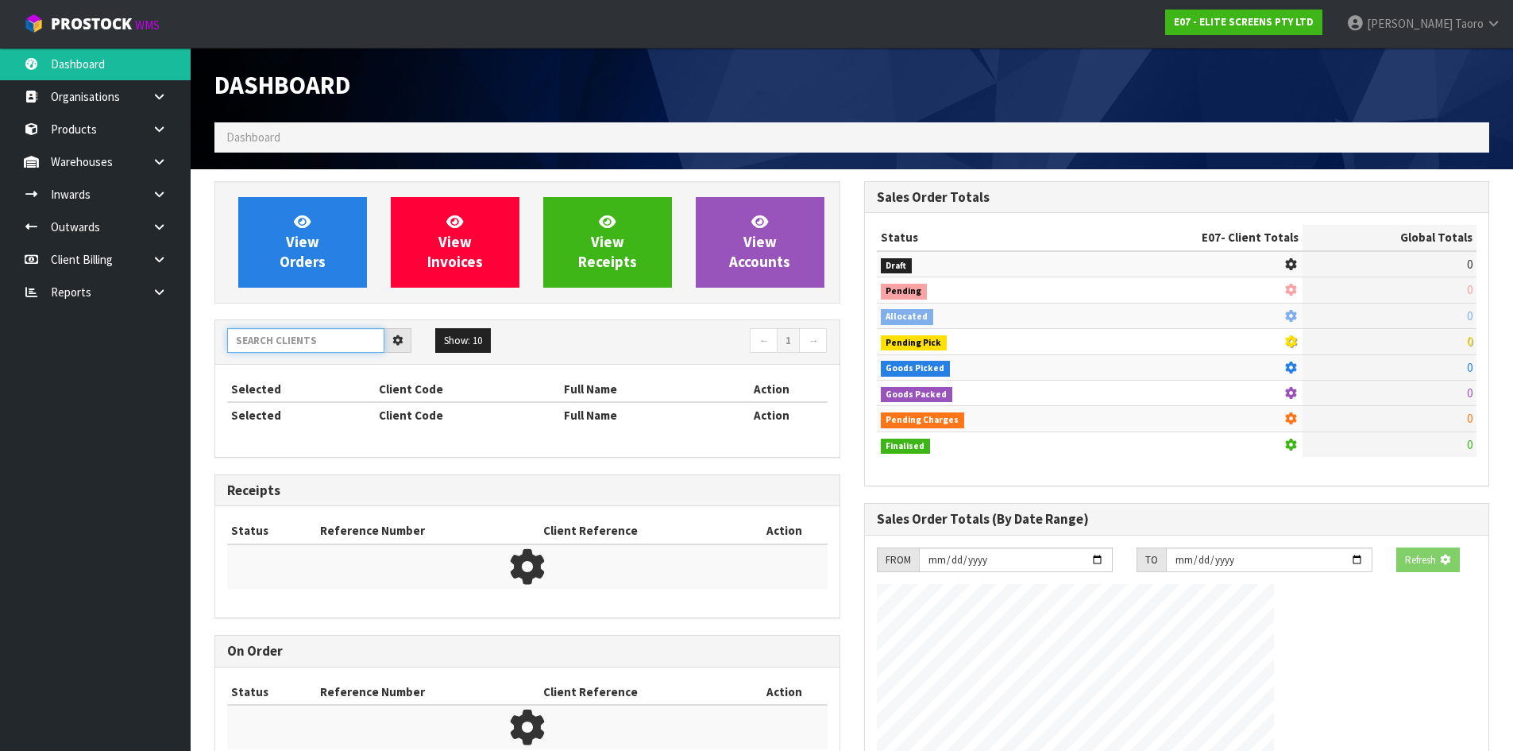
click at [283, 342] on input "text" at bounding box center [305, 340] width 157 height 25
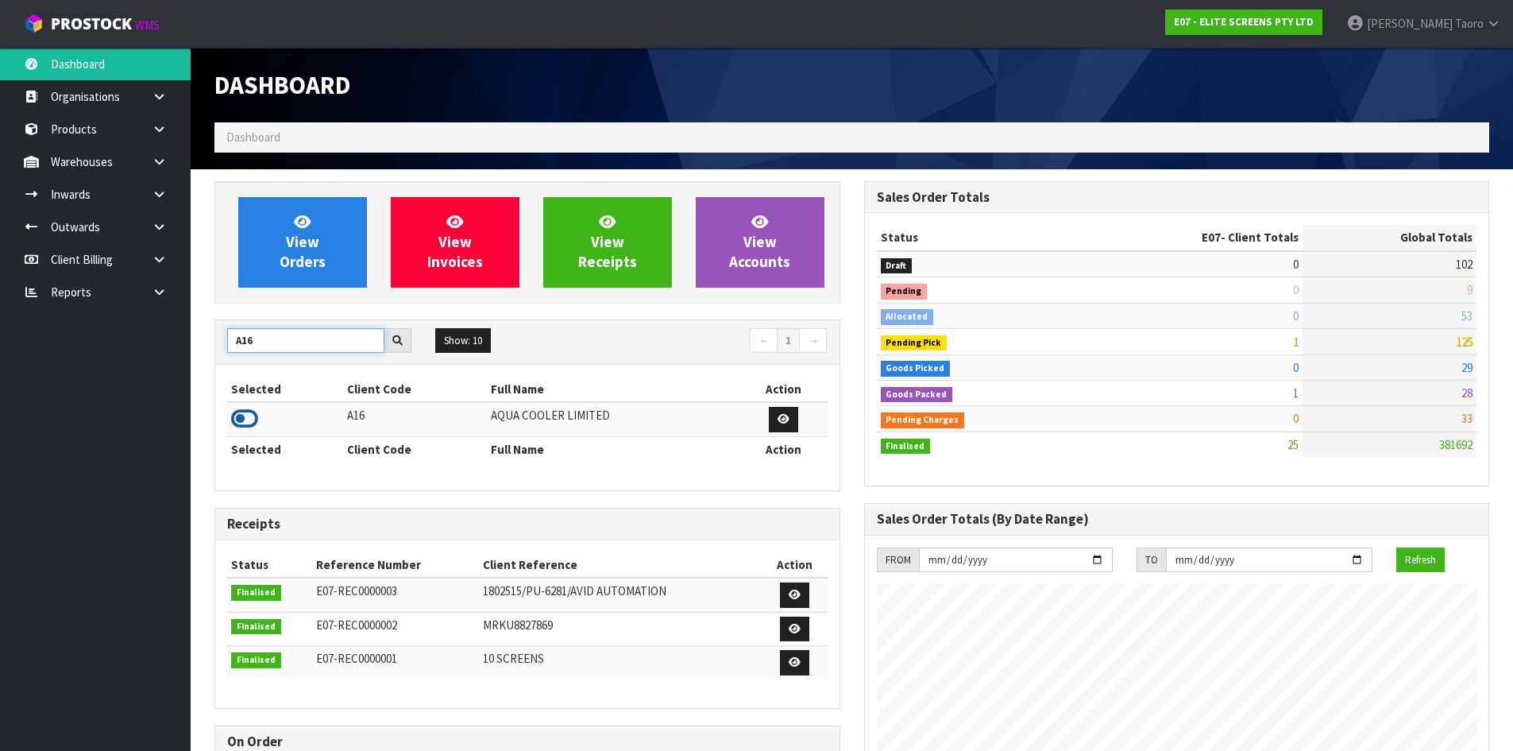
type input "A16"
drag, startPoint x: 247, startPoint y: 423, endPoint x: 250, endPoint y: 410, distance: 13.1
click at [248, 422] on icon at bounding box center [244, 419] width 27 height 24
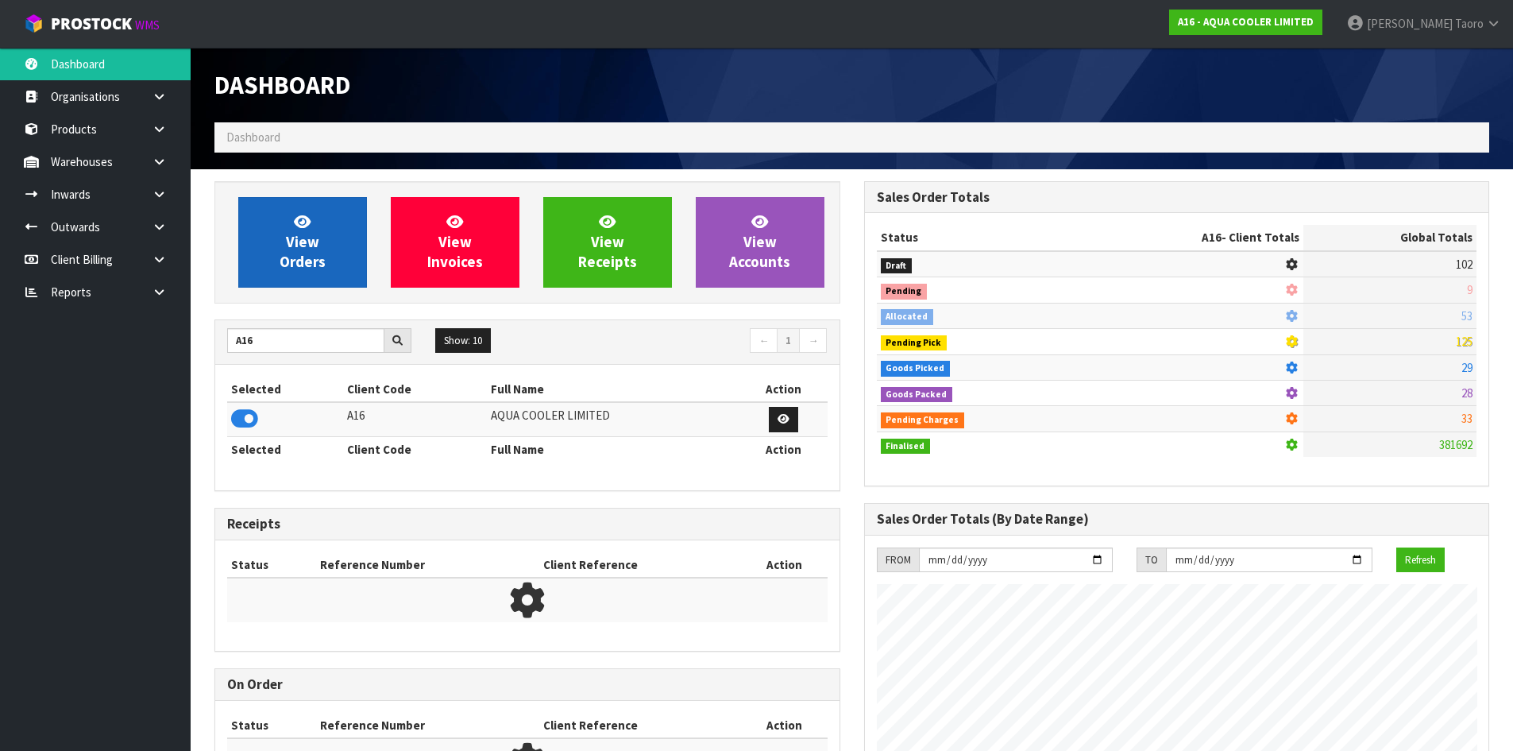
scroll to position [1305, 649]
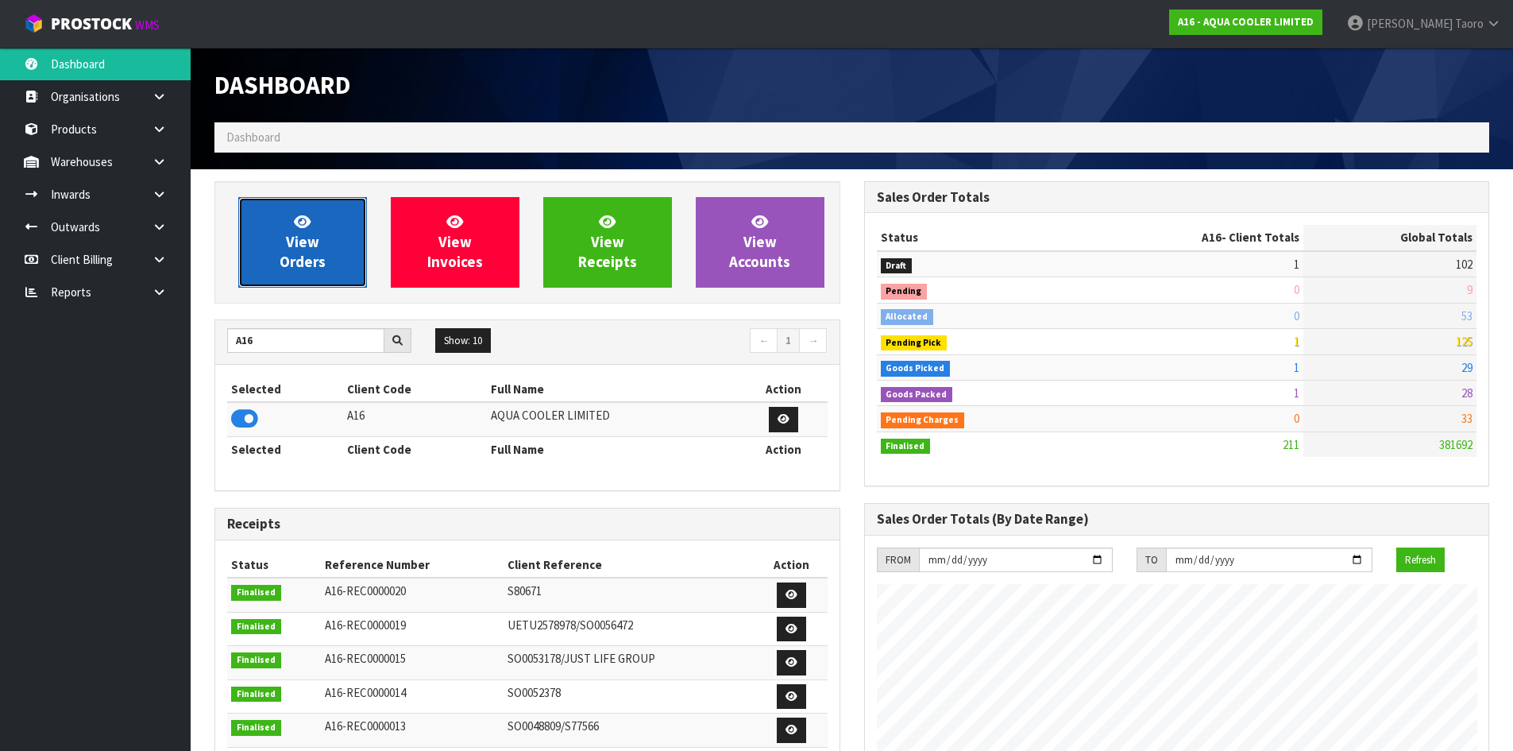
click at [292, 238] on span "View Orders" at bounding box center [303, 242] width 46 height 60
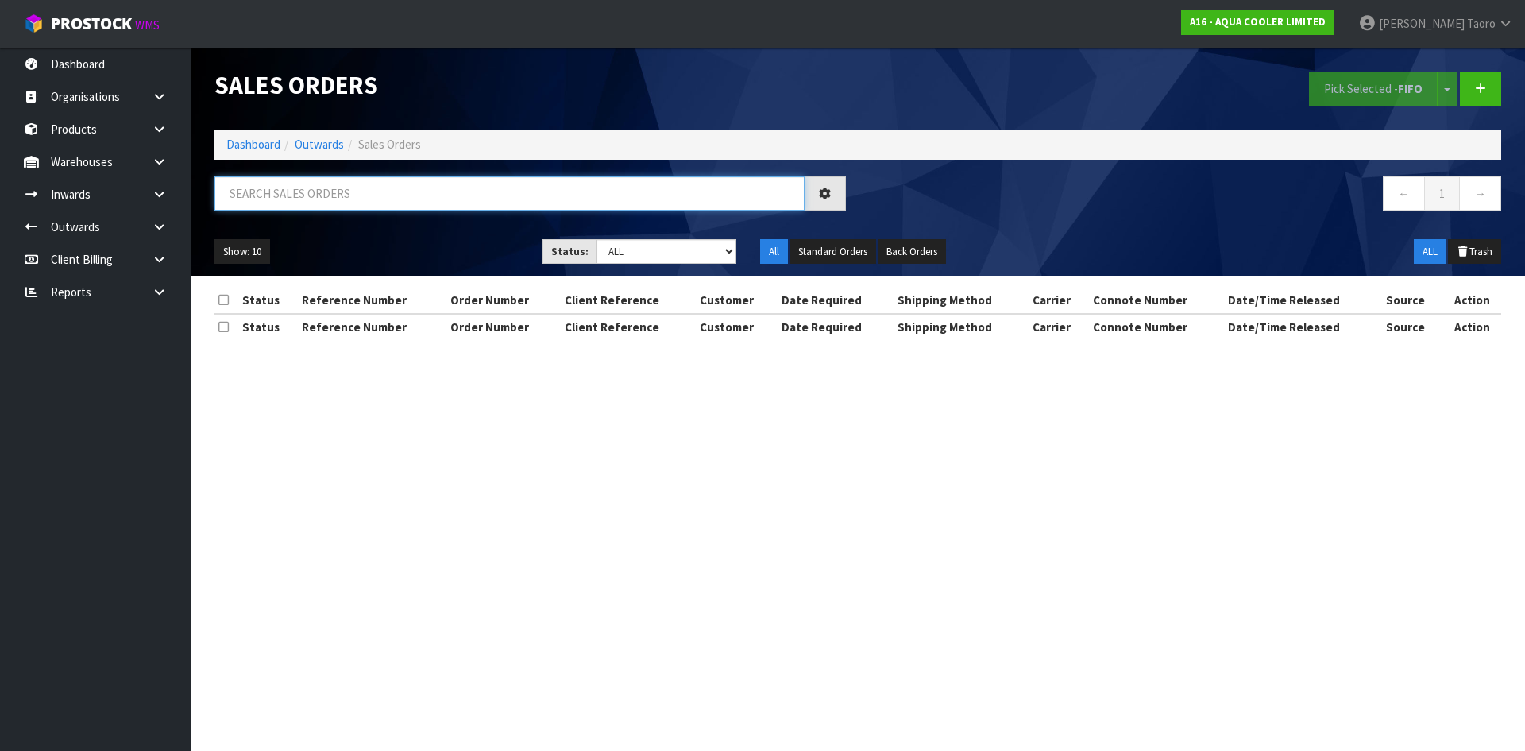
click at [300, 192] on input "text" at bounding box center [509, 193] width 590 height 34
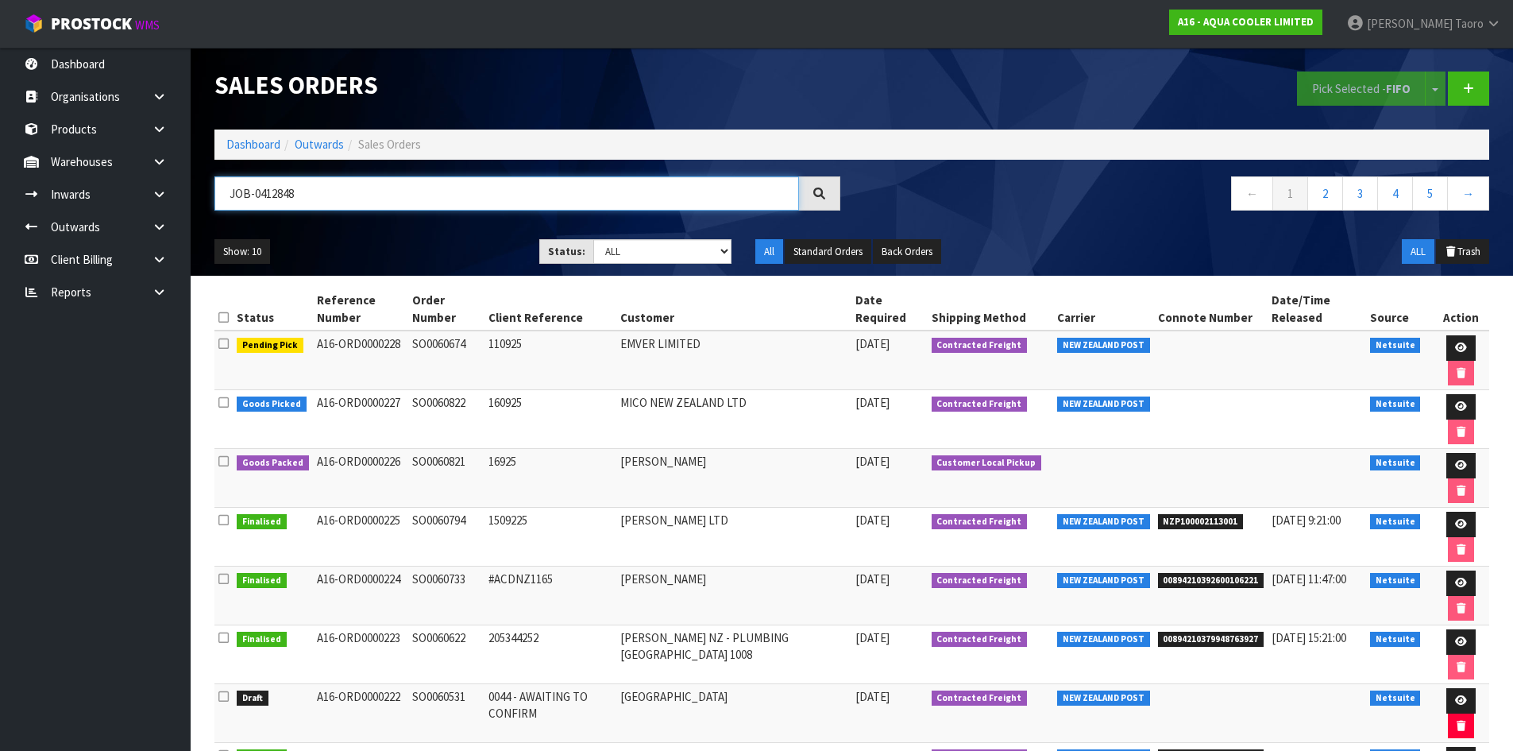
type input "JOB-0412848"
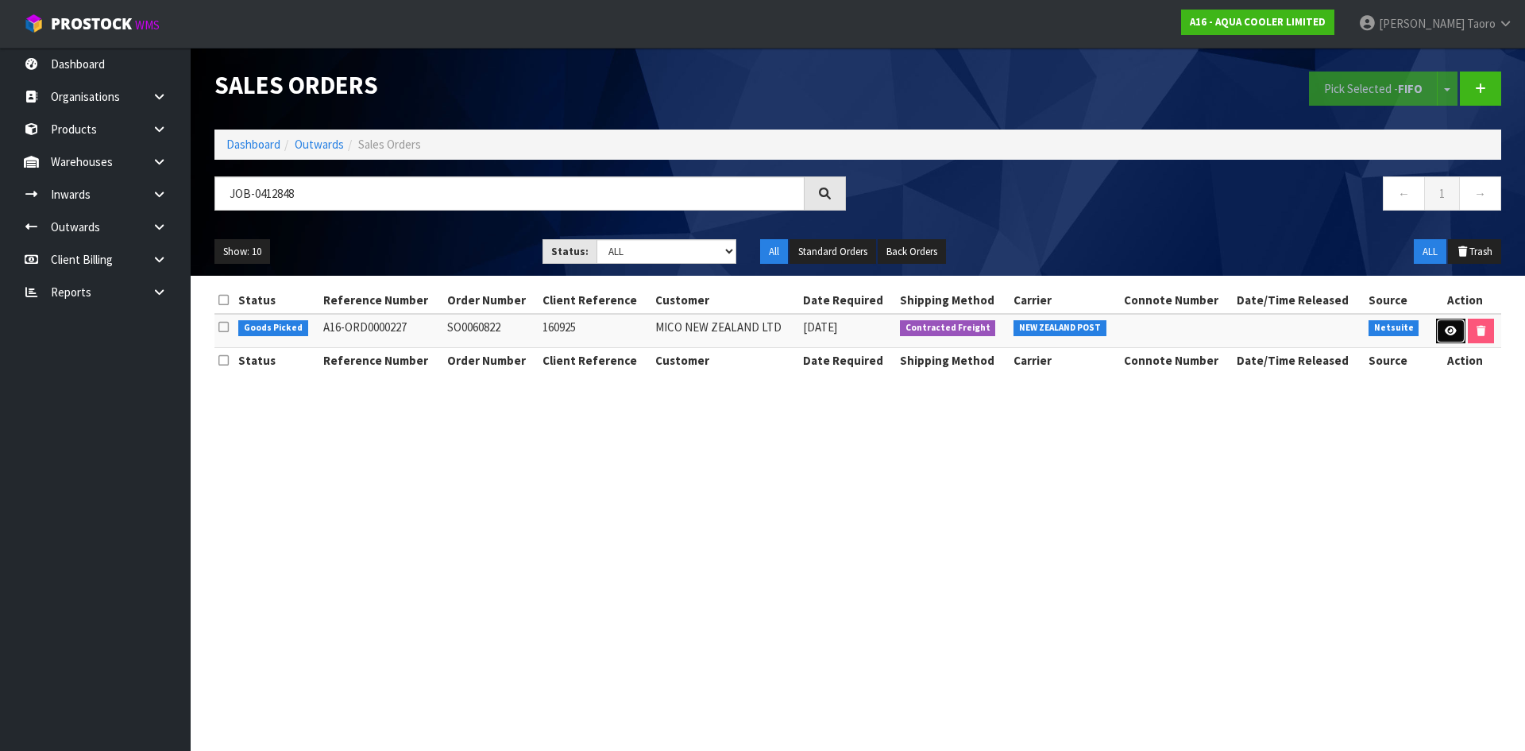
click at [1439, 331] on link at bounding box center [1450, 331] width 29 height 25
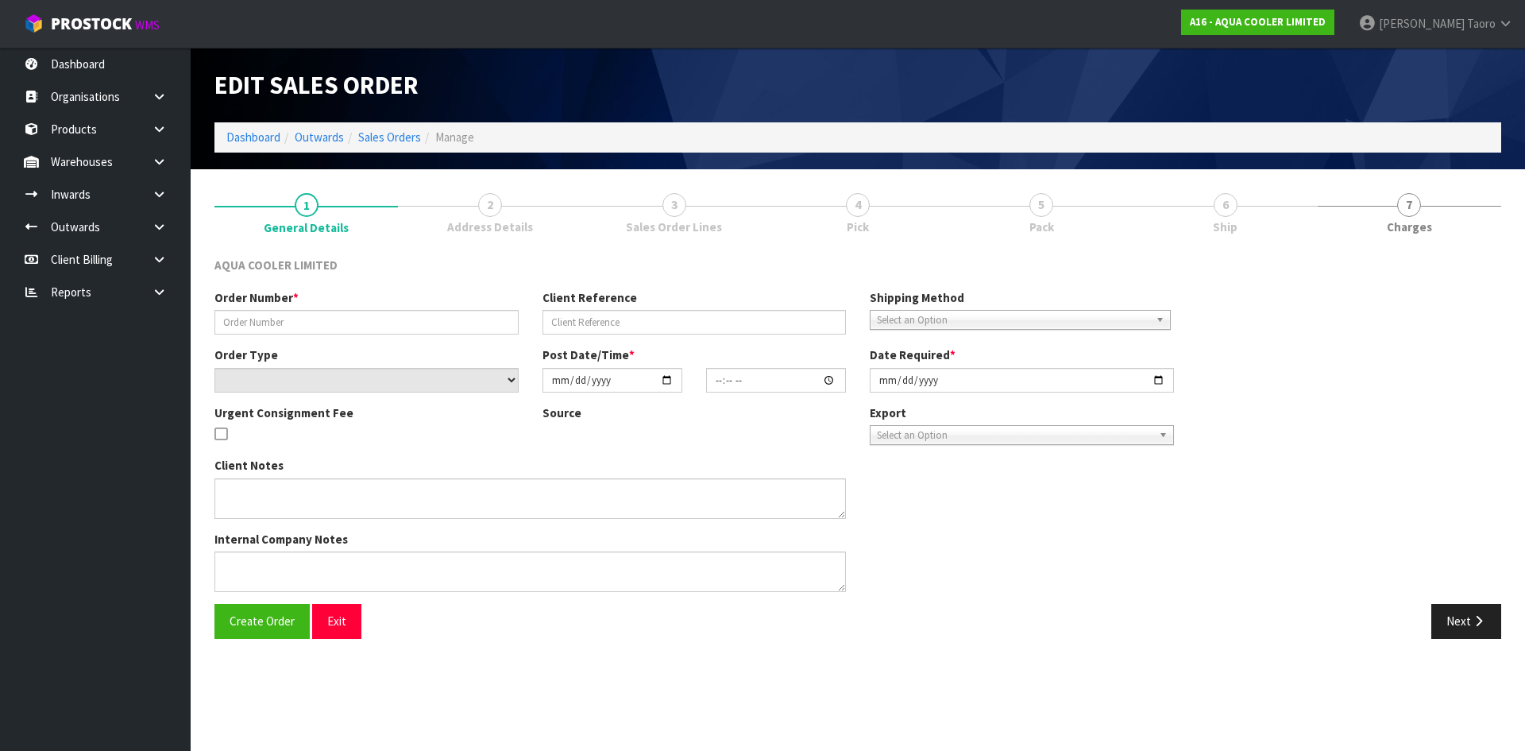
type input "SO0060822"
type input "160925"
select select "number:0"
type input "[DATE]"
type input "11:00:13.000"
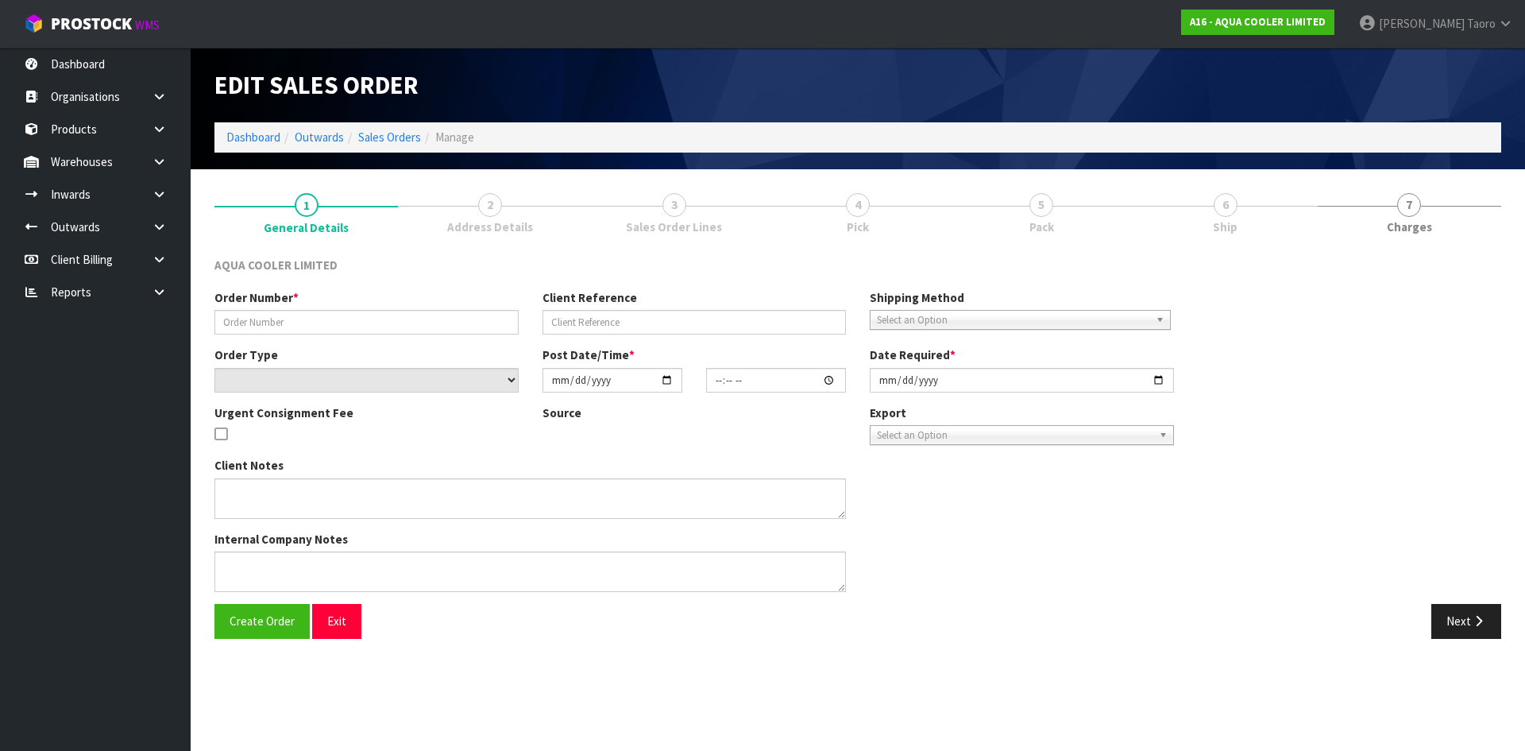
type input "[DATE]"
type textarea "ENQ0358195"
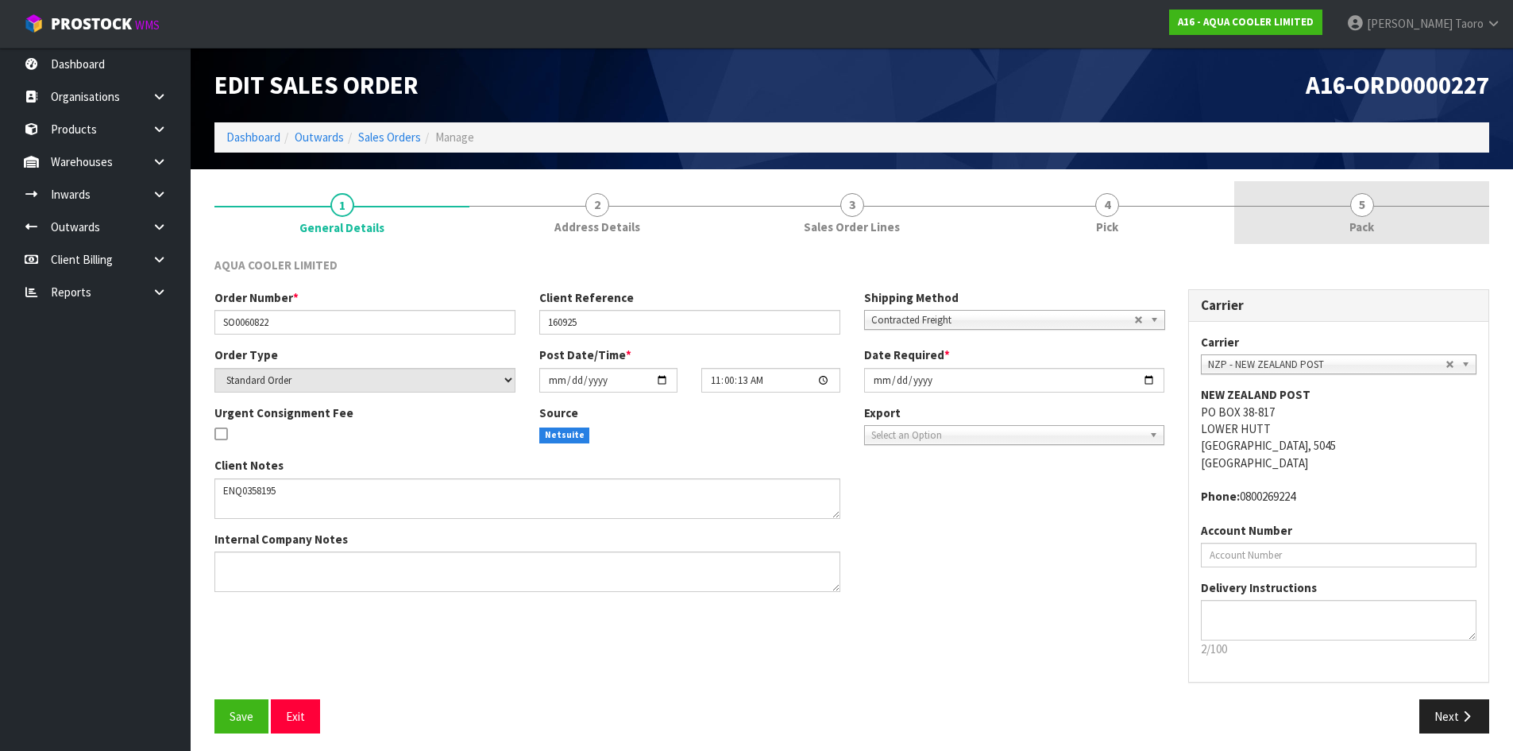
click at [1352, 218] on span "Pack" at bounding box center [1362, 226] width 25 height 17
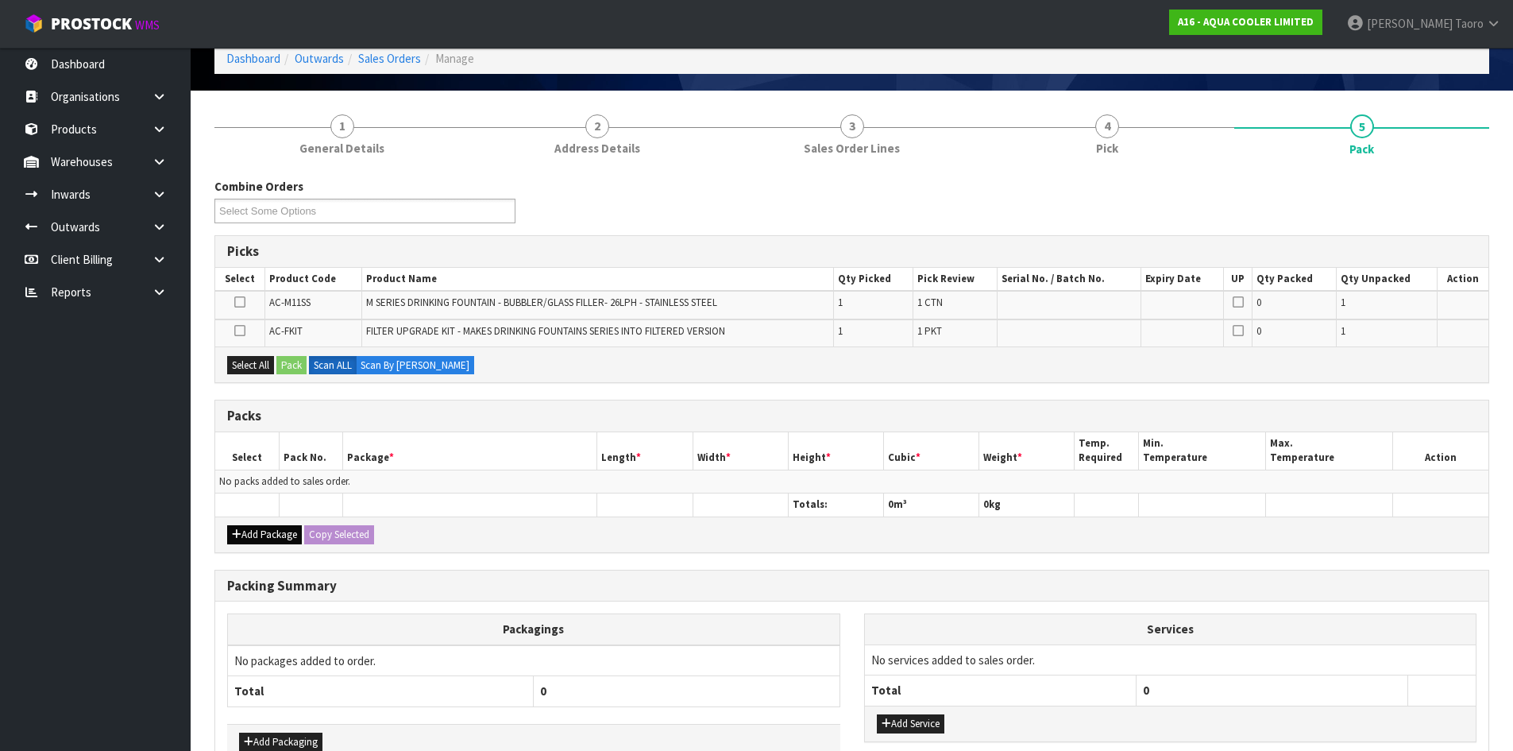
scroll to position [79, 0]
click at [245, 532] on button "Add Package" at bounding box center [264, 533] width 75 height 19
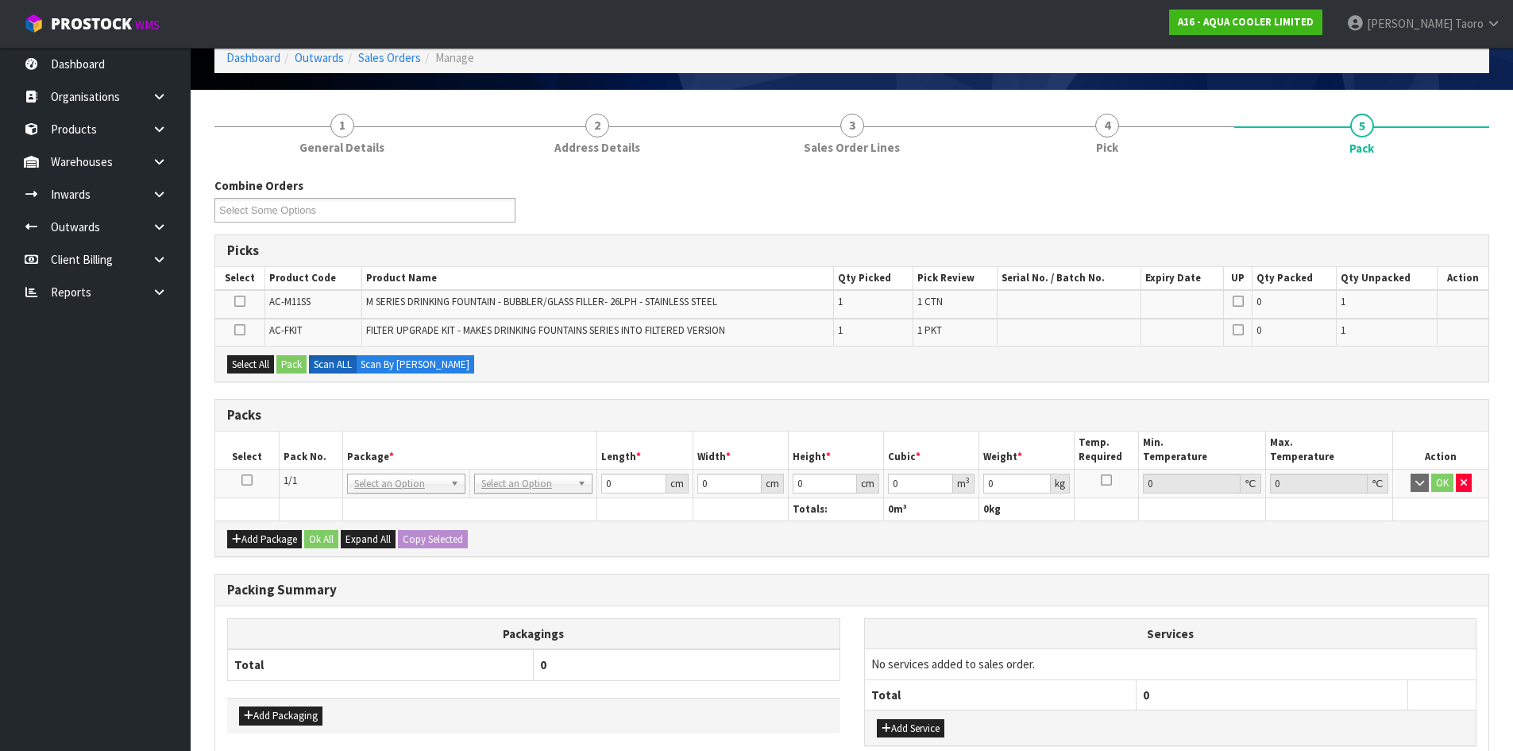
click at [251, 480] on icon at bounding box center [246, 480] width 11 height 1
click at [292, 447] on th "Pack No." at bounding box center [311, 449] width 64 height 37
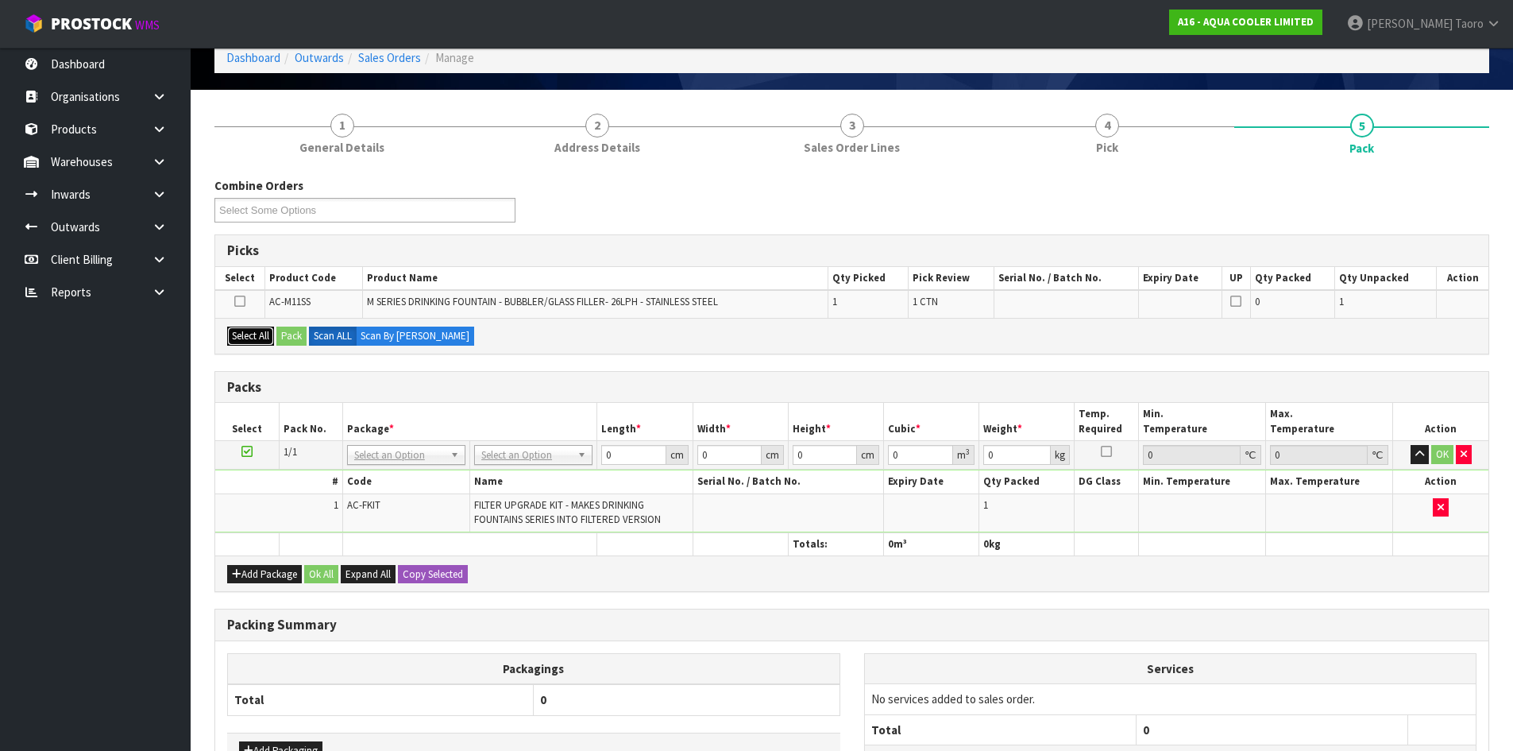
click at [249, 335] on button "Select All" at bounding box center [250, 335] width 47 height 19
click at [298, 335] on button "Pack" at bounding box center [291, 335] width 30 height 19
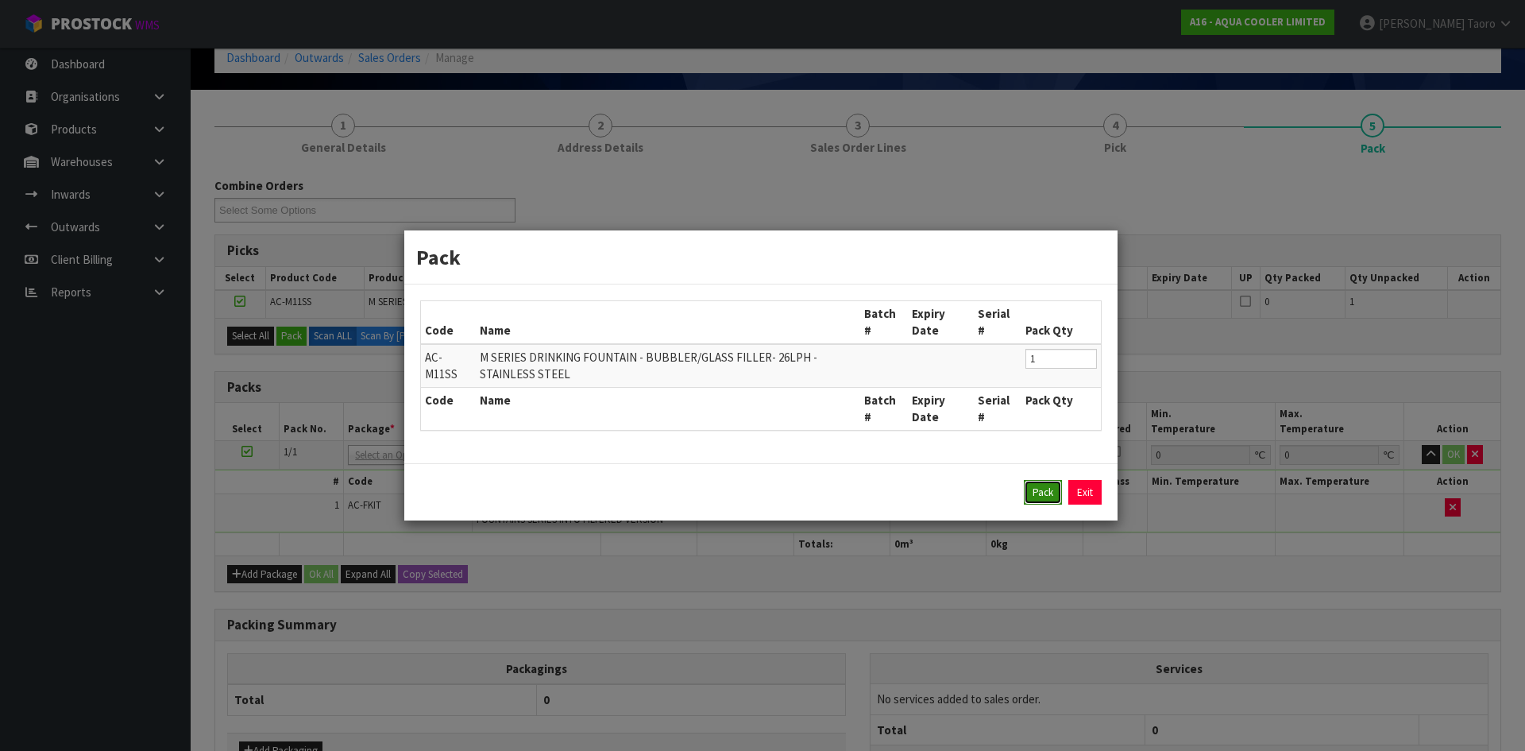
click at [1043, 490] on button "Pack" at bounding box center [1043, 492] width 38 height 25
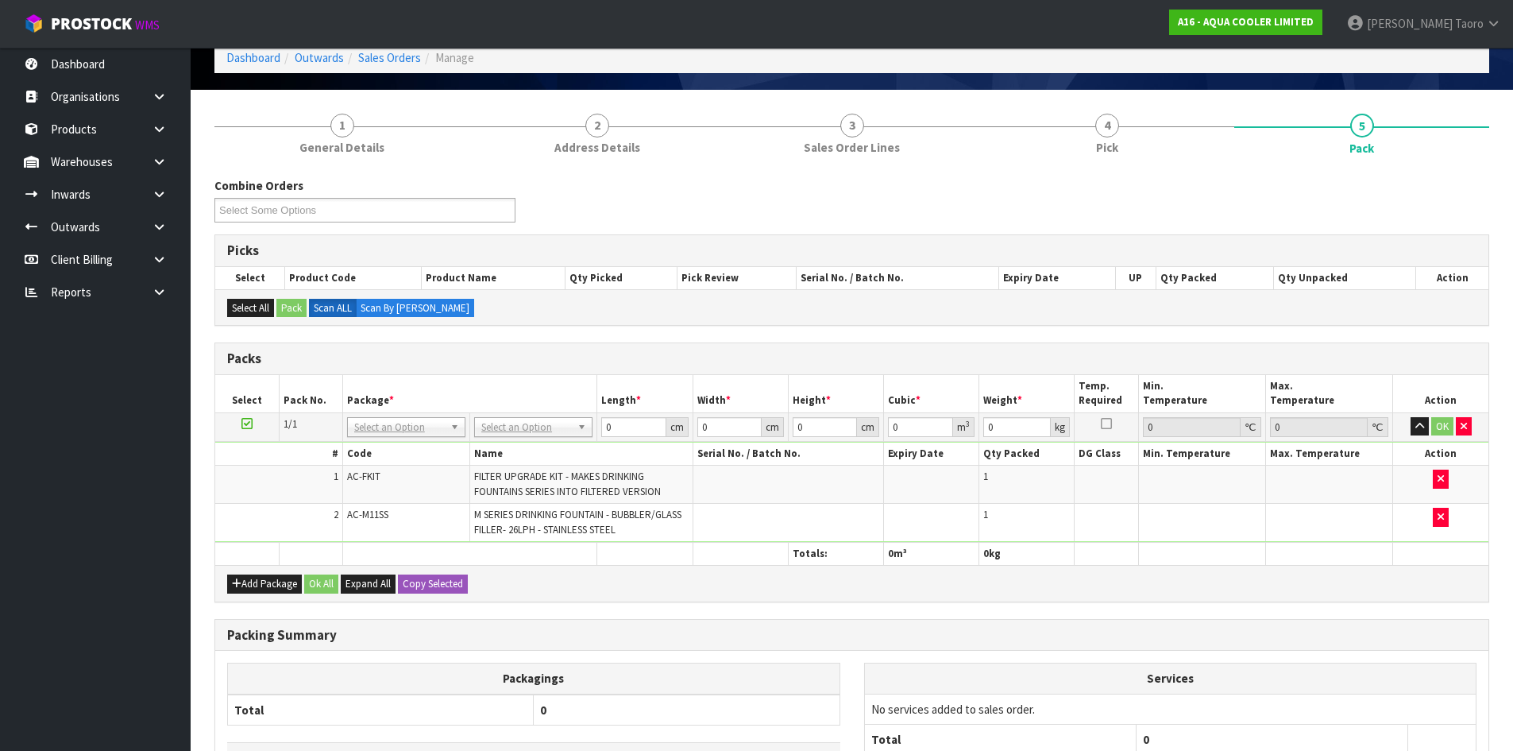
click at [1093, 355] on h3 "Packs" at bounding box center [852, 358] width 1250 height 15
click at [547, 439] on td "No Packaging Cartons PLT GEN120 (1200 X 1000) PLT ONE WAY SKID CHEP HIRE PALLET…" at bounding box center [533, 426] width 127 height 29
click at [620, 431] on input "0" at bounding box center [633, 427] width 64 height 20
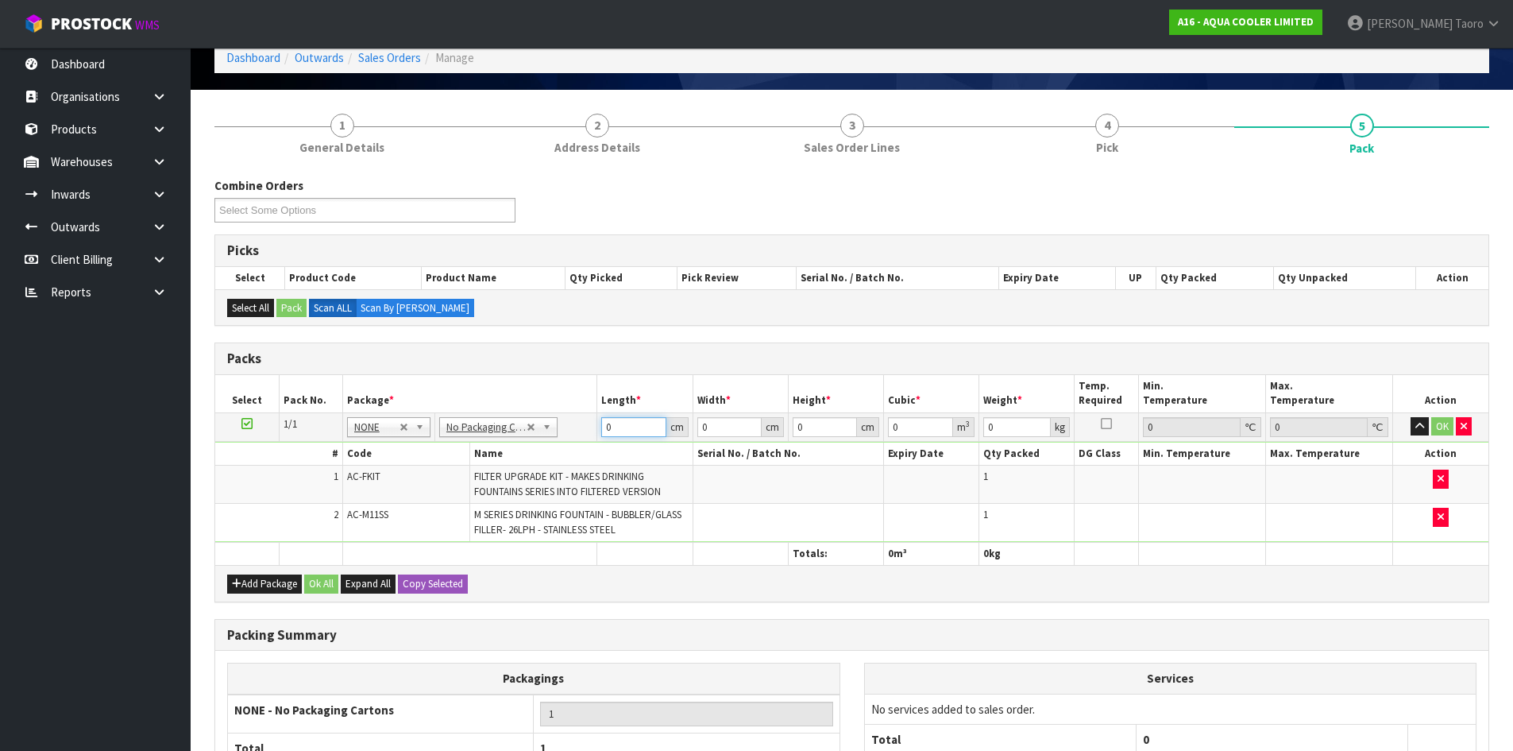
click at [620, 431] on input "0" at bounding box center [633, 427] width 64 height 20
type input "39"
type input "38"
type input "1"
type input "0.001482"
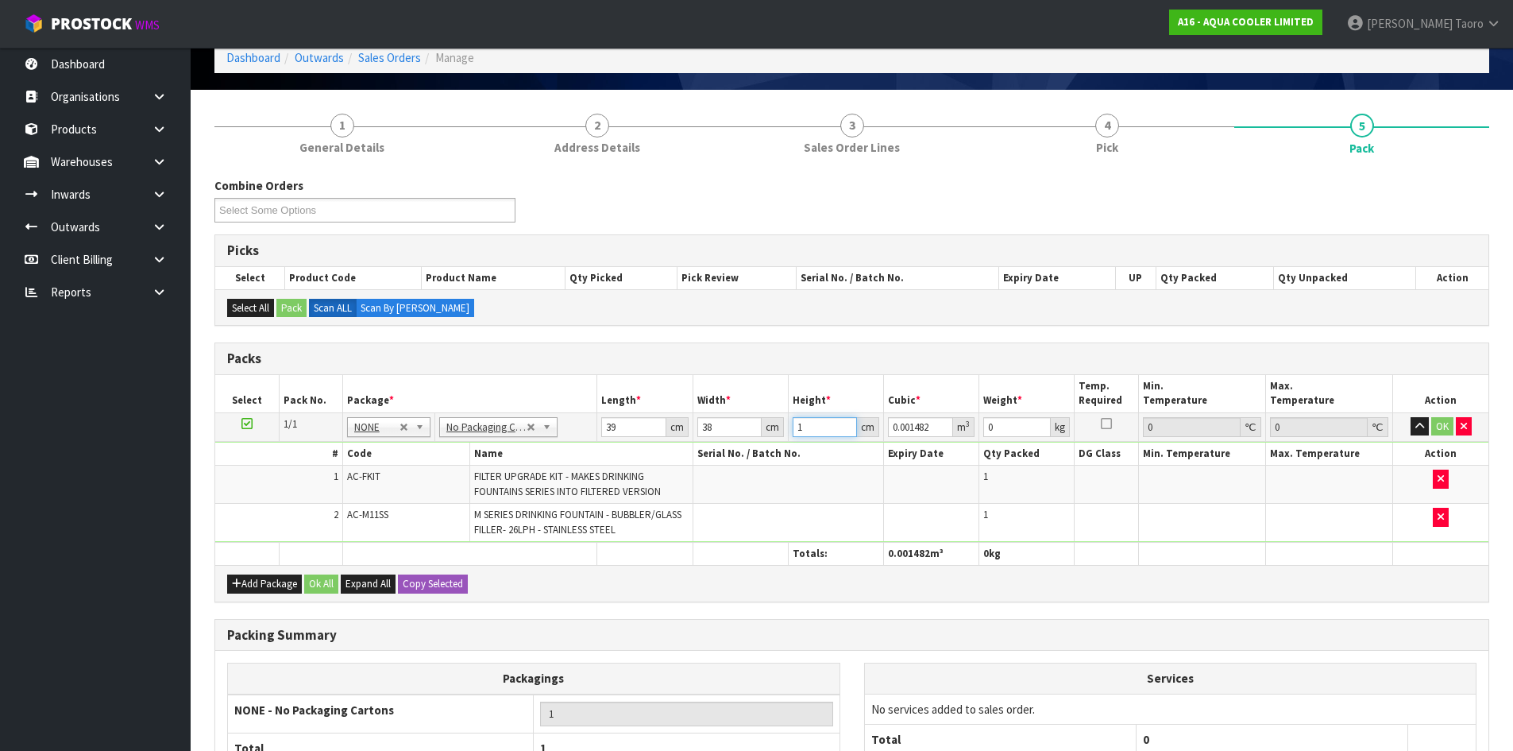
type input "12"
type input "0.017784"
type input "125"
type input "0.18525"
type input "125"
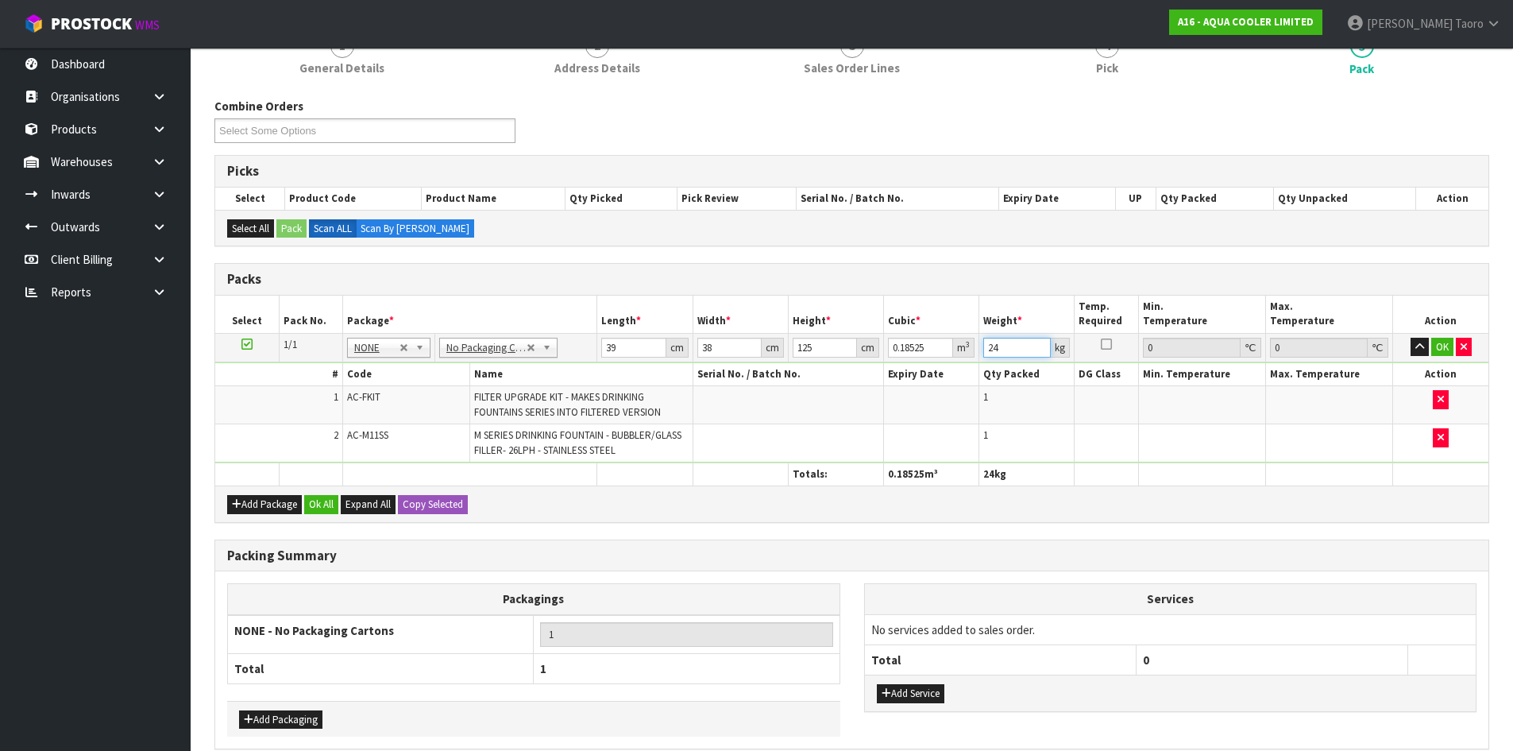
scroll to position [233, 0]
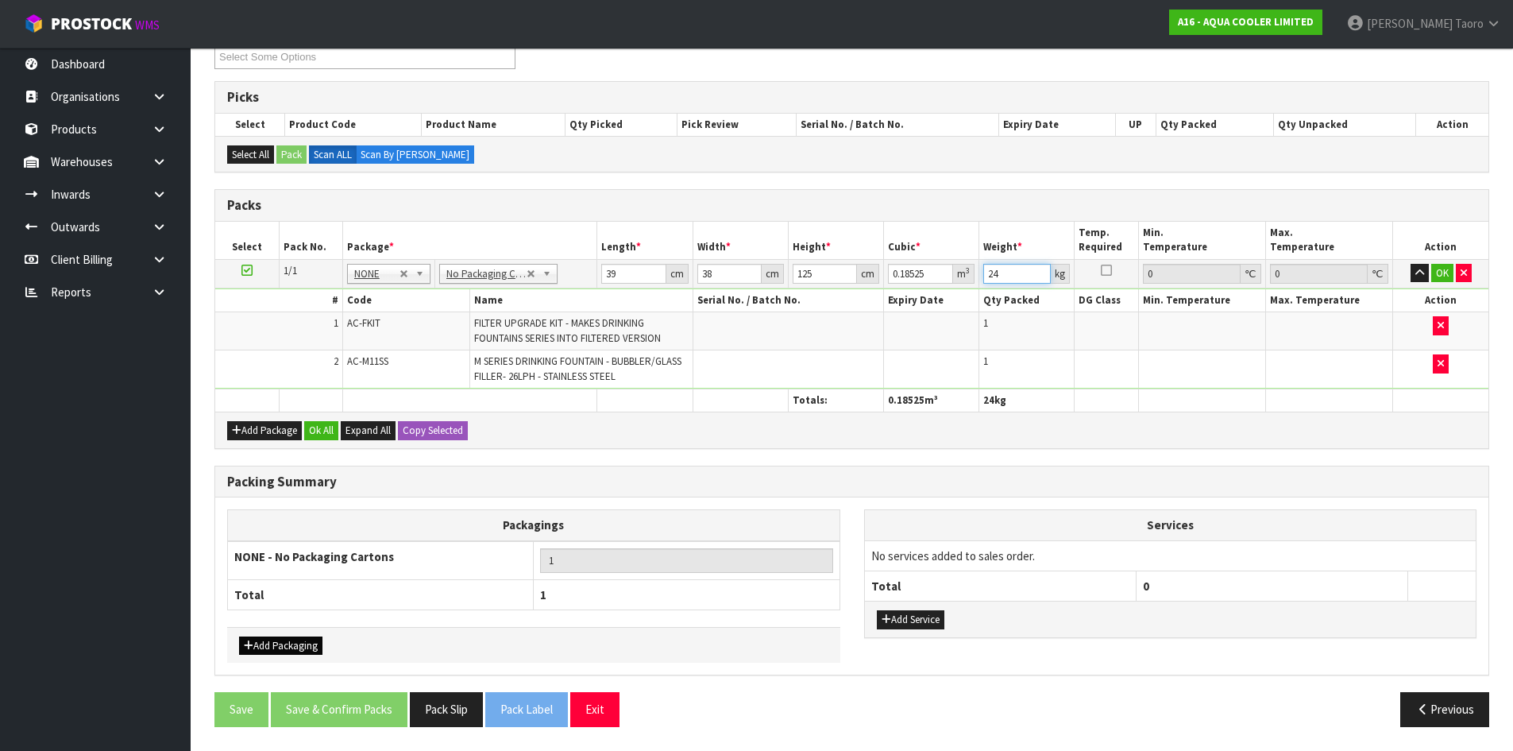
type input "24"
drag, startPoint x: 273, startPoint y: 647, endPoint x: 281, endPoint y: 641, distance: 10.2
click at [275, 647] on button "Add Packaging" at bounding box center [280, 645] width 83 height 19
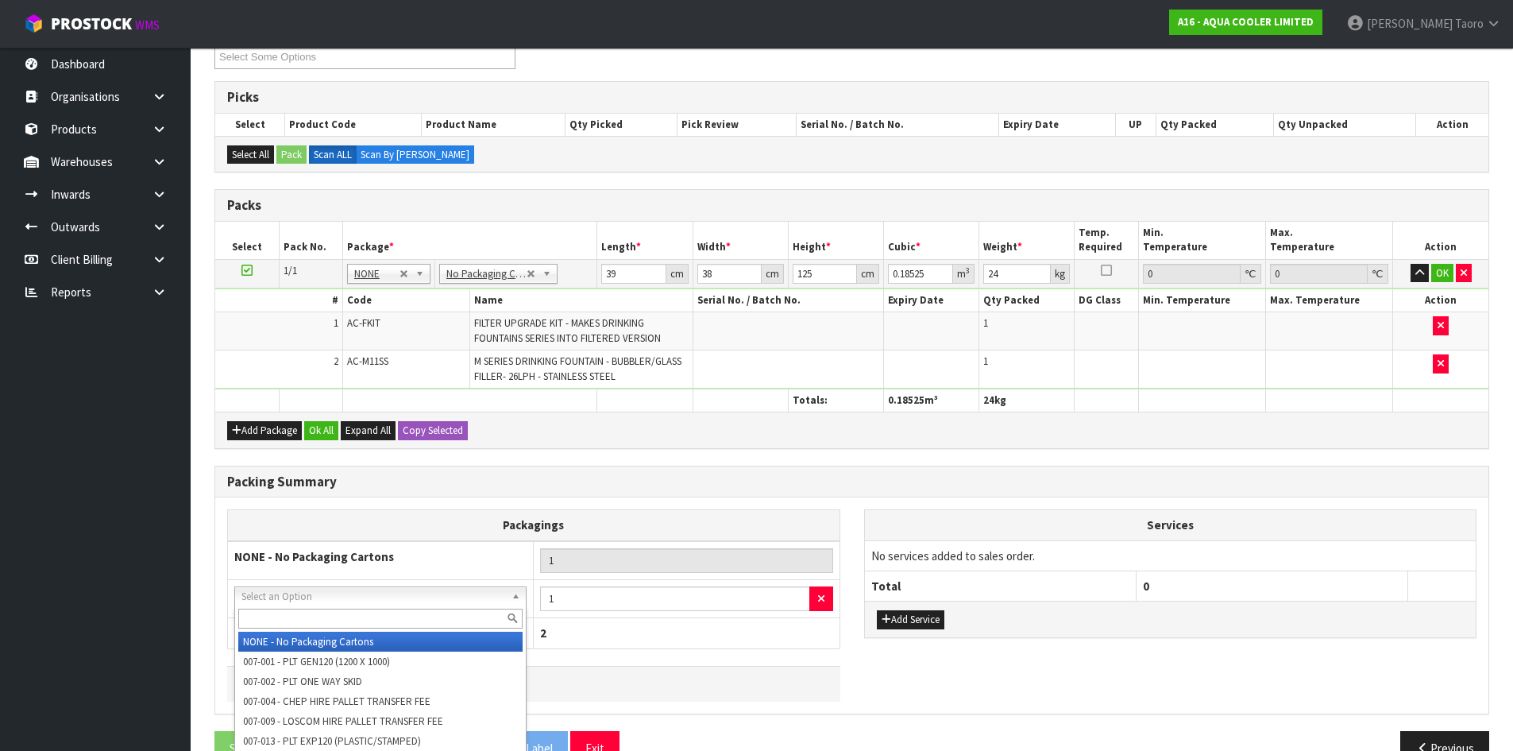
drag, startPoint x: 300, startPoint y: 592, endPoint x: 307, endPoint y: 614, distance: 23.4
click at [308, 616] on input "text" at bounding box center [380, 618] width 284 height 20
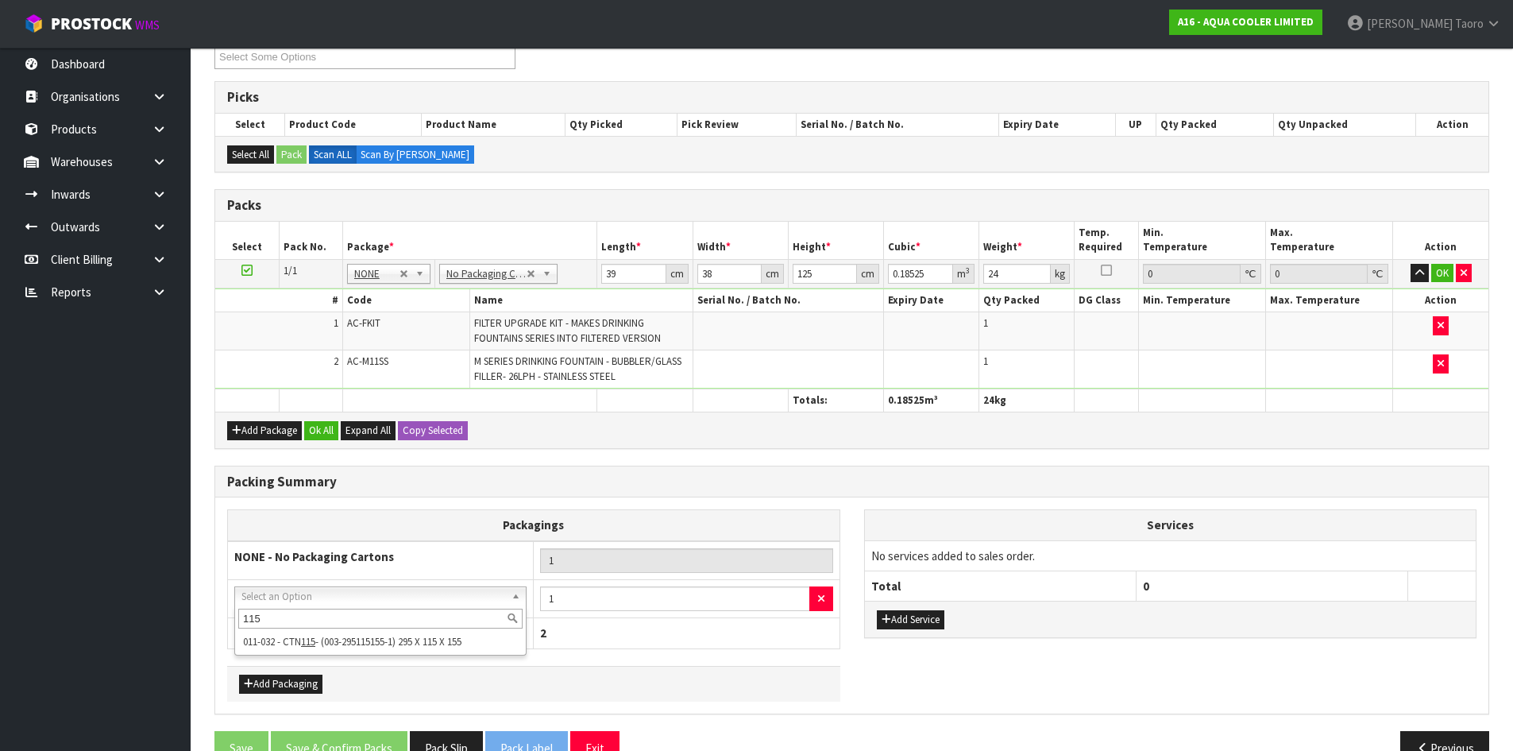
type input "115"
drag, startPoint x: 292, startPoint y: 678, endPoint x: 309, endPoint y: 665, distance: 21.5
click at [294, 679] on button "Add Packaging" at bounding box center [280, 683] width 83 height 19
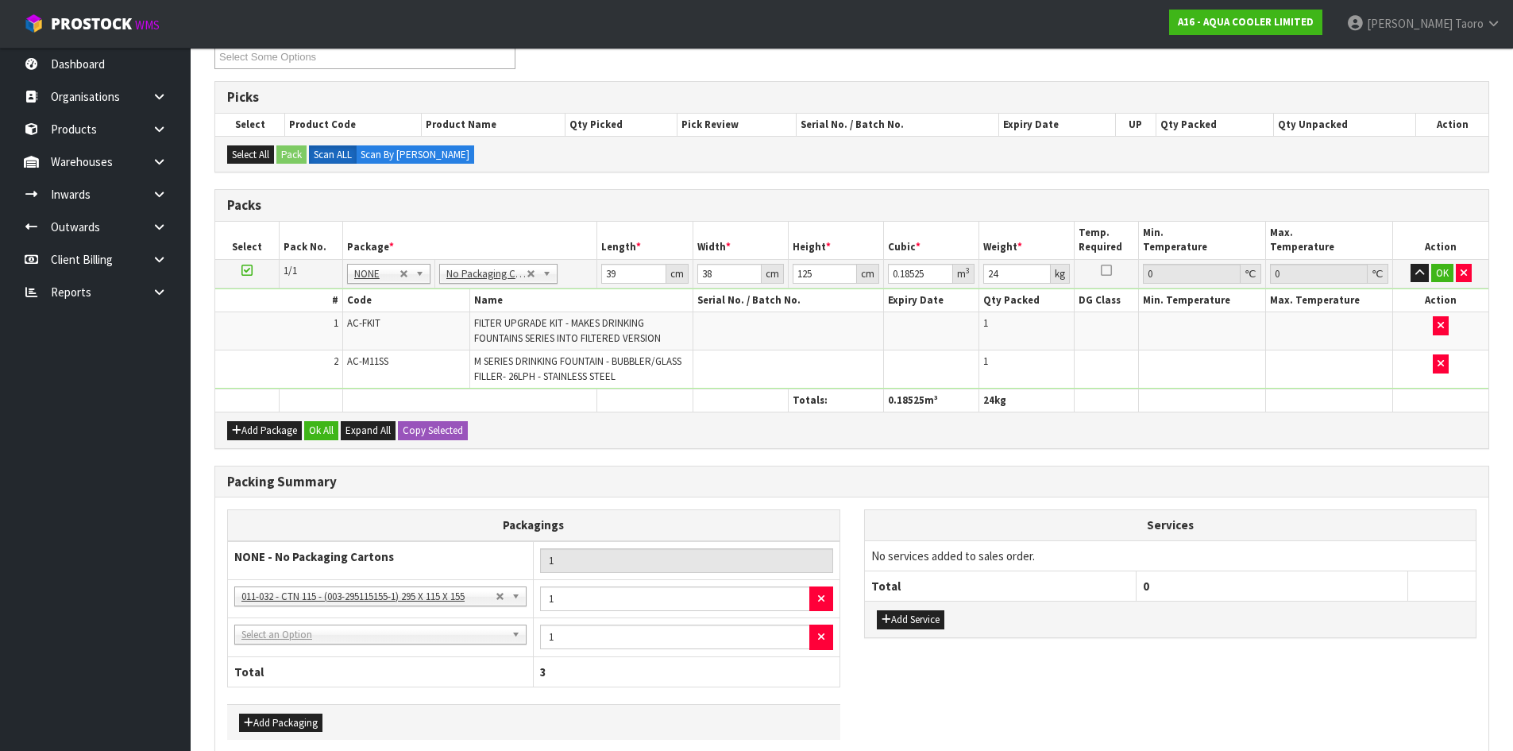
click at [315, 646] on td "NONE - No Packaging Cartons 007-001 - PLT GEN120 (1200 X 1000) 007-002 - PLT ON…" at bounding box center [381, 637] width 306 height 39
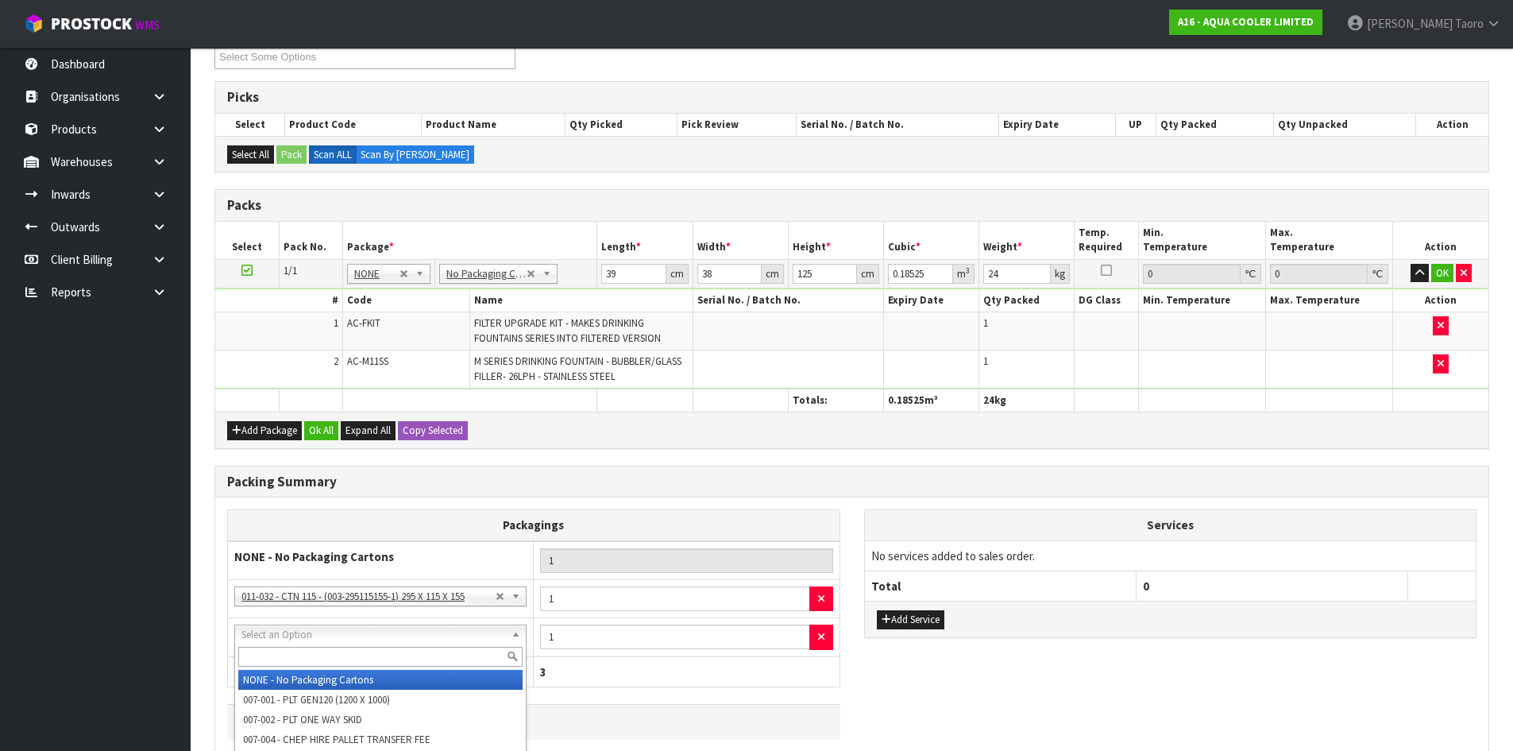
drag, startPoint x: 323, startPoint y: 655, endPoint x: 324, endPoint y: 647, distance: 8.8
click at [324, 651] on input "text" at bounding box center [380, 657] width 284 height 20
type input "COR"
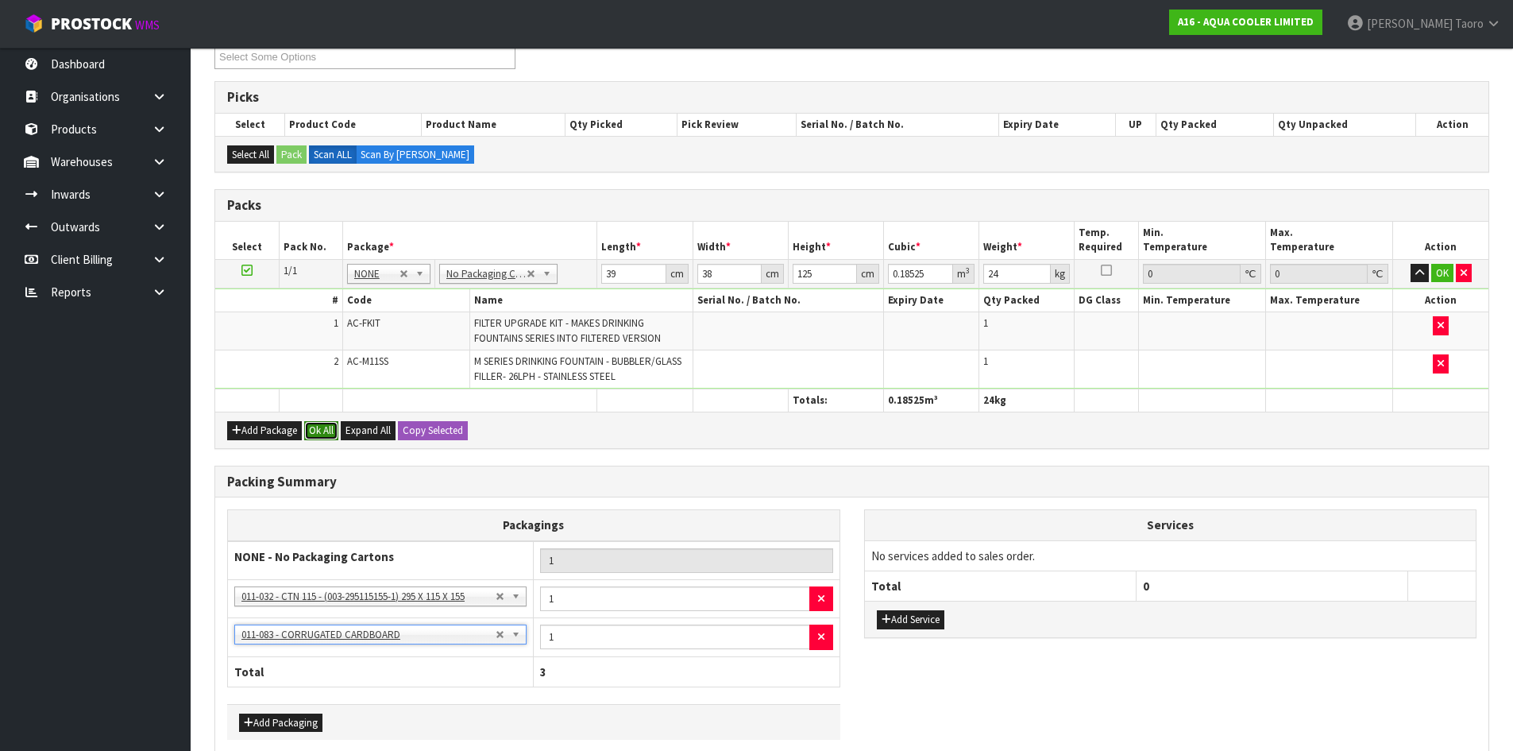
click at [326, 431] on button "Ok All" at bounding box center [321, 430] width 34 height 19
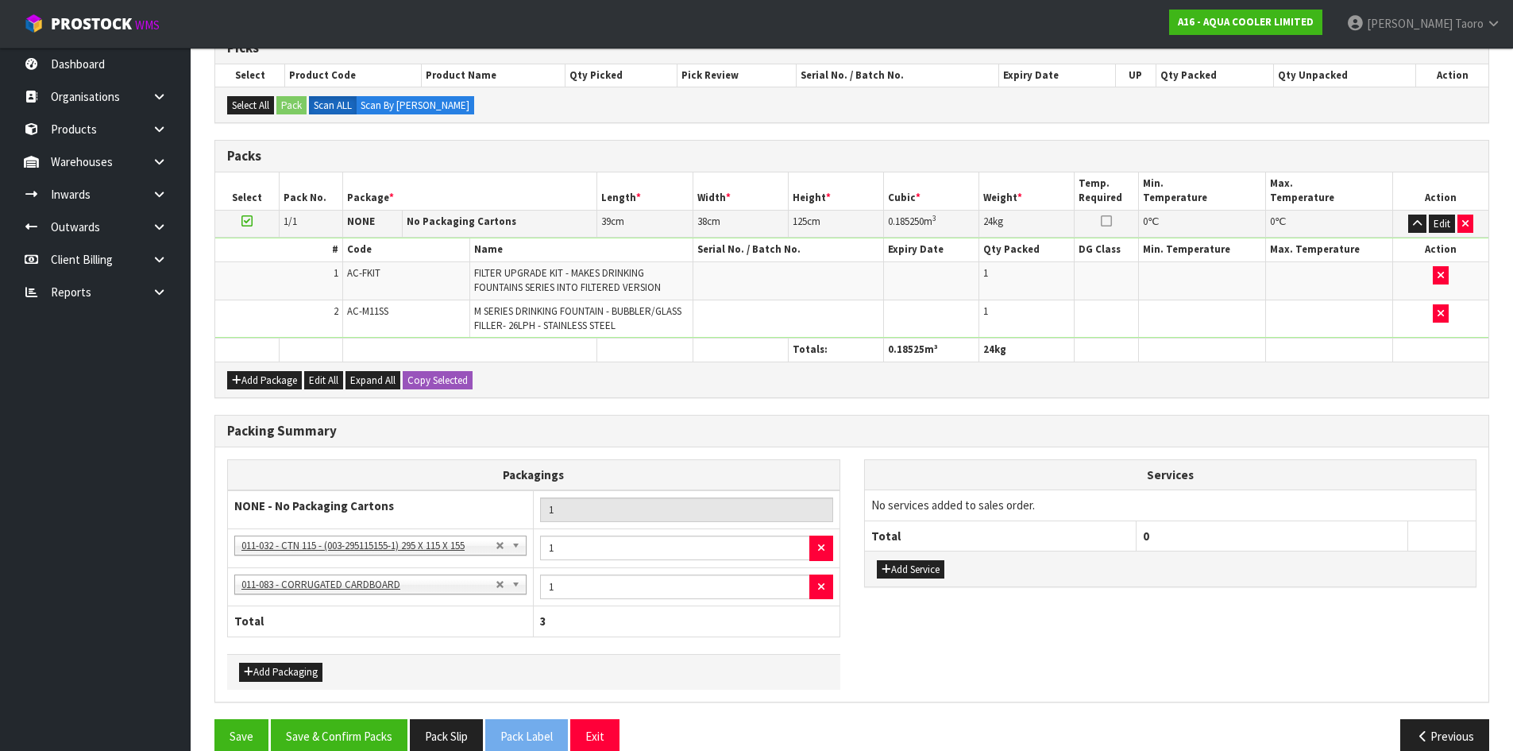
scroll to position [308, 0]
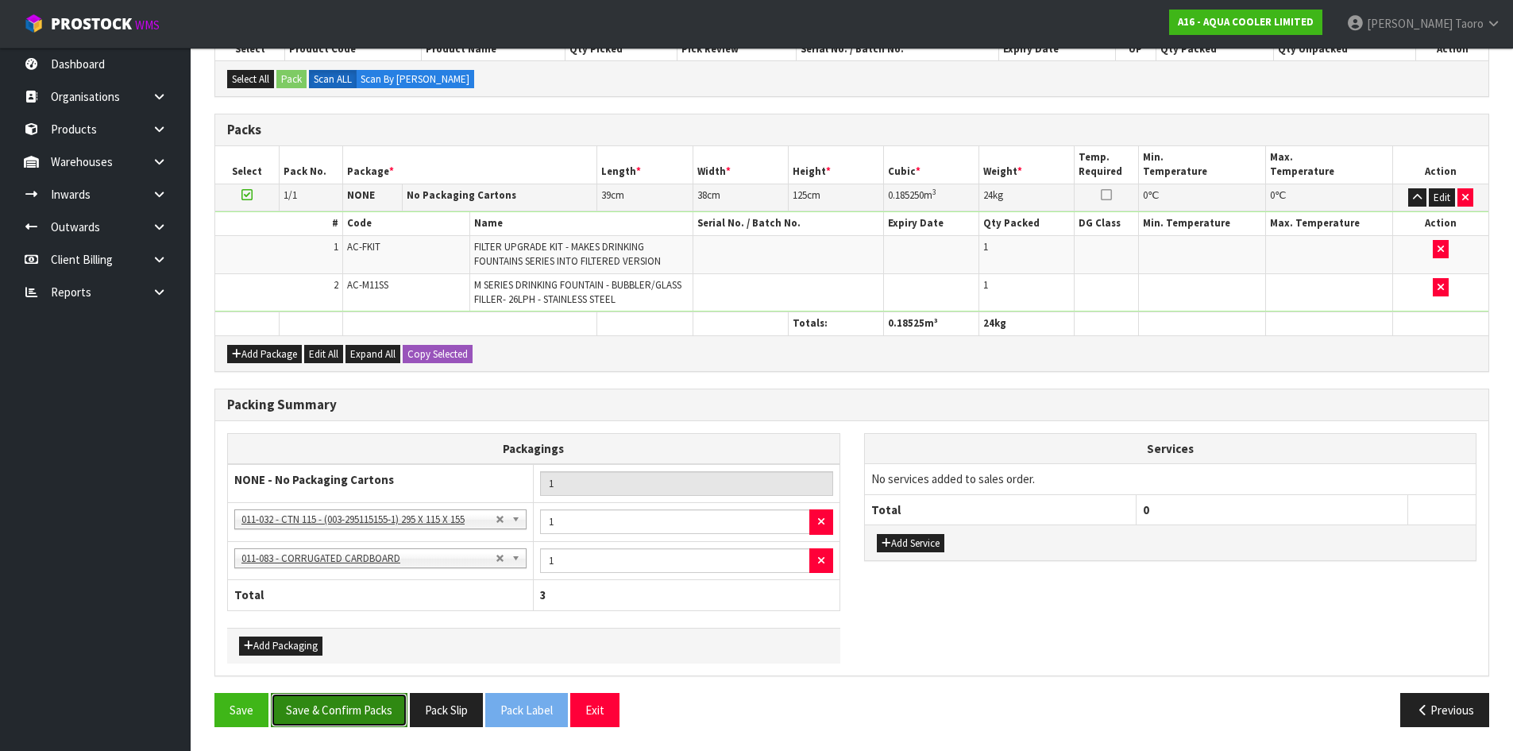
click at [355, 703] on button "Save & Confirm Packs" at bounding box center [339, 710] width 137 height 34
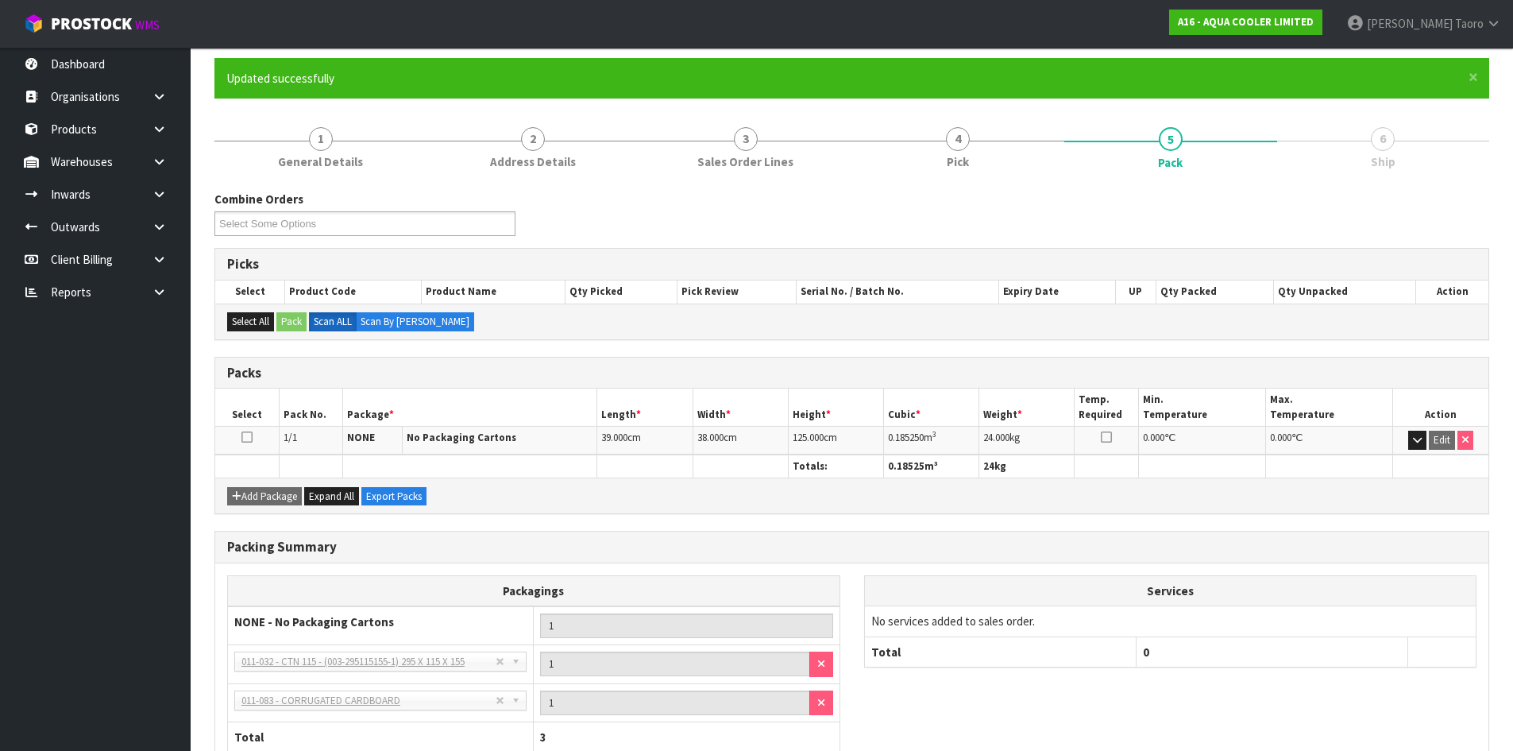
scroll to position [230, 0]
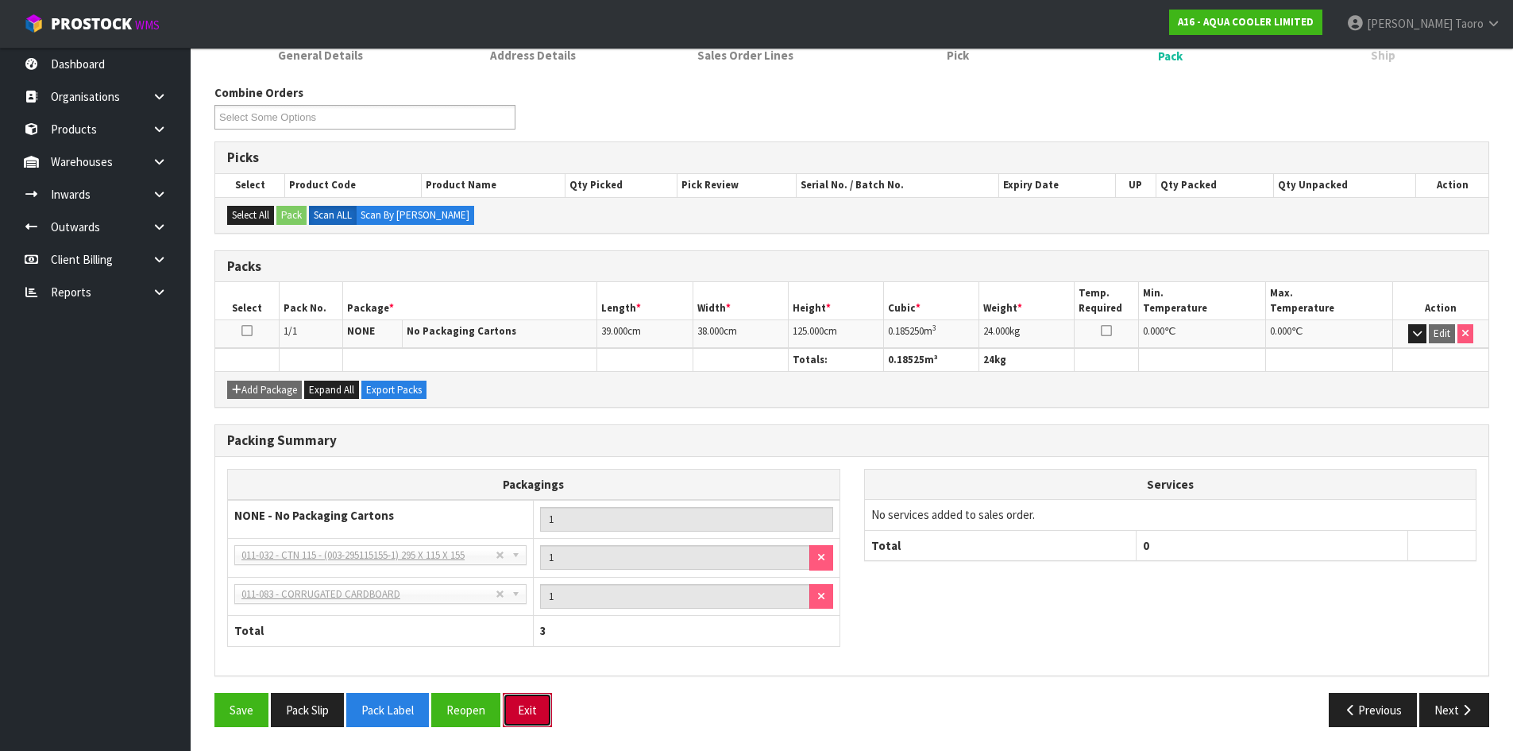
click at [543, 701] on button "Exit" at bounding box center [527, 710] width 49 height 34
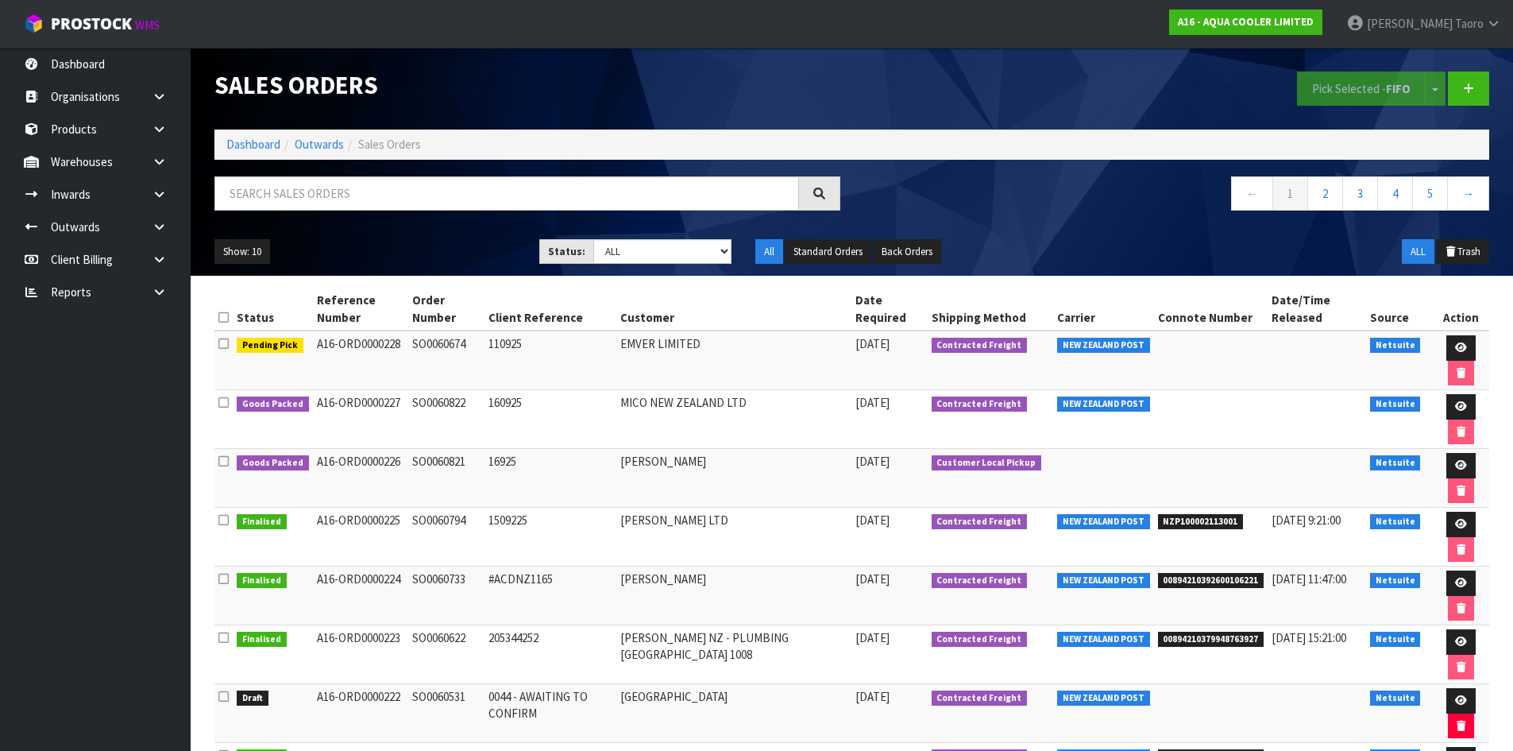
click at [587, 82] on h1 "Sales Orders" at bounding box center [527, 84] width 626 height 27
click at [276, 144] on link "Dashboard" at bounding box center [253, 144] width 54 height 15
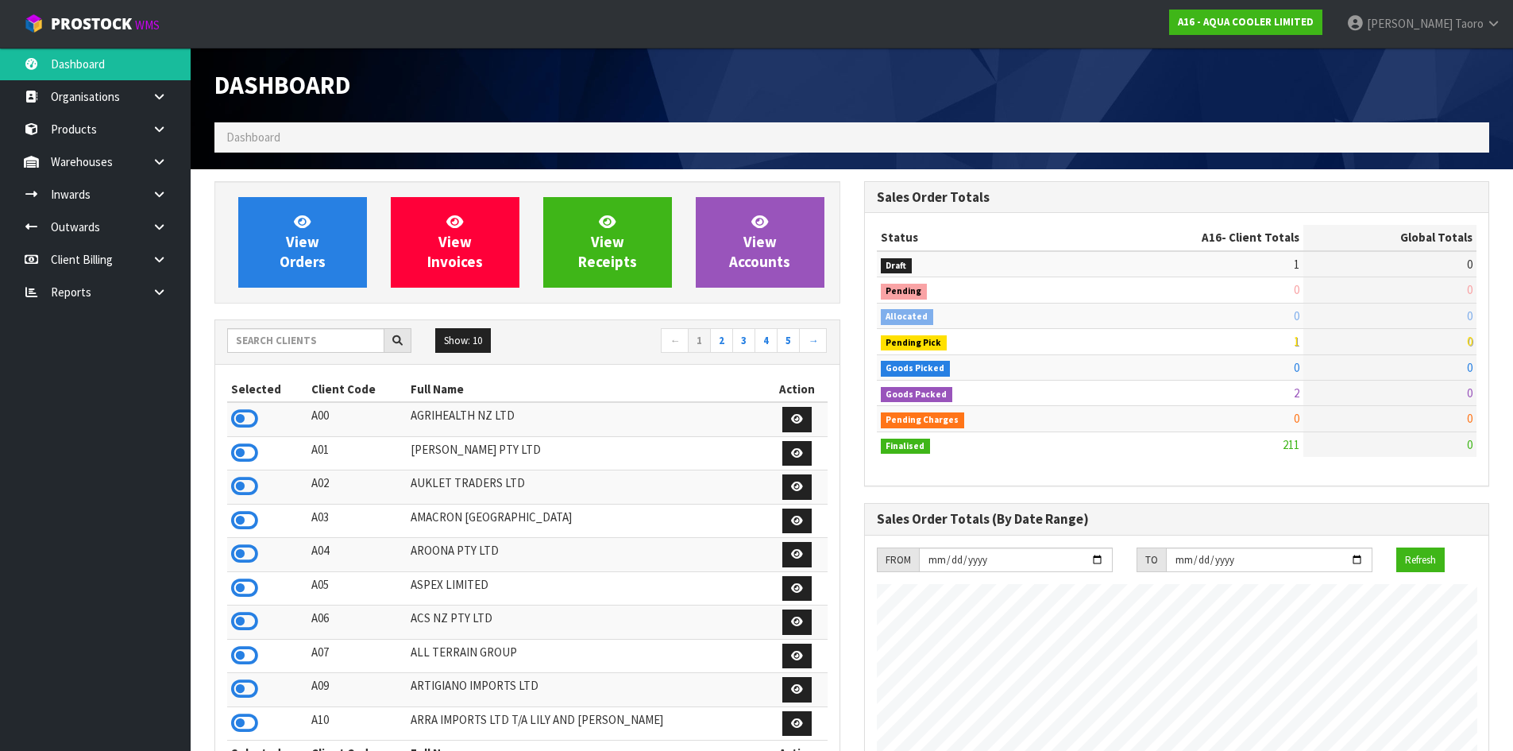
scroll to position [1305, 649]
click at [470, 63] on div "Dashboard" at bounding box center [528, 85] width 650 height 75
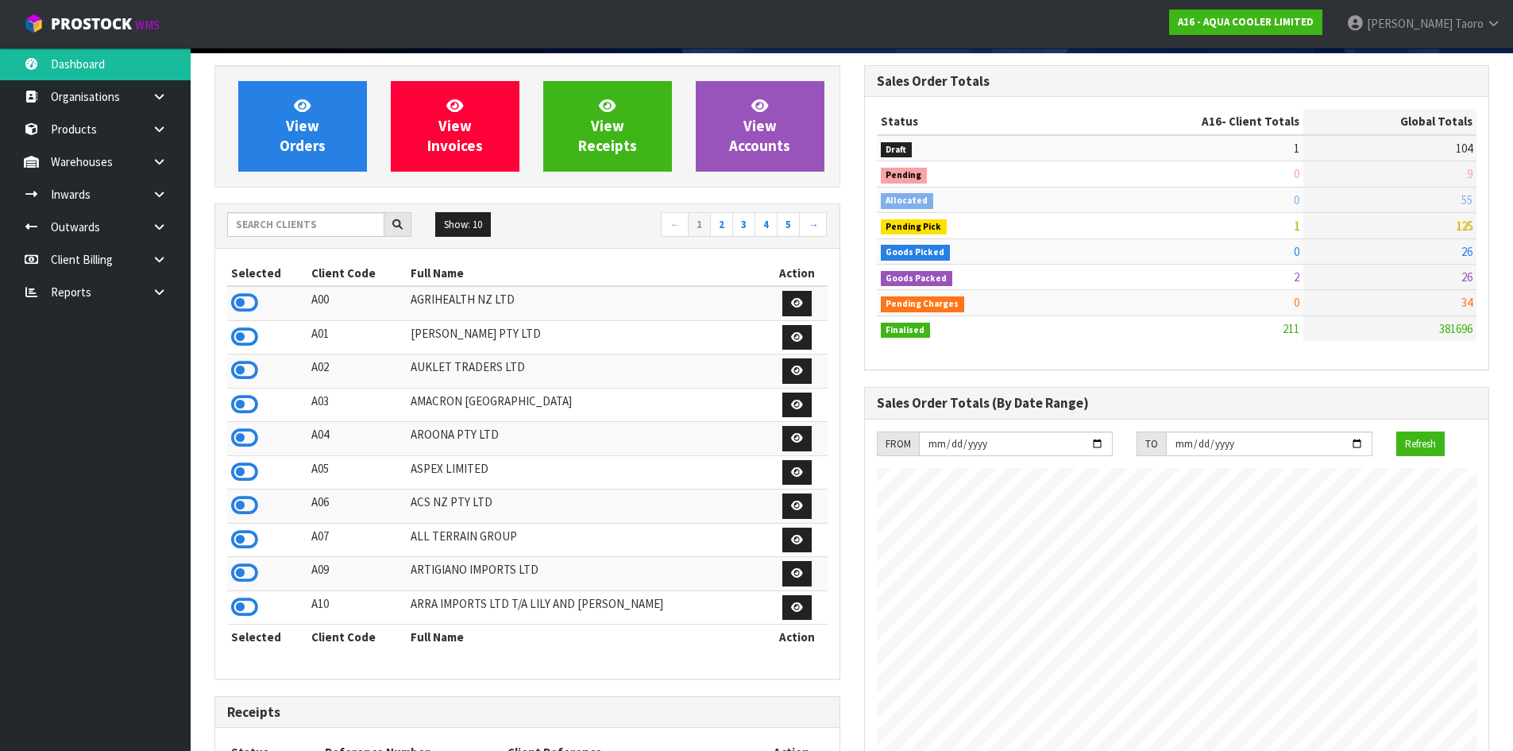
scroll to position [0, 0]
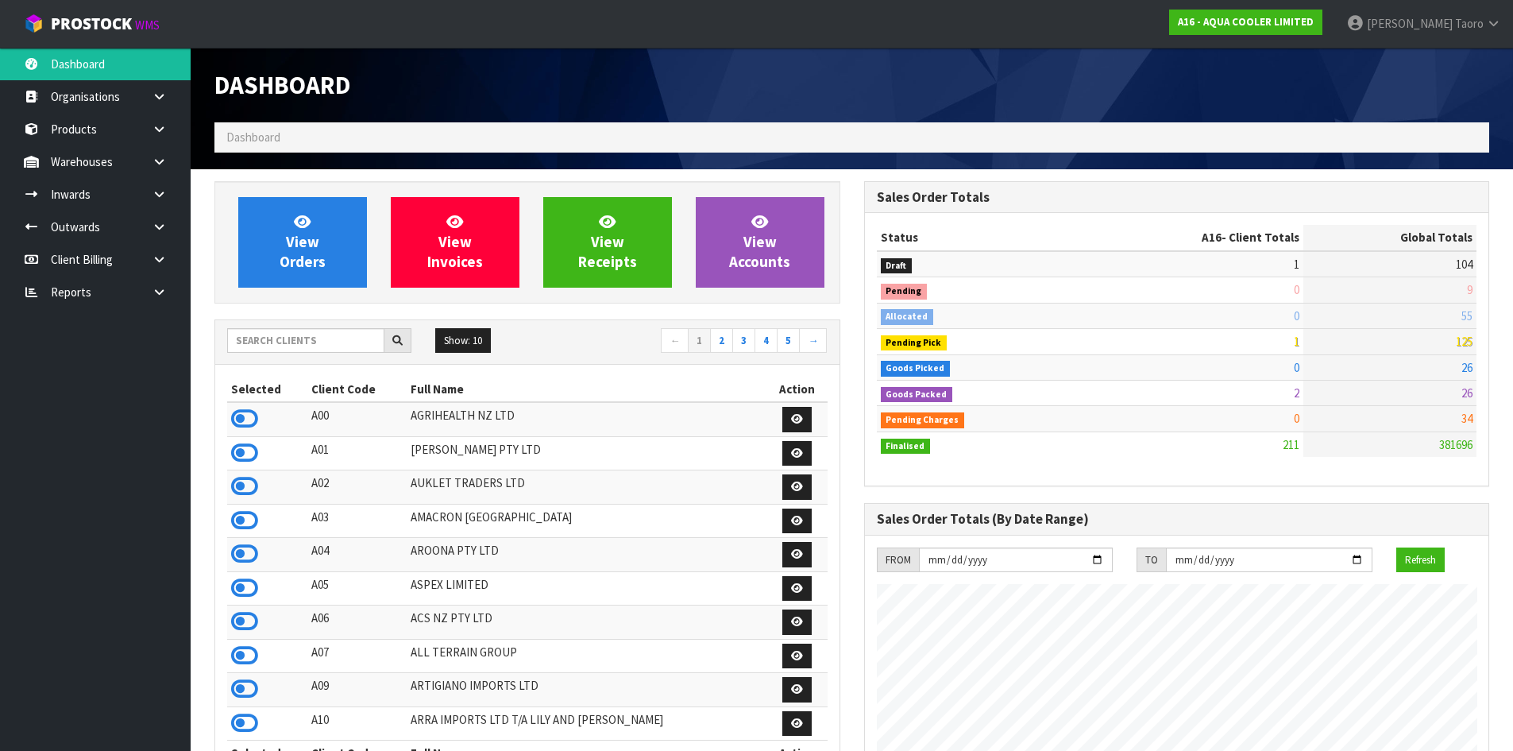
click at [777, 70] on div "Dashboard" at bounding box center [528, 85] width 650 height 75
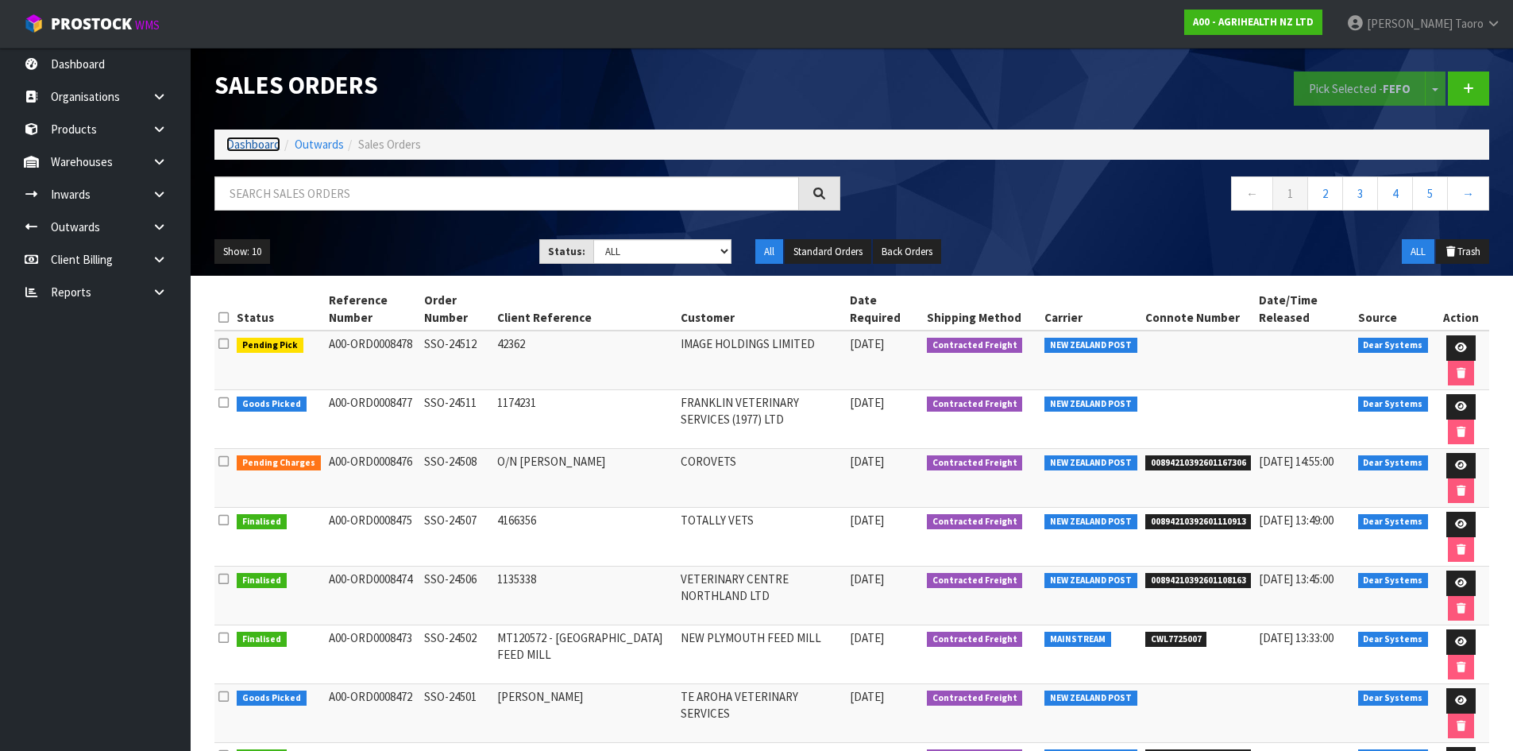
click at [254, 142] on link "Dashboard" at bounding box center [253, 144] width 54 height 15
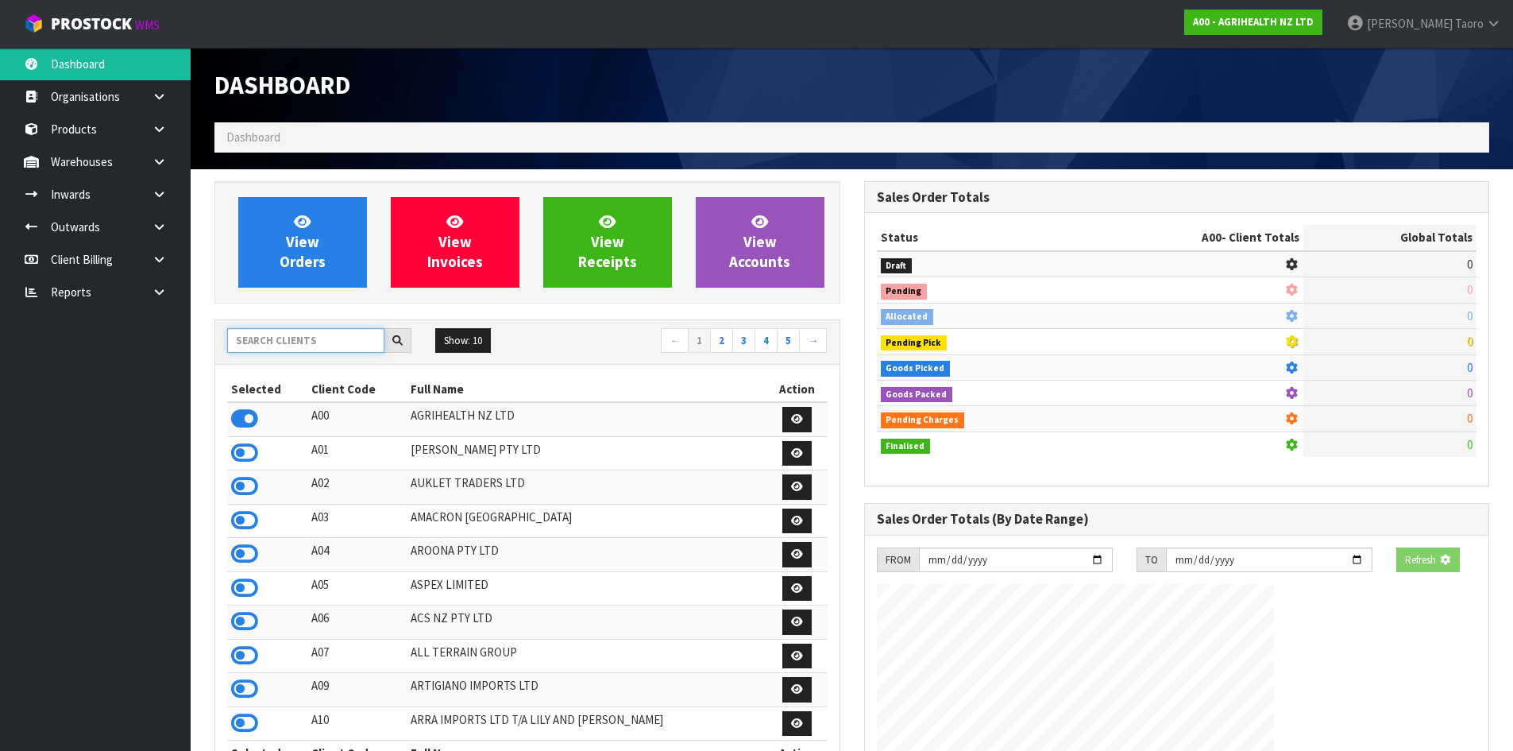
click at [297, 337] on input "text" at bounding box center [305, 340] width 157 height 25
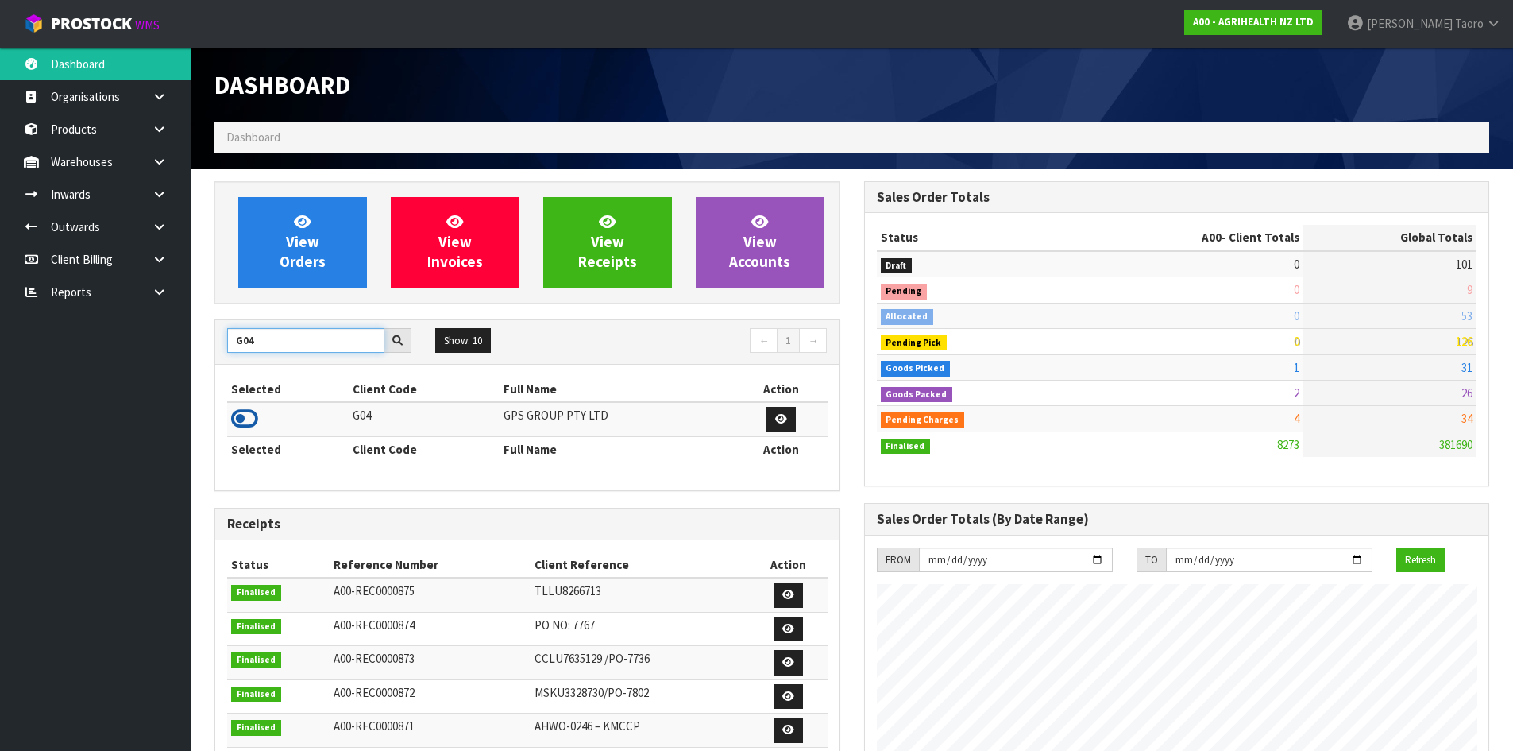
type input "G04"
click at [252, 421] on icon at bounding box center [244, 419] width 27 height 24
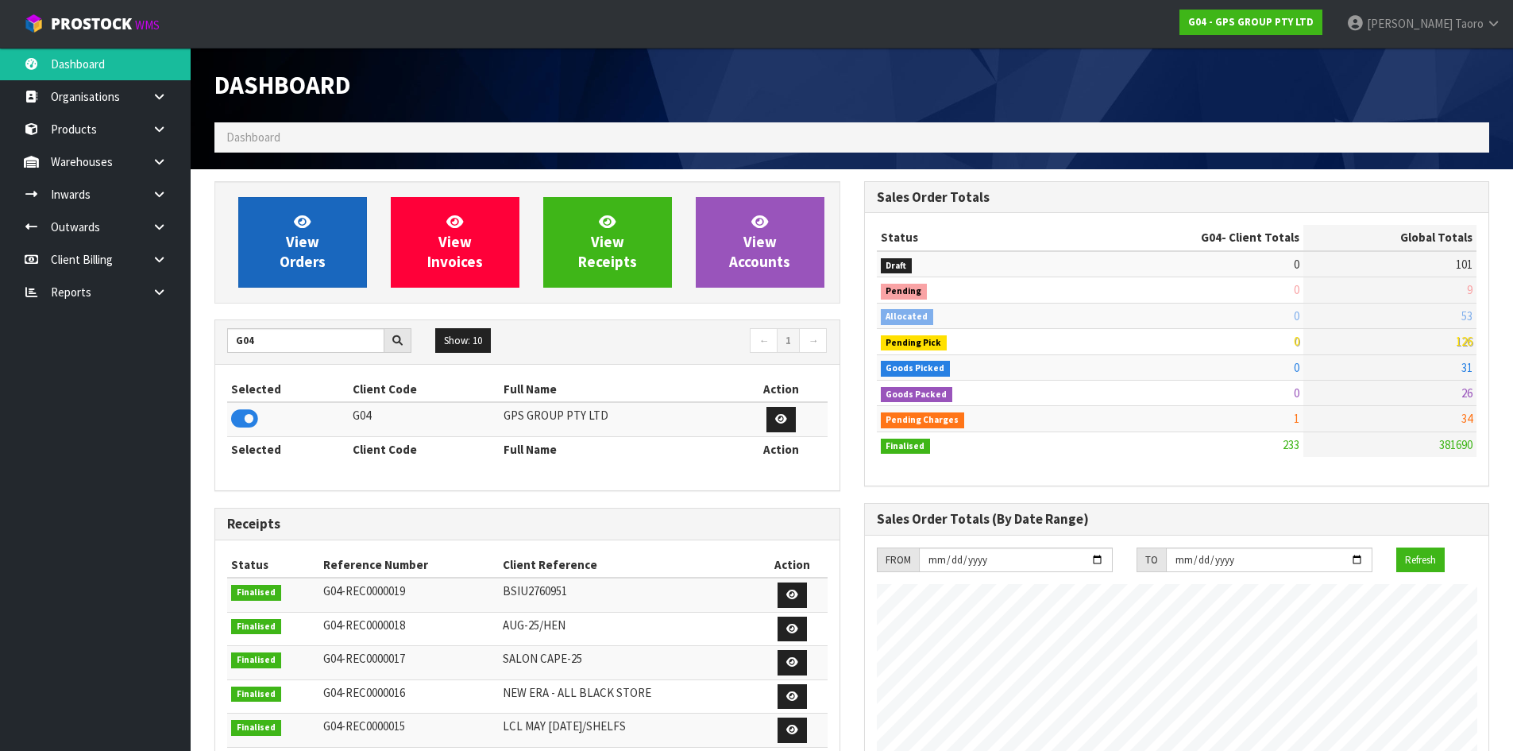
scroll to position [997, 649]
click at [300, 216] on icon at bounding box center [302, 221] width 17 height 15
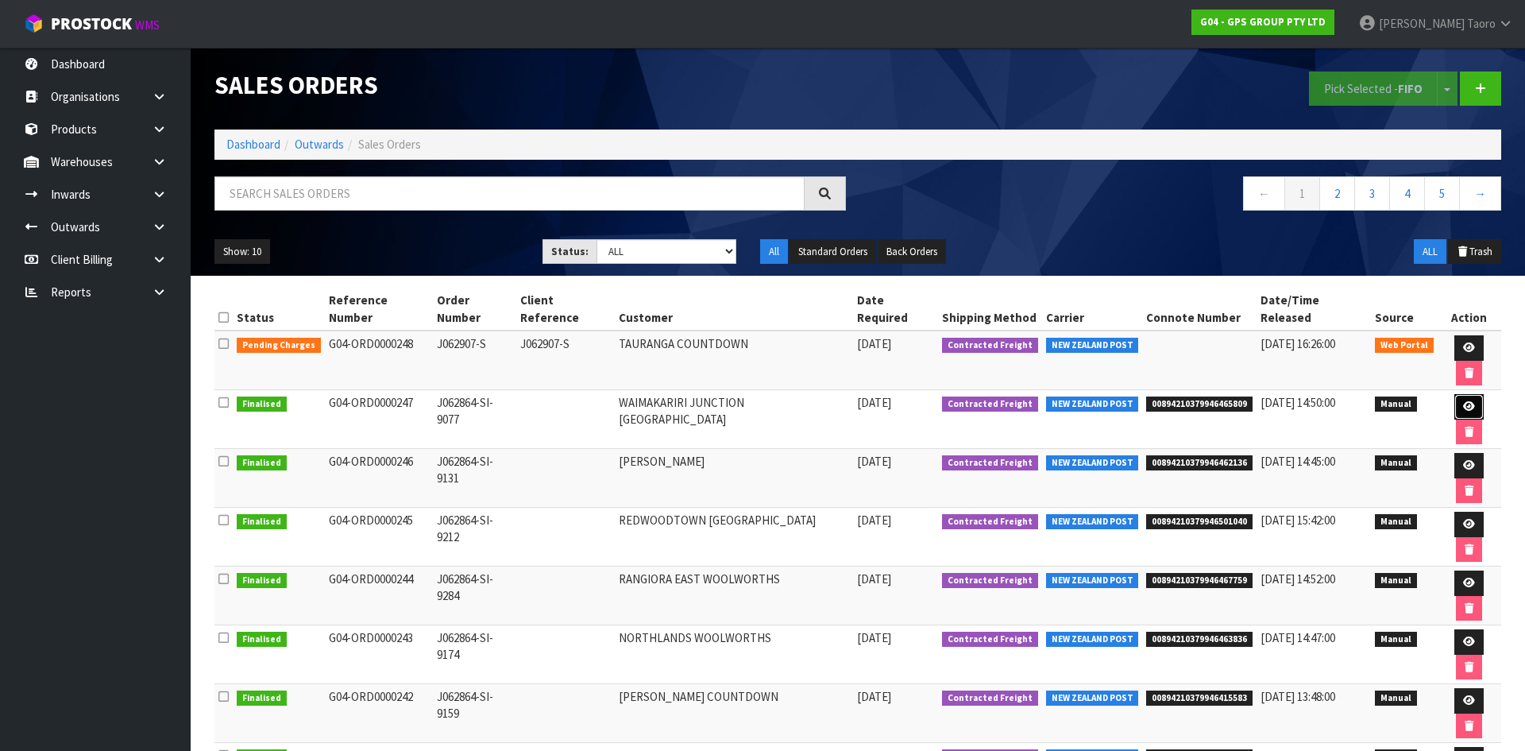
click at [1463, 401] on icon at bounding box center [1469, 406] width 12 height 10
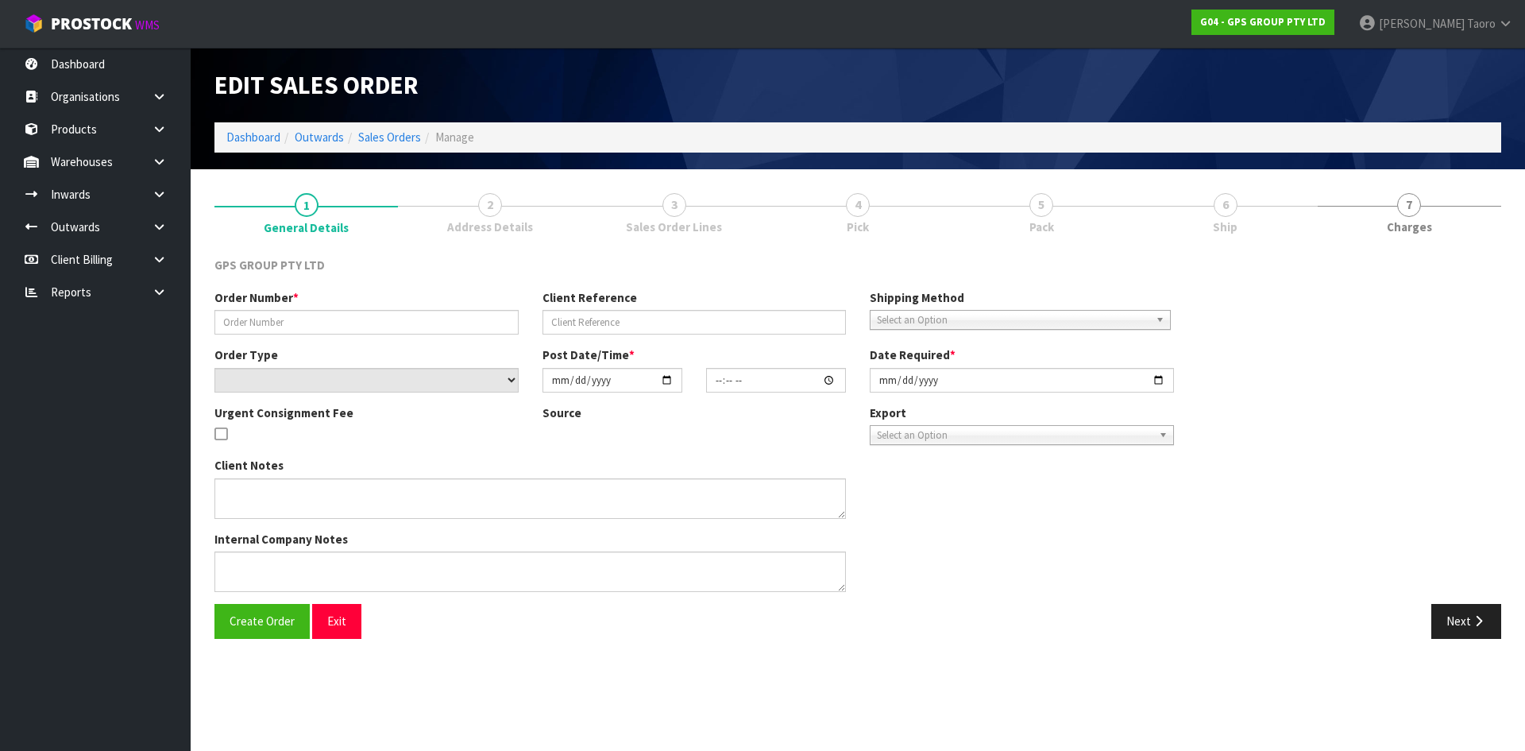
type input "J062864-SI-9077"
select select "number:0"
type input "2025-09-04"
type input "09:05:00.000"
type input "2025-09-04"
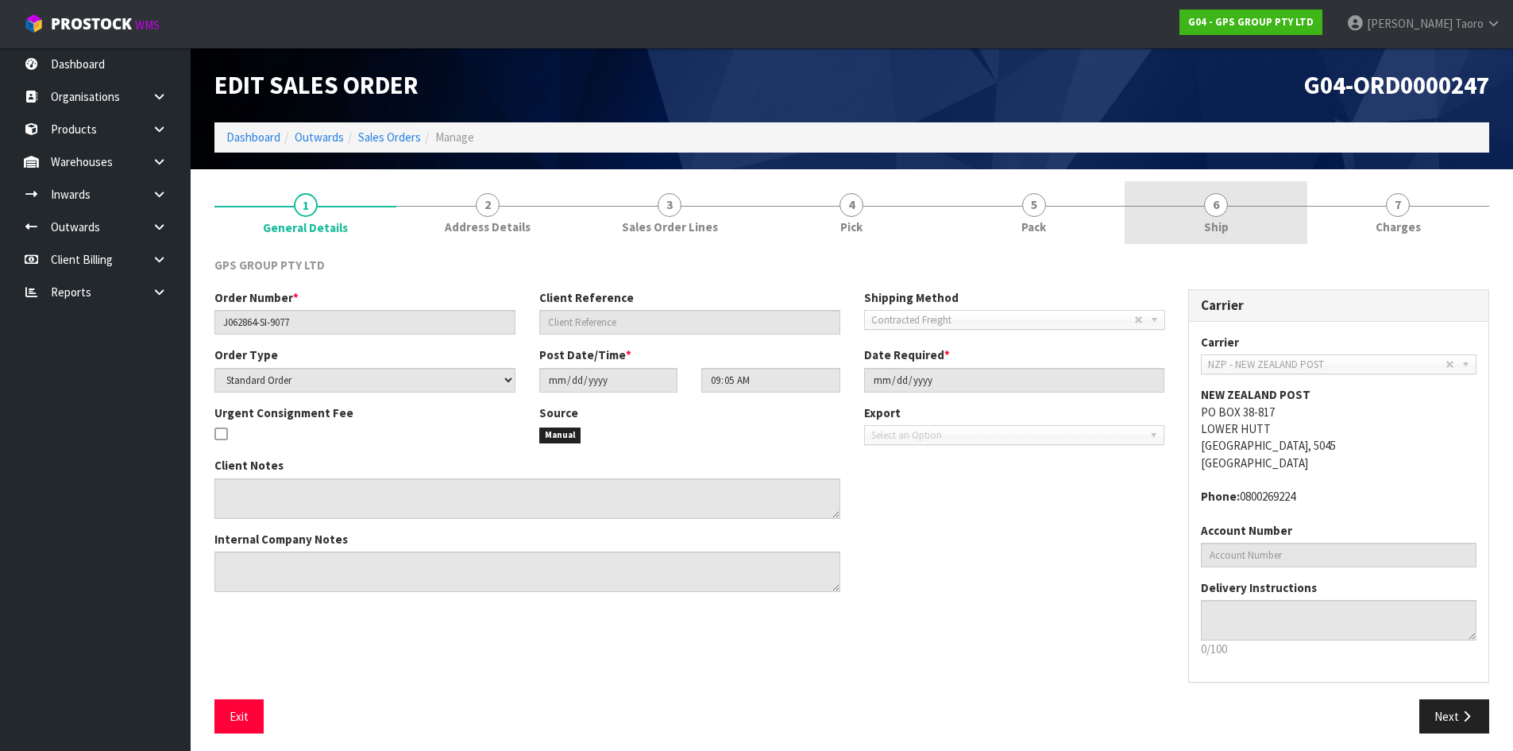
click at [1194, 191] on link "6 Ship" at bounding box center [1216, 212] width 182 height 63
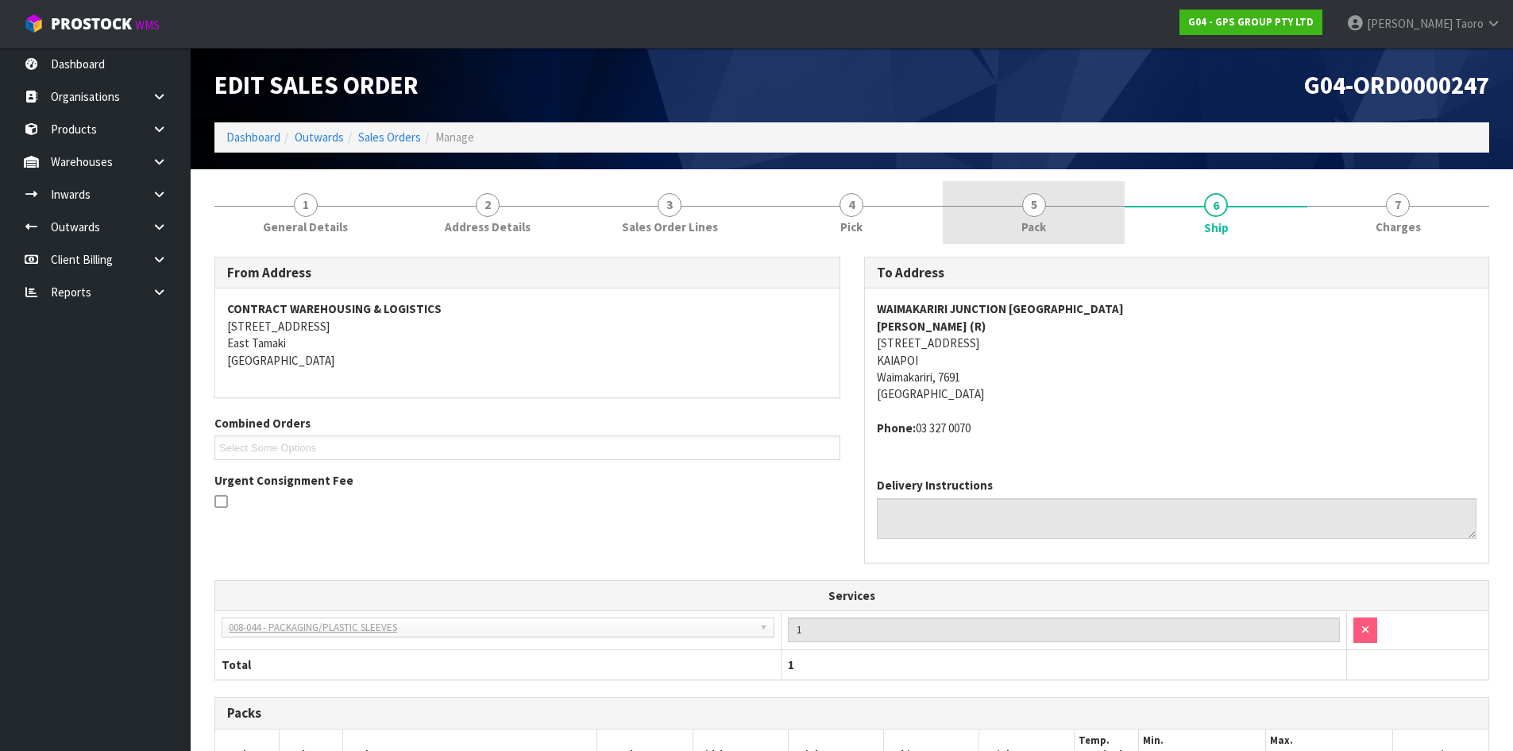
click at [1037, 204] on span "5" at bounding box center [1034, 205] width 24 height 24
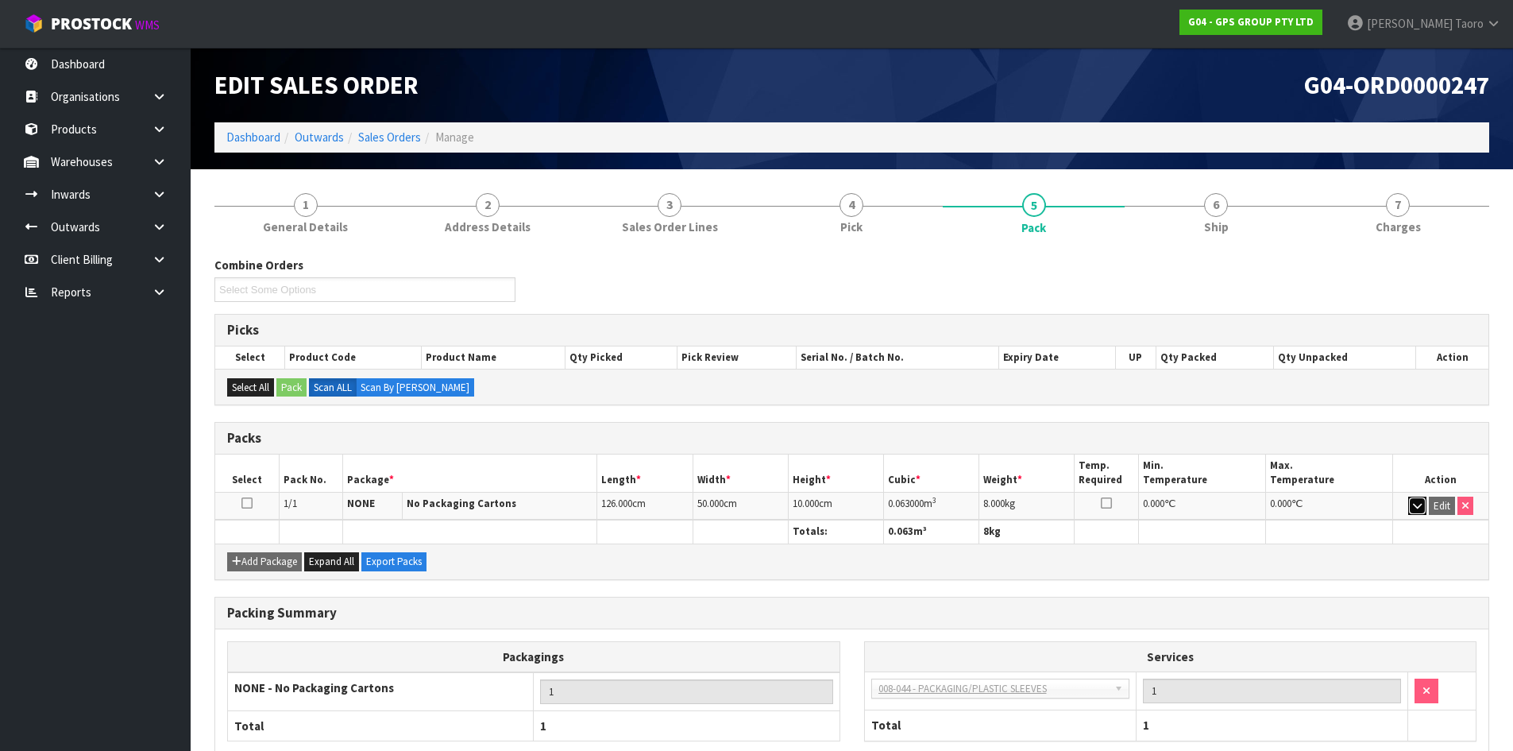
click at [1415, 502] on icon "button" at bounding box center [1417, 505] width 9 height 10
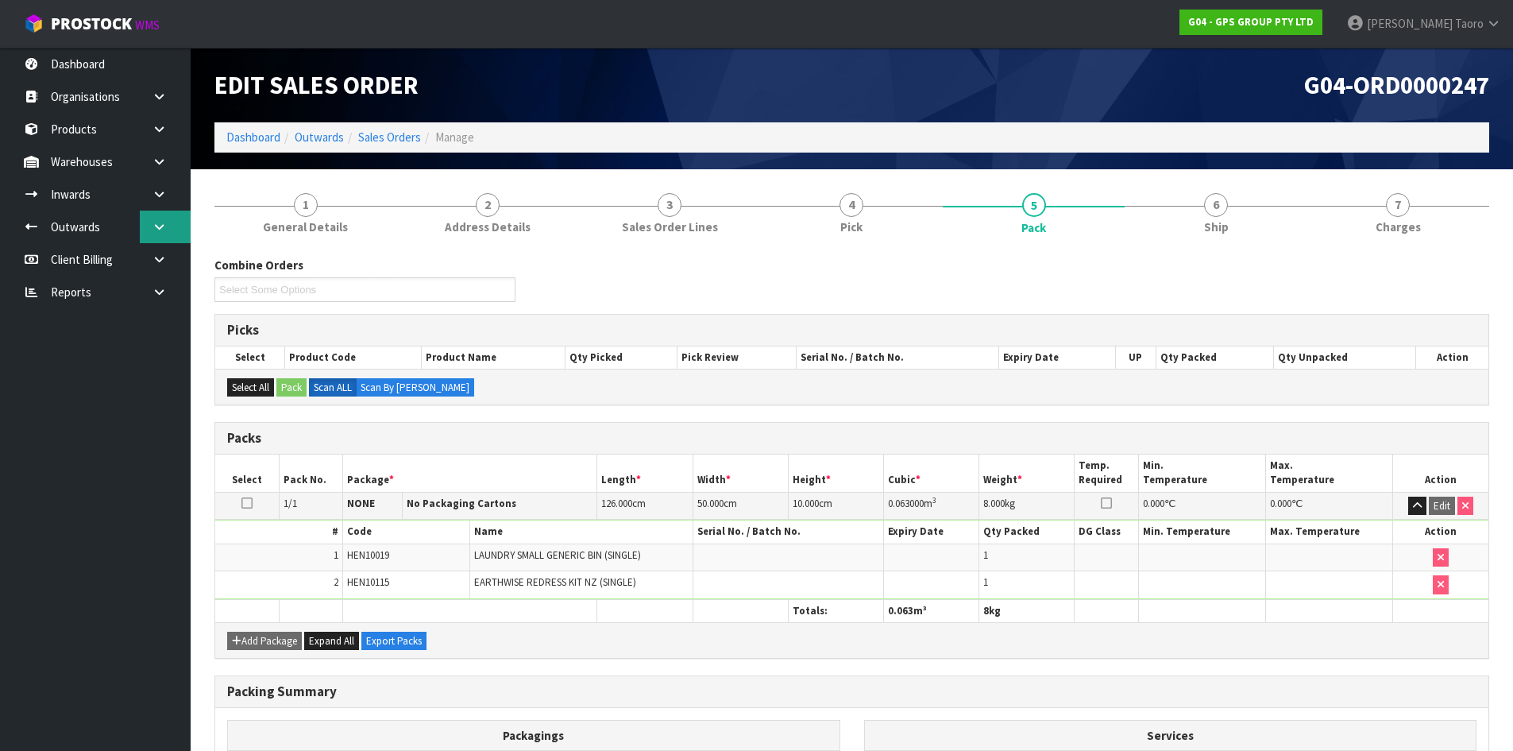
click at [145, 218] on link at bounding box center [165, 227] width 51 height 33
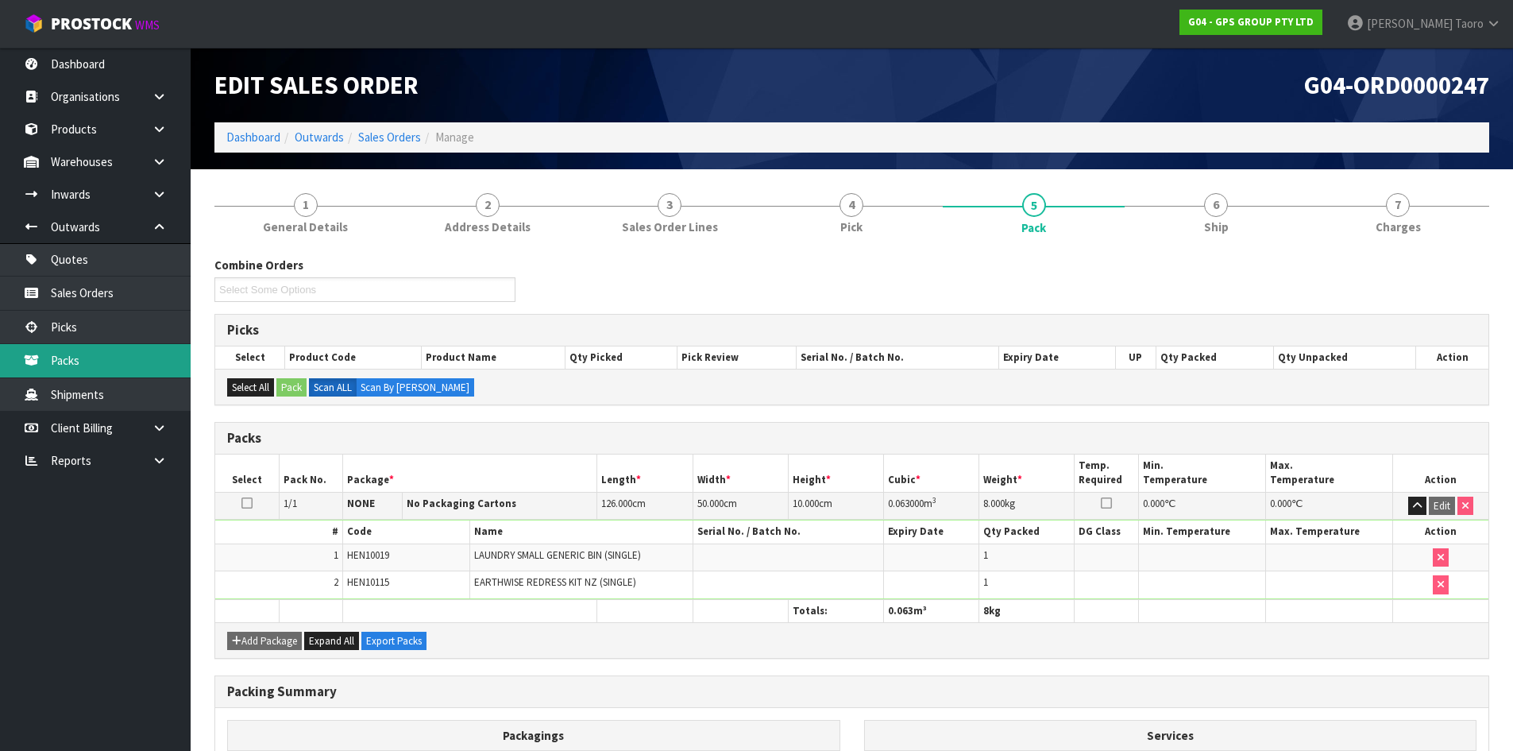
click at [118, 353] on link "Packs" at bounding box center [95, 360] width 191 height 33
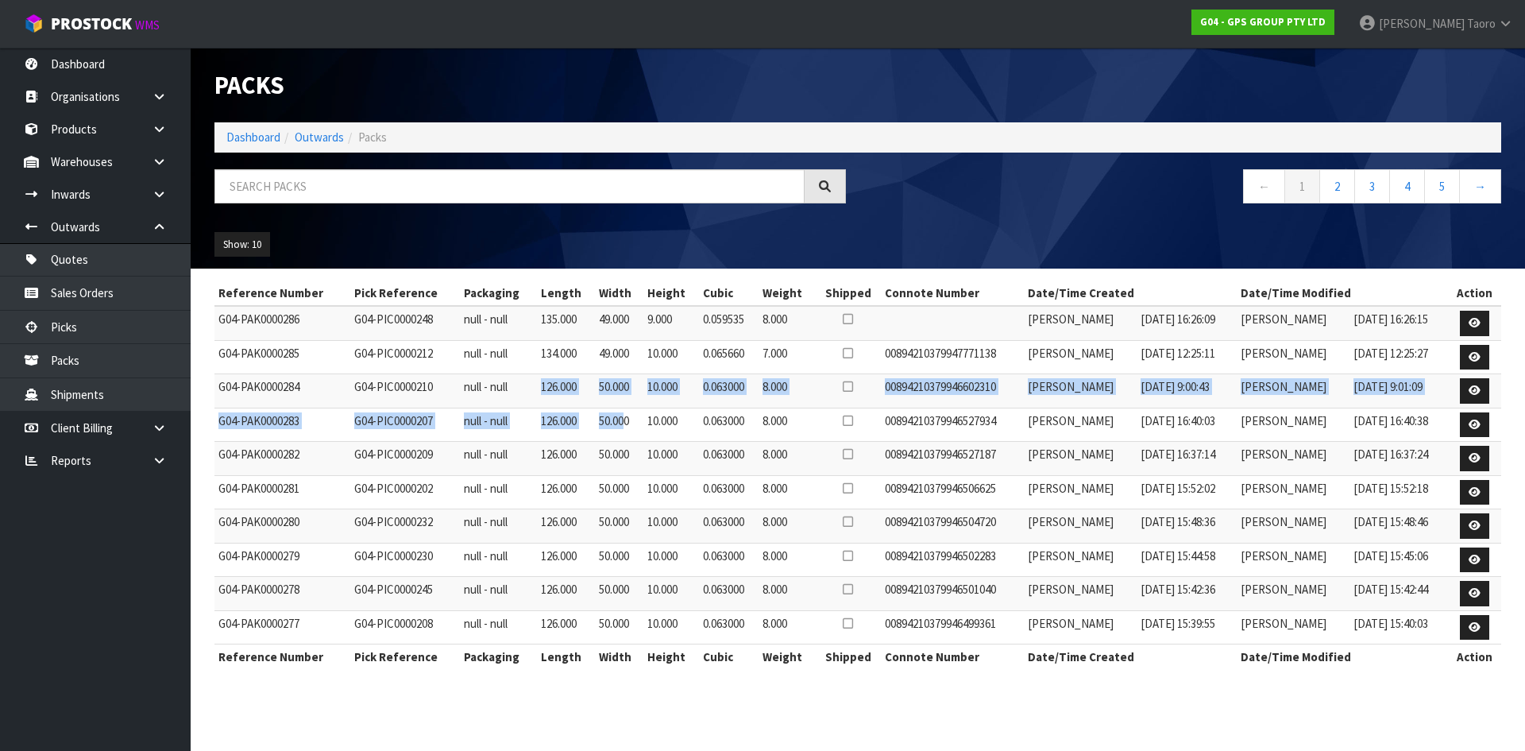
drag, startPoint x: 516, startPoint y: 379, endPoint x: 594, endPoint y: 422, distance: 89.6
click at [594, 422] on tbody "G04-PAK0000286 G04-PIC0000248 null - null 135.000 49.000 9.000 0.059535 8.000 H…" at bounding box center [857, 475] width 1287 height 338
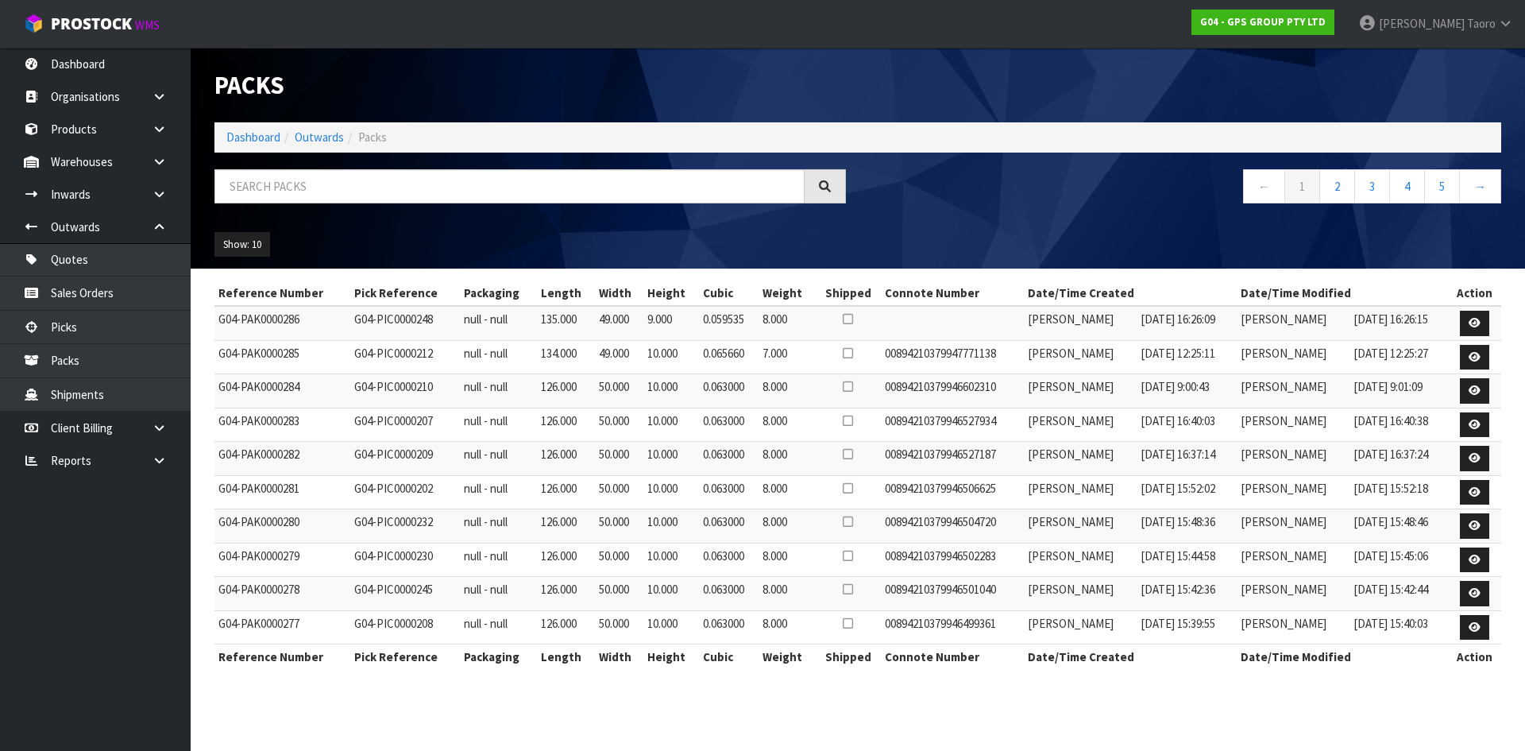
click at [714, 453] on td "0.063000" at bounding box center [729, 459] width 60 height 34
click at [1342, 195] on link "2" at bounding box center [1337, 186] width 36 height 34
click at [1374, 183] on link "3" at bounding box center [1372, 186] width 36 height 34
click at [1311, 187] on link "1" at bounding box center [1302, 186] width 36 height 34
click at [254, 137] on link "Dashboard" at bounding box center [253, 136] width 54 height 15
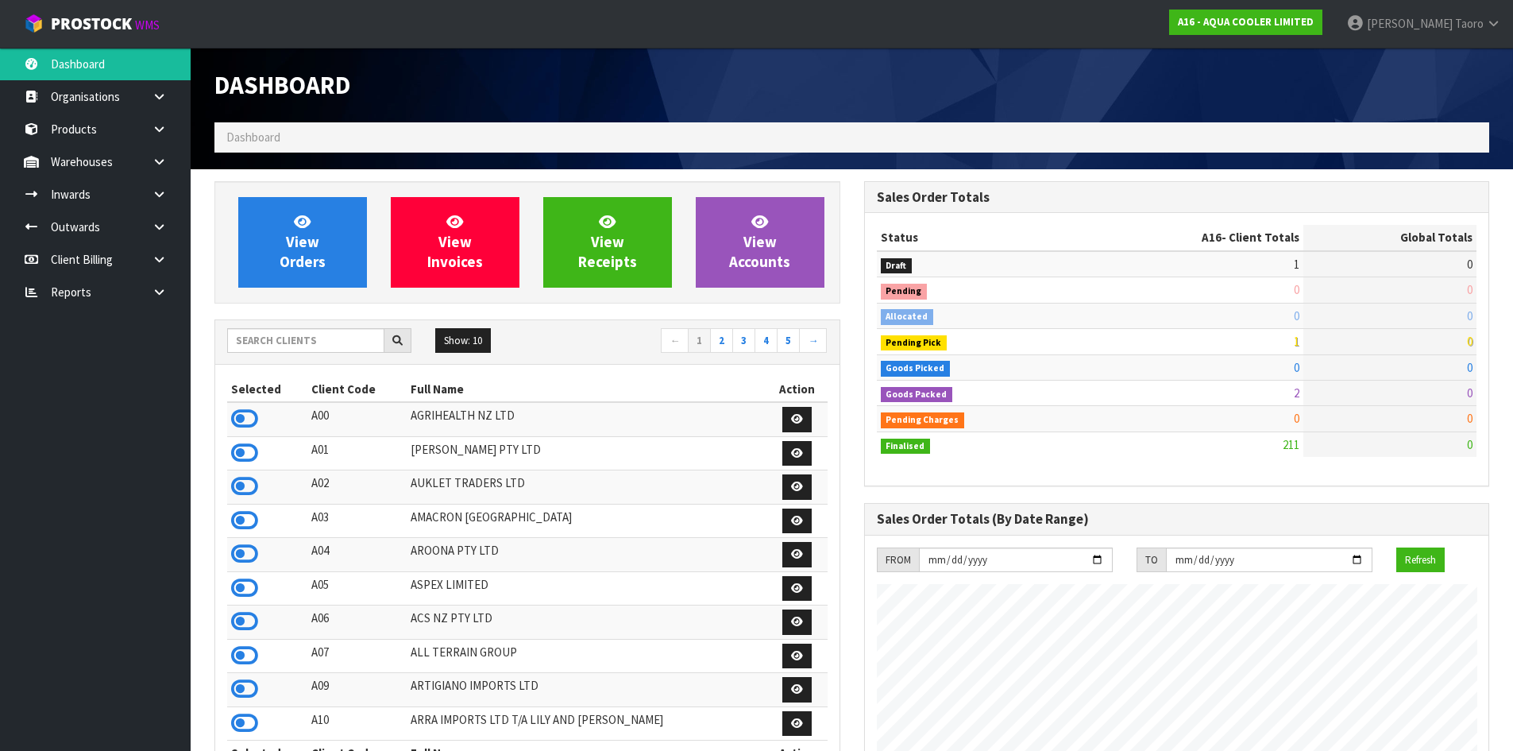
scroll to position [1305, 649]
click at [1399, 465] on div "Status A16 - Client Totals Global Totals Draft 1 105 Pending 0 9 Allocated 0 56…" at bounding box center [1177, 349] width 624 height 272
click at [1088, 440] on td "211" at bounding box center [1189, 443] width 229 height 25
drag, startPoint x: 1453, startPoint y: 27, endPoint x: 1451, endPoint y: 36, distance: 9.1
click at [1453, 27] on span at bounding box center [1454, 23] width 2 height 15
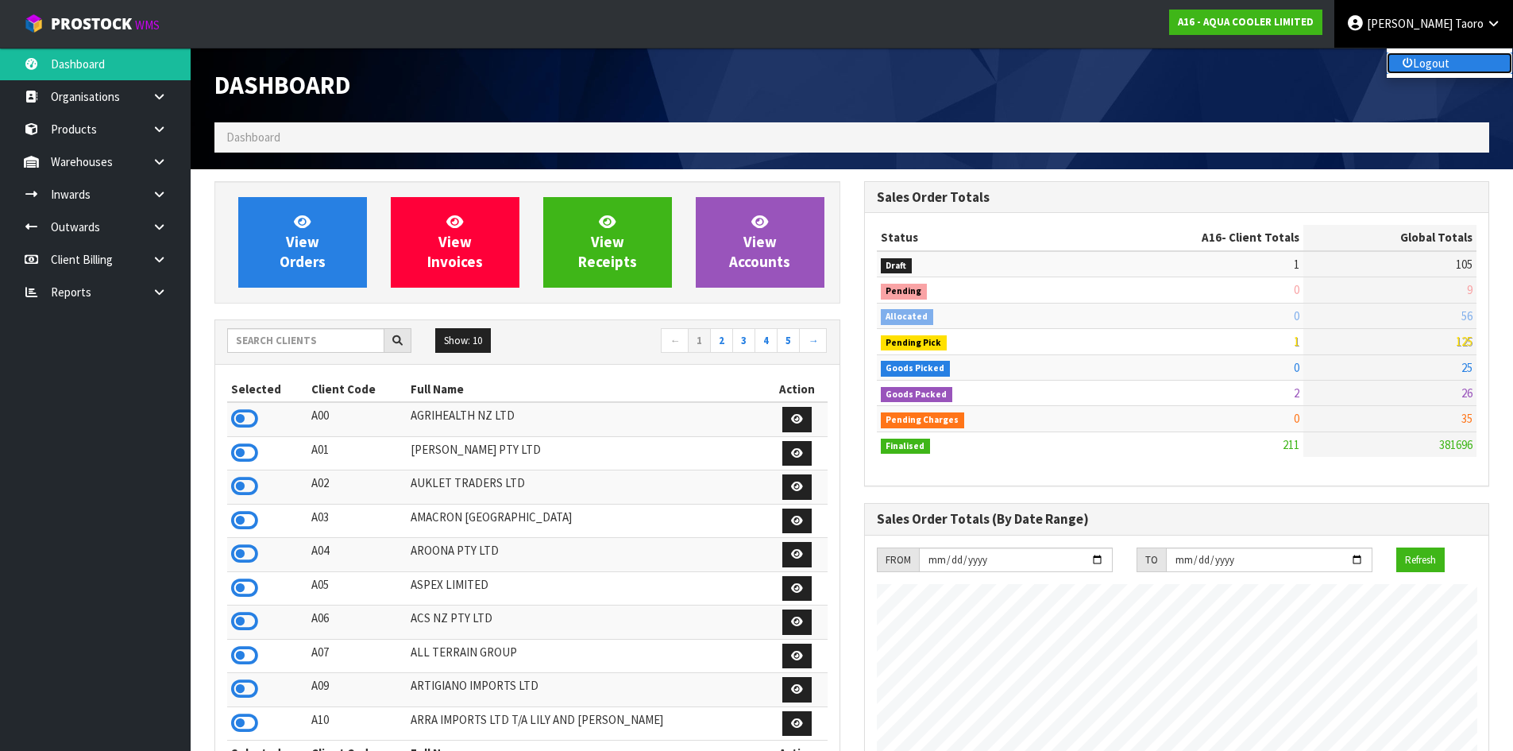
drag, startPoint x: 1447, startPoint y: 59, endPoint x: 1257, endPoint y: 60, distance: 189.9
click at [1447, 59] on link "Logout" at bounding box center [1450, 62] width 126 height 21
